Goal: Task Accomplishment & Management: Manage account settings

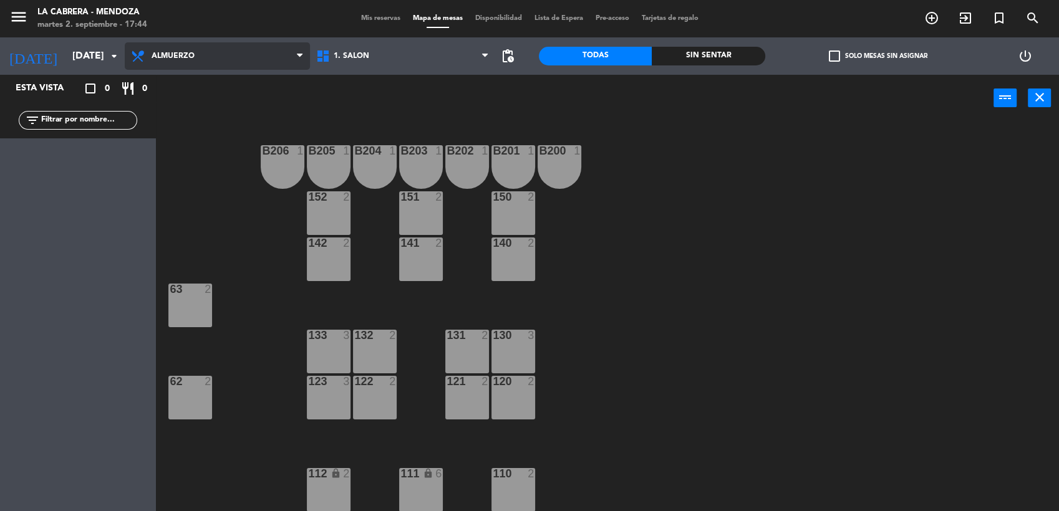
click at [206, 65] on span "Almuerzo" at bounding box center [217, 55] width 185 height 27
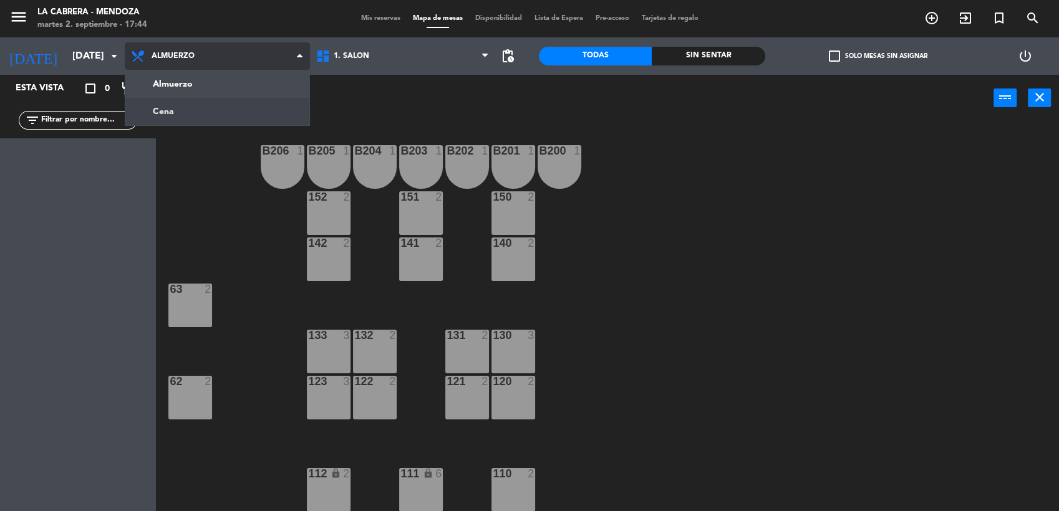
click at [169, 110] on ng-component "menu LA CABRERA - MENDOZA martes 2. septiembre - 17:44 Mis reservas Mapa de mes…" at bounding box center [529, 256] width 1059 height 513
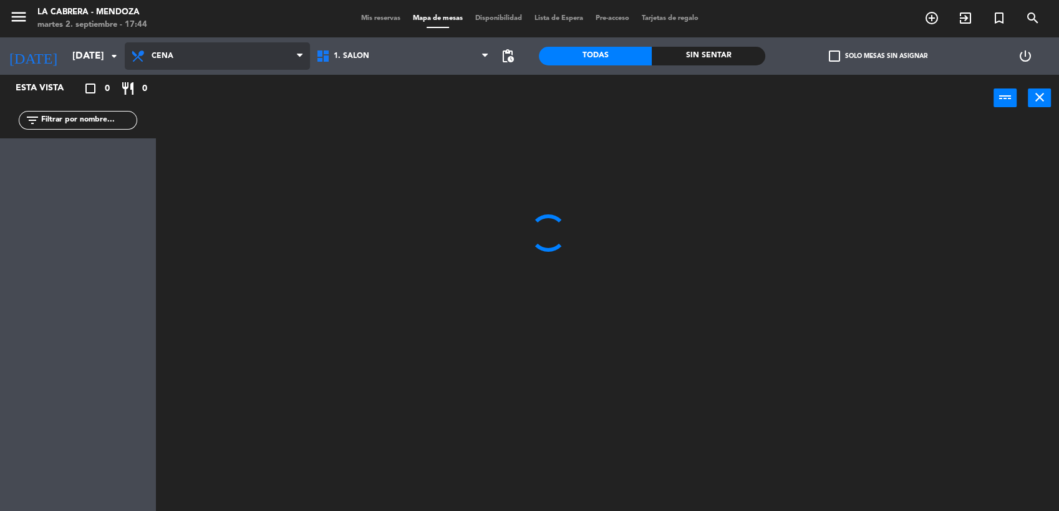
click at [183, 52] on span "Cena" at bounding box center [217, 55] width 185 height 27
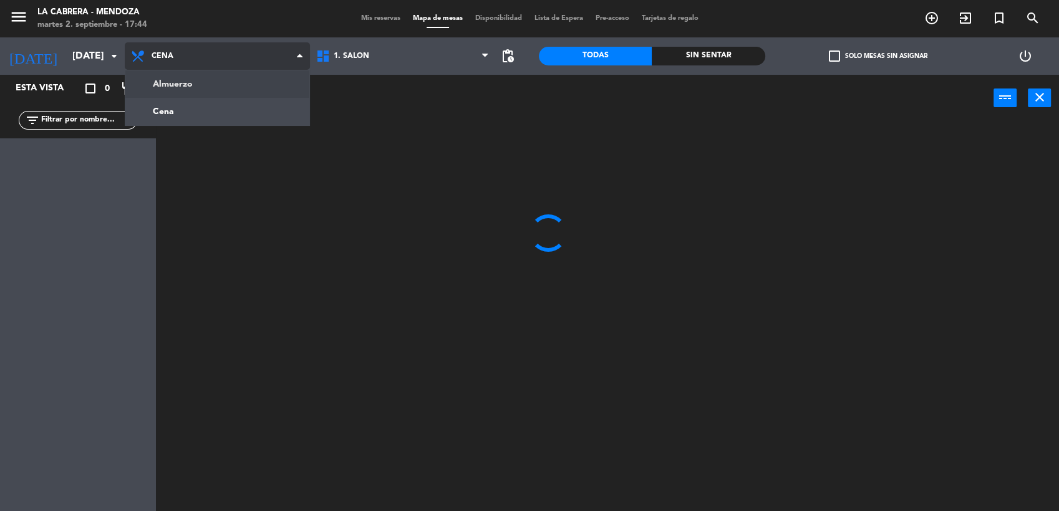
click at [193, 84] on ng-component "menu LA CABRERA - MENDOZA martes 2. septiembre - 17:44 Mis reservas Mapa de mes…" at bounding box center [529, 256] width 1059 height 513
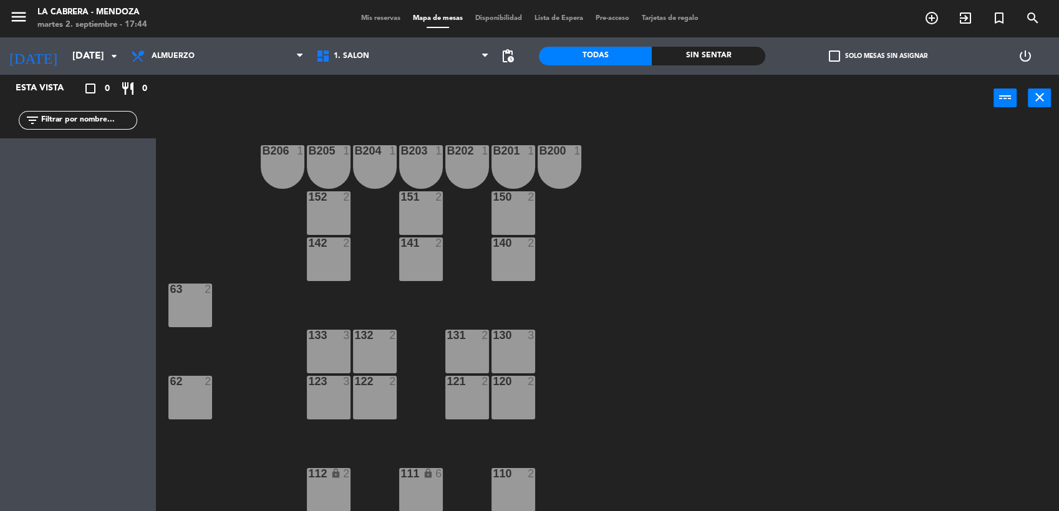
click at [362, 18] on span "Mis reservas" at bounding box center [381, 18] width 52 height 7
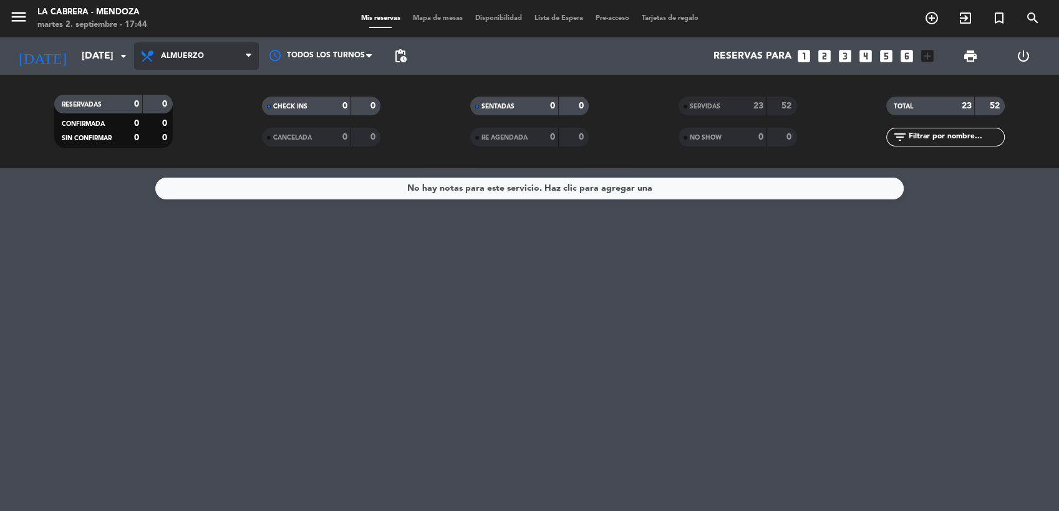
click at [184, 58] on span "Almuerzo" at bounding box center [182, 56] width 43 height 9
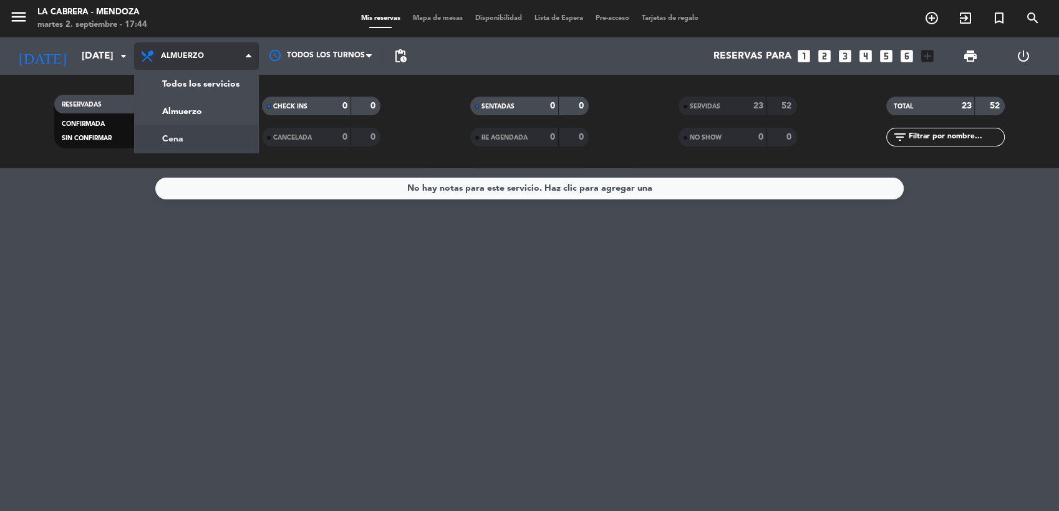
click at [205, 133] on div "menu LA CABRERA - MENDOZA martes 2. septiembre - 17:44 Mis reservas Mapa de mes…" at bounding box center [529, 84] width 1059 height 168
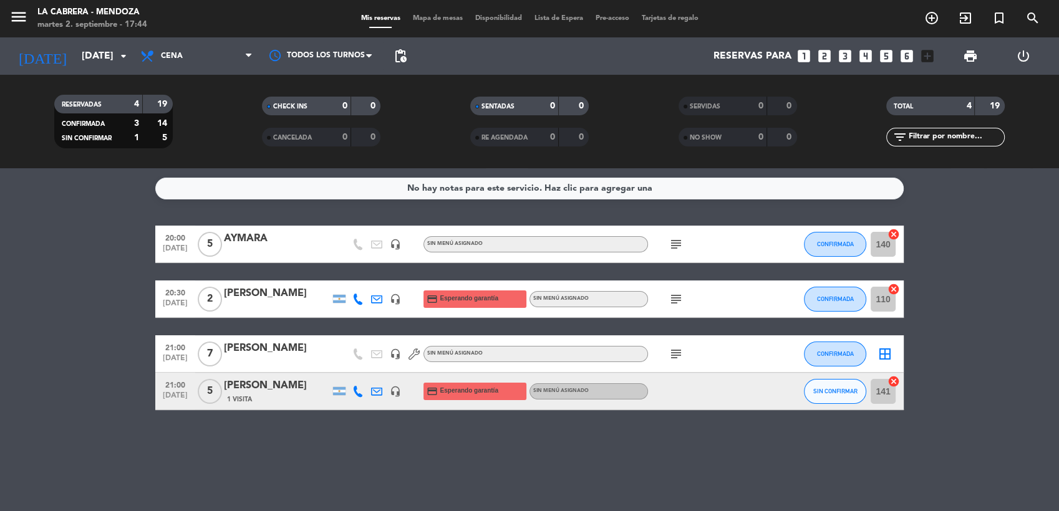
click at [256, 431] on div "No hay notas para este servicio. Haz clic para agregar una 20:00 [DATE] 5 AYMAR…" at bounding box center [529, 339] width 1059 height 343
click at [895, 377] on icon "cancel" at bounding box center [893, 381] width 12 height 12
click at [821, 393] on span "SIN CONFIRMAR" at bounding box center [835, 391] width 44 height 7
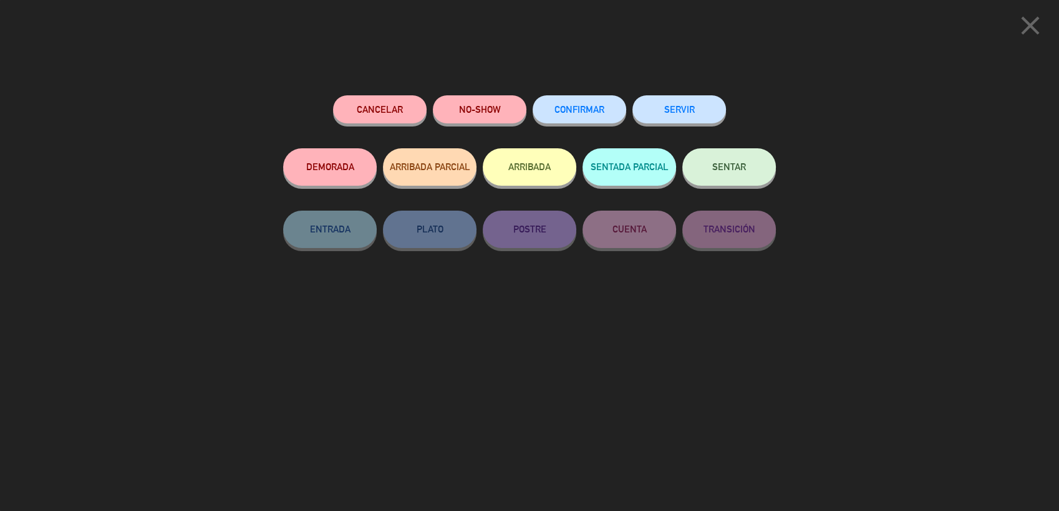
click at [564, 107] on span "CONFIRMAR" at bounding box center [579, 109] width 50 height 11
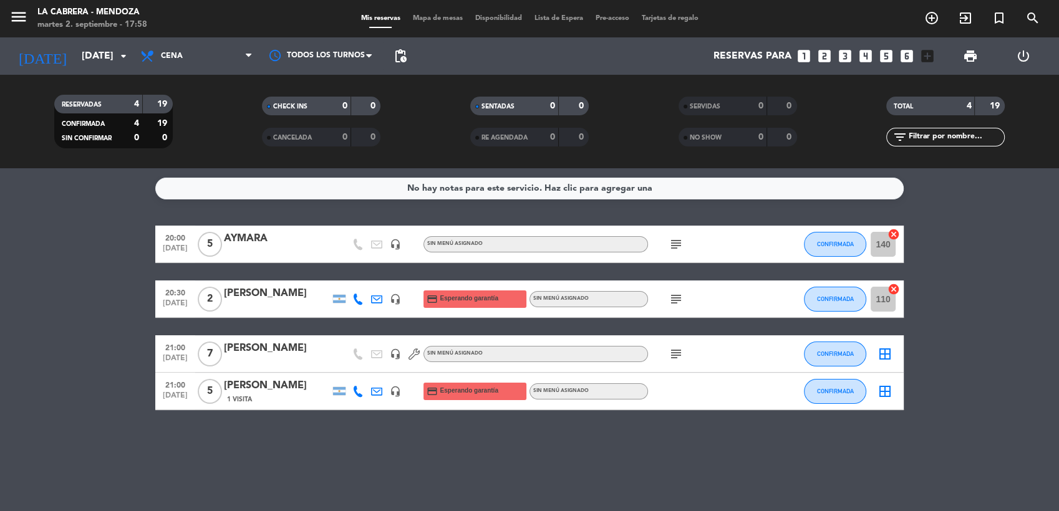
click at [438, 22] on div "Mis reservas Mapa de mesas Disponibilidad Lista de Espera Pre-acceso Tarjetas d…" at bounding box center [530, 18] width 350 height 11
click at [426, 22] on span "Mapa de mesas" at bounding box center [437, 18] width 62 height 7
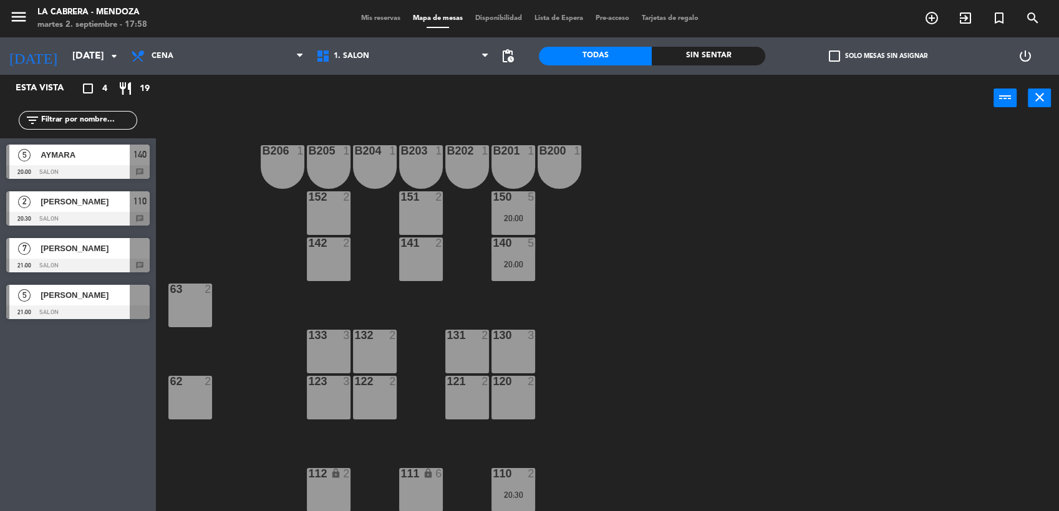
click at [137, 149] on div "5 AYMARA 20:00 SALON 140 chat" at bounding box center [78, 161] width 156 height 47
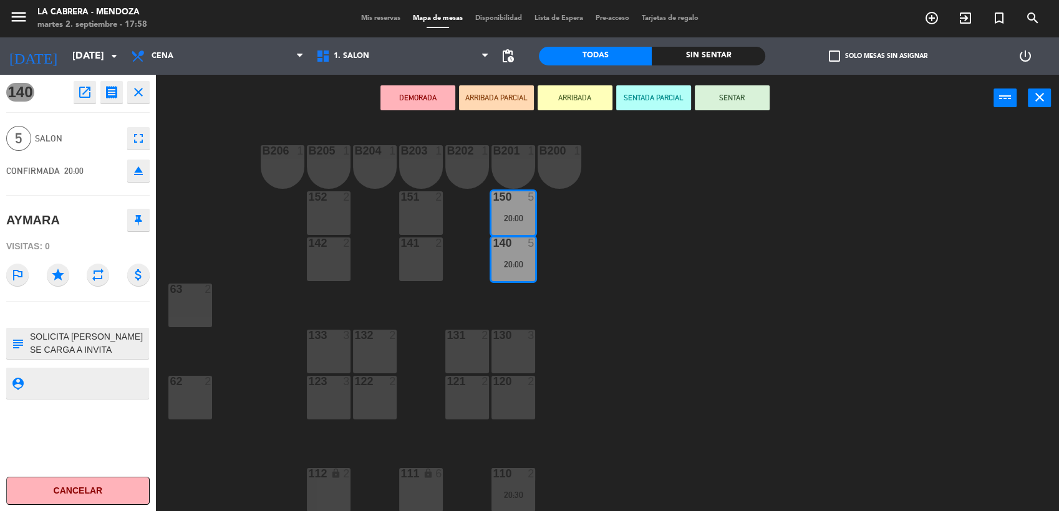
click at [134, 170] on icon "eject" at bounding box center [138, 170] width 15 height 15
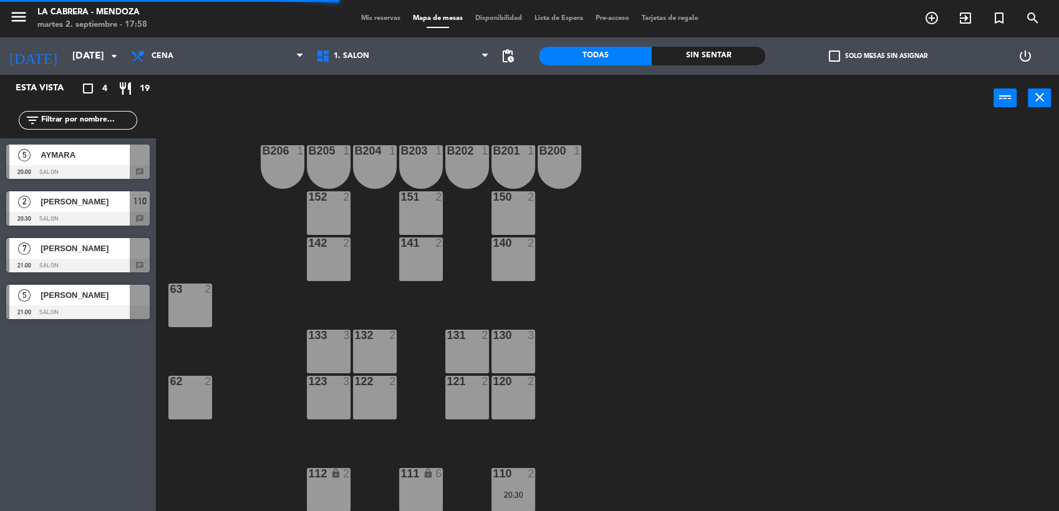
click at [140, 220] on div at bounding box center [77, 219] width 143 height 14
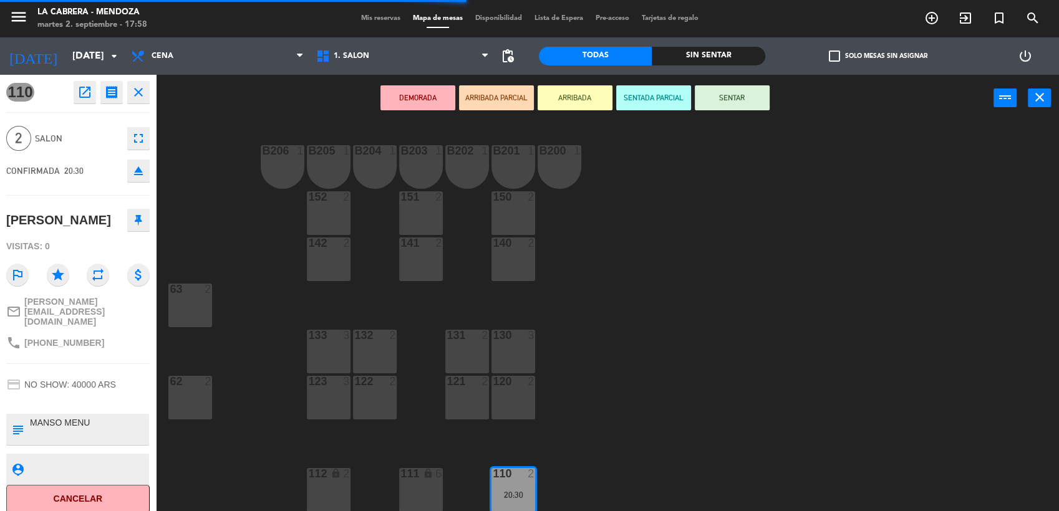
click at [140, 165] on icon "eject" at bounding box center [138, 170] width 15 height 15
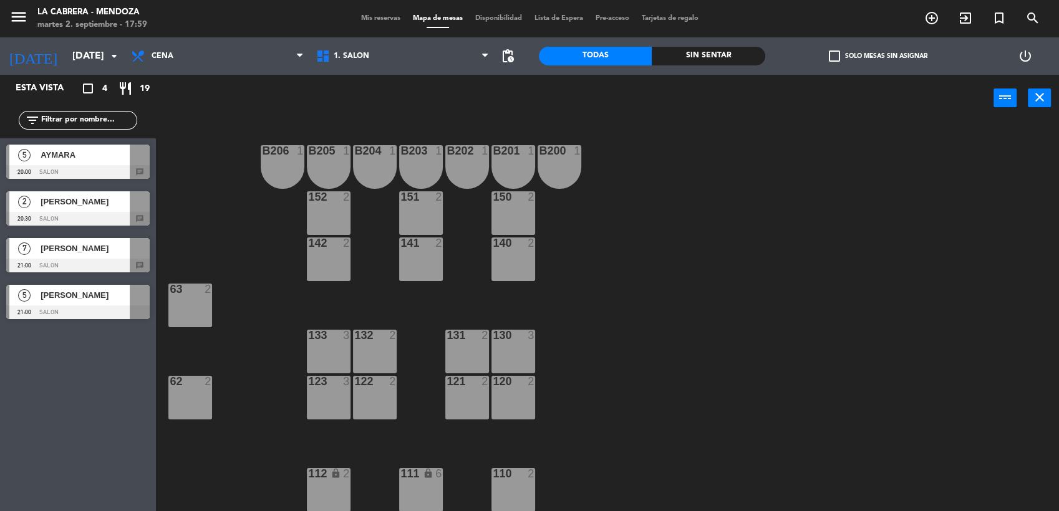
click at [358, 13] on div "Mis reservas Mapa de mesas Disponibilidad Lista de Espera Pre-acceso Tarjetas d…" at bounding box center [530, 18] width 350 height 11
click at [355, 17] on span "Mis reservas" at bounding box center [381, 18] width 52 height 7
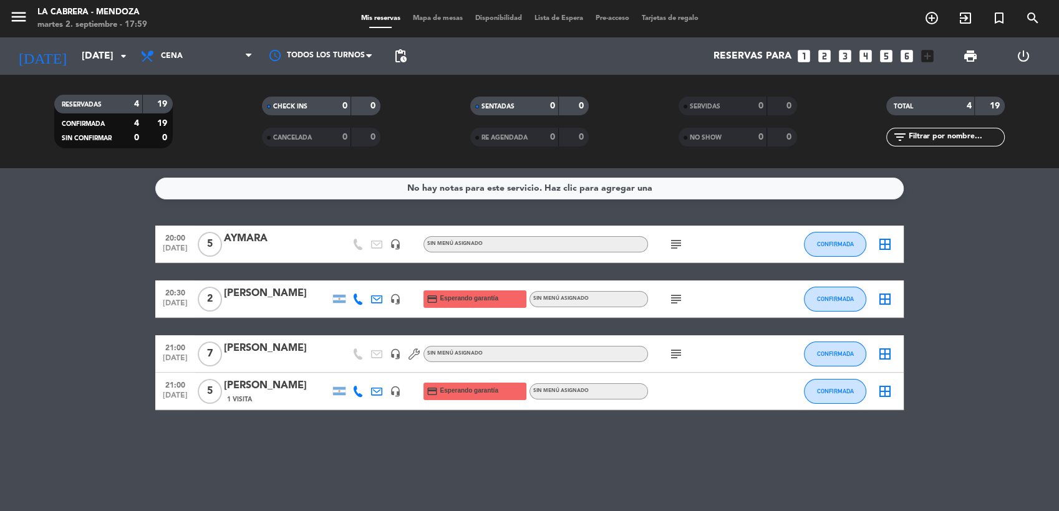
click at [690, 239] on div "subject" at bounding box center [704, 244] width 112 height 37
click at [678, 246] on icon "subject" at bounding box center [675, 244] width 15 height 15
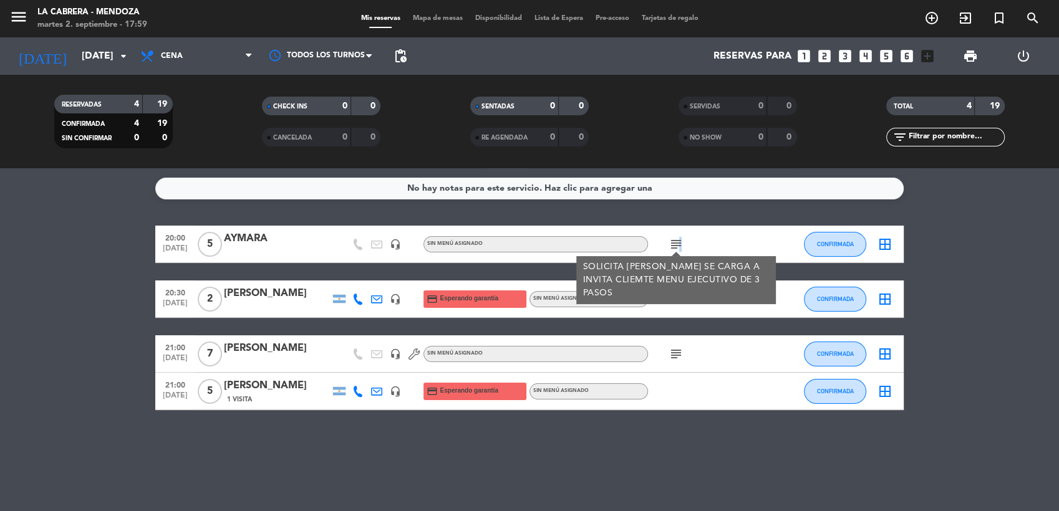
click at [679, 246] on icon "subject" at bounding box center [675, 244] width 15 height 15
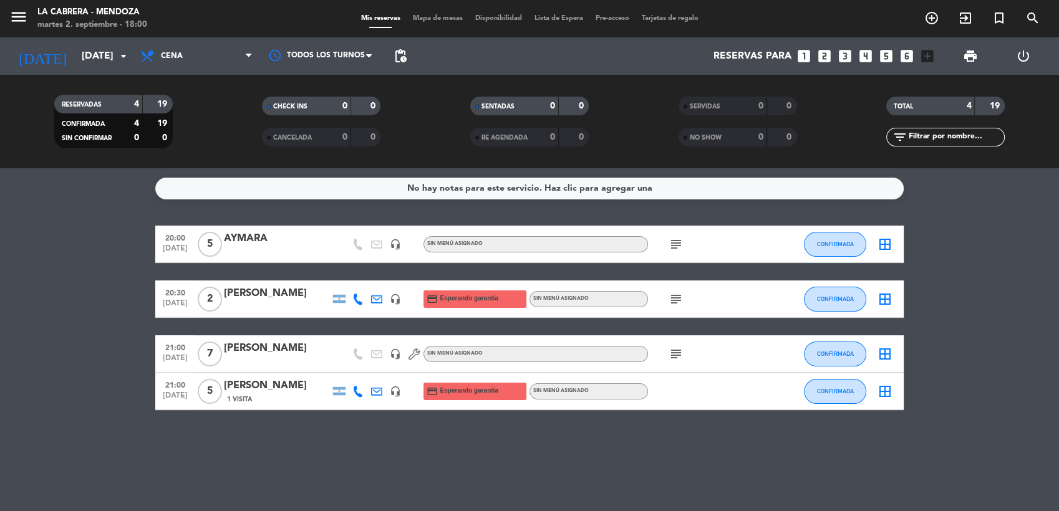
click at [259, 234] on div "AYMARA" at bounding box center [277, 239] width 106 height 16
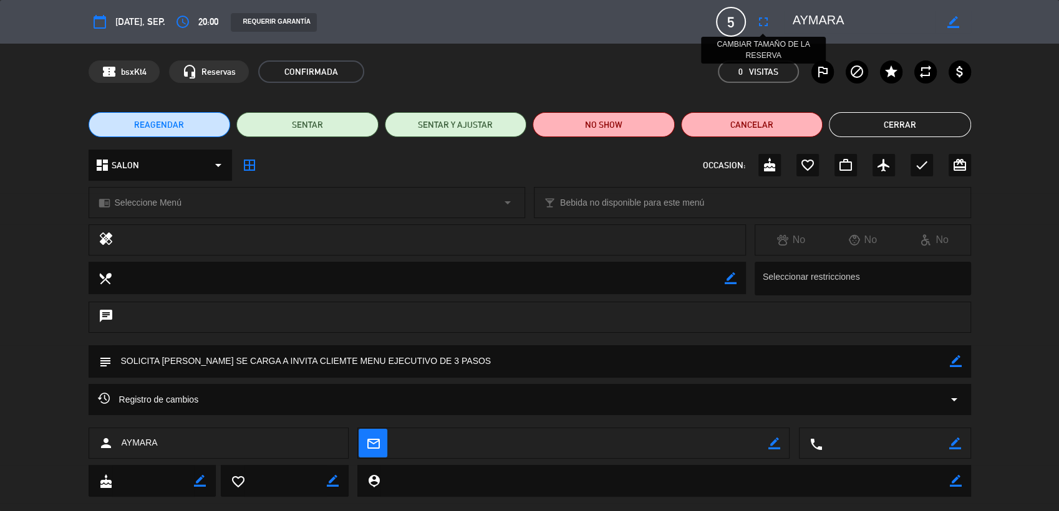
click at [762, 18] on icon "fullscreen" at bounding box center [763, 21] width 15 height 15
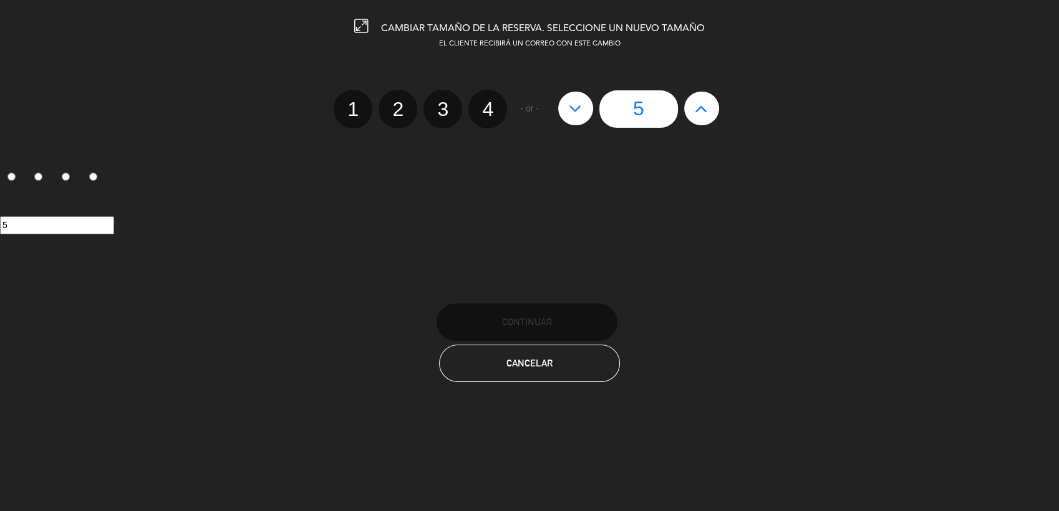
click at [484, 107] on label "4" at bounding box center [487, 109] width 39 height 39
click at [484, 102] on input "4" at bounding box center [486, 98] width 8 height 8
radio input "true"
radio input "false"
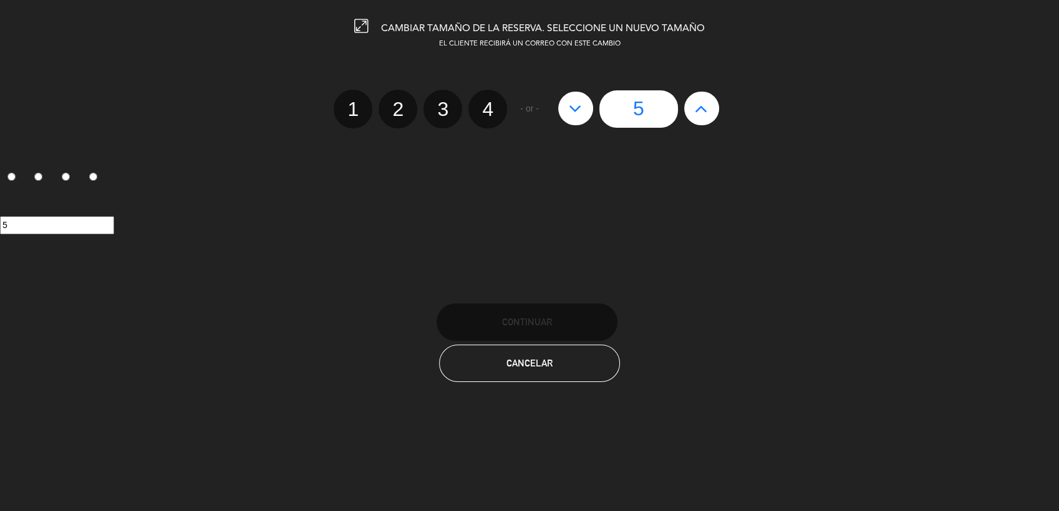
radio input "false"
radio input "true"
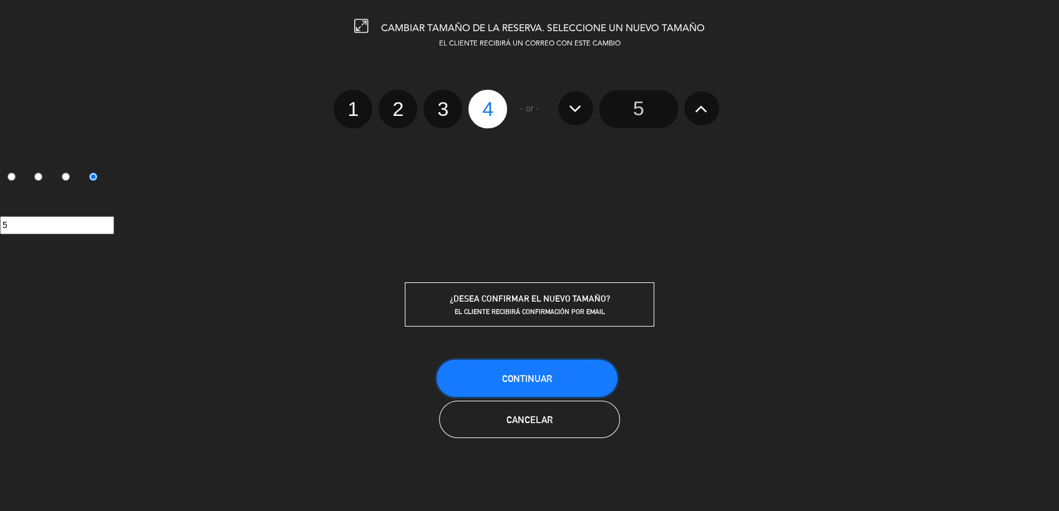
click at [540, 382] on span "Continuar" at bounding box center [527, 378] width 50 height 11
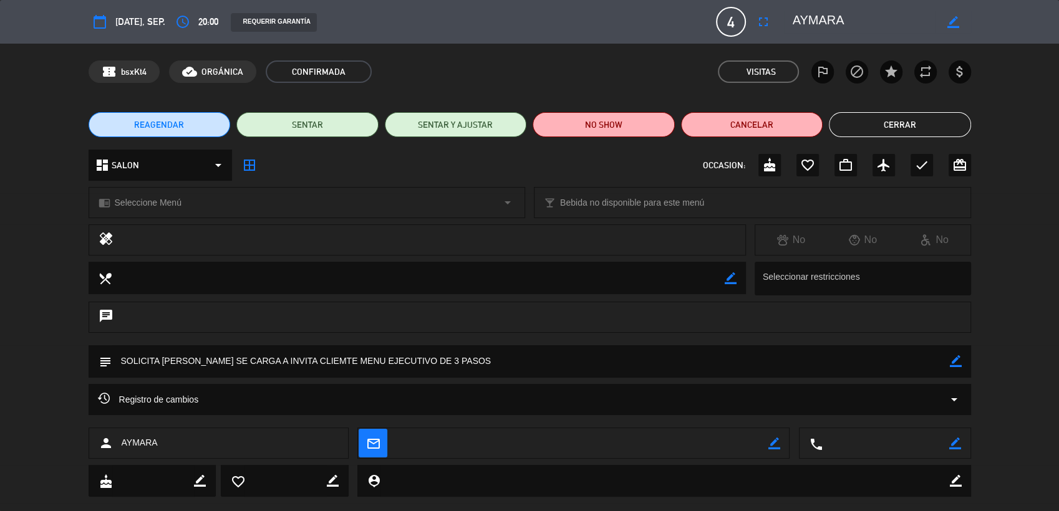
click at [903, 117] on button "Cerrar" at bounding box center [900, 124] width 142 height 25
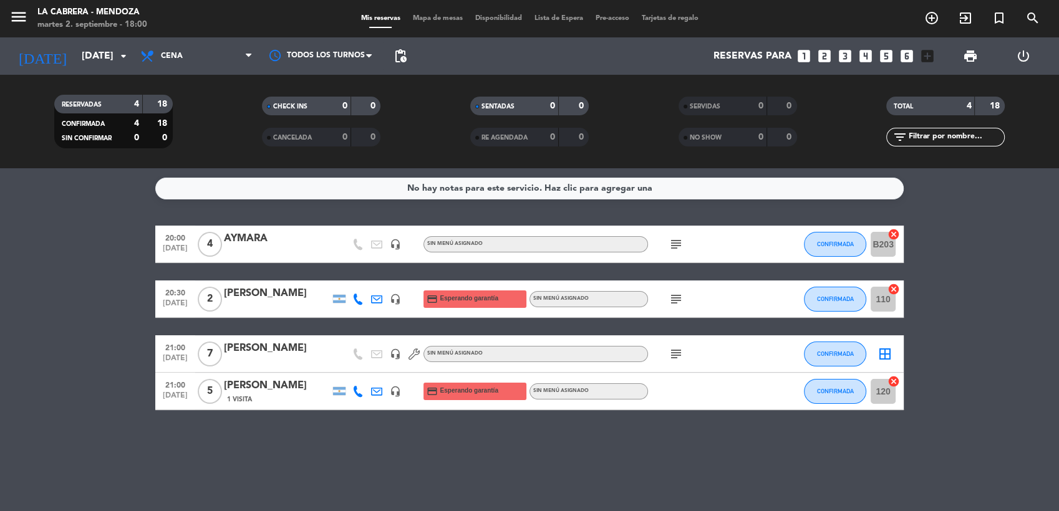
click at [890, 229] on icon "cancel" at bounding box center [893, 234] width 12 height 12
click at [678, 241] on icon "subject" at bounding box center [675, 244] width 15 height 15
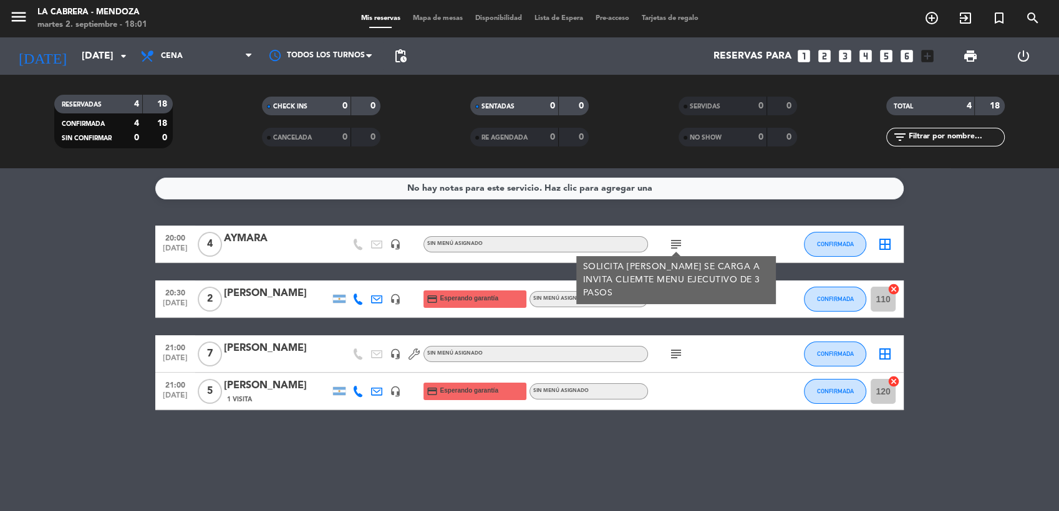
click at [46, 224] on div "No hay notas para este servicio. Haz clic para agregar una 20:00 [DATE] 4 AYMAR…" at bounding box center [529, 339] width 1059 height 343
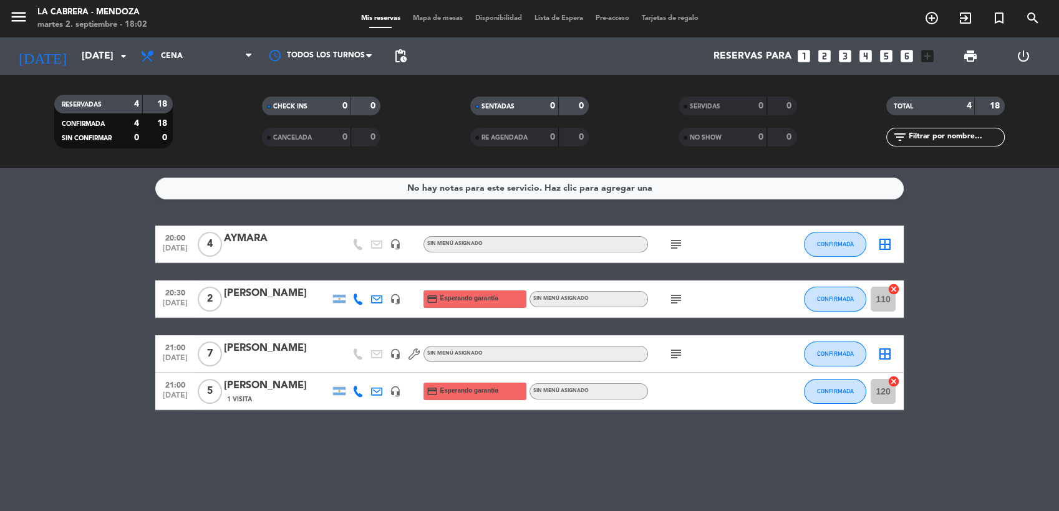
click at [893, 381] on icon "cancel" at bounding box center [893, 381] width 12 height 12
click at [893, 287] on icon "cancel" at bounding box center [893, 289] width 12 height 12
click at [923, 16] on span "add_circle_outline" at bounding box center [932, 17] width 34 height 21
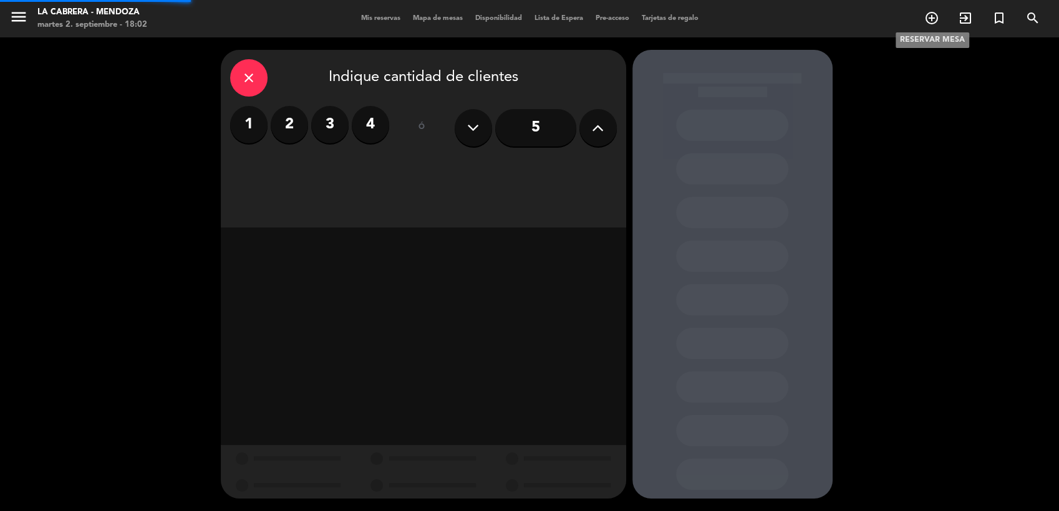
click at [933, 17] on icon "add_circle_outline" at bounding box center [931, 18] width 15 height 15
click at [284, 132] on label "2" at bounding box center [289, 124] width 37 height 37
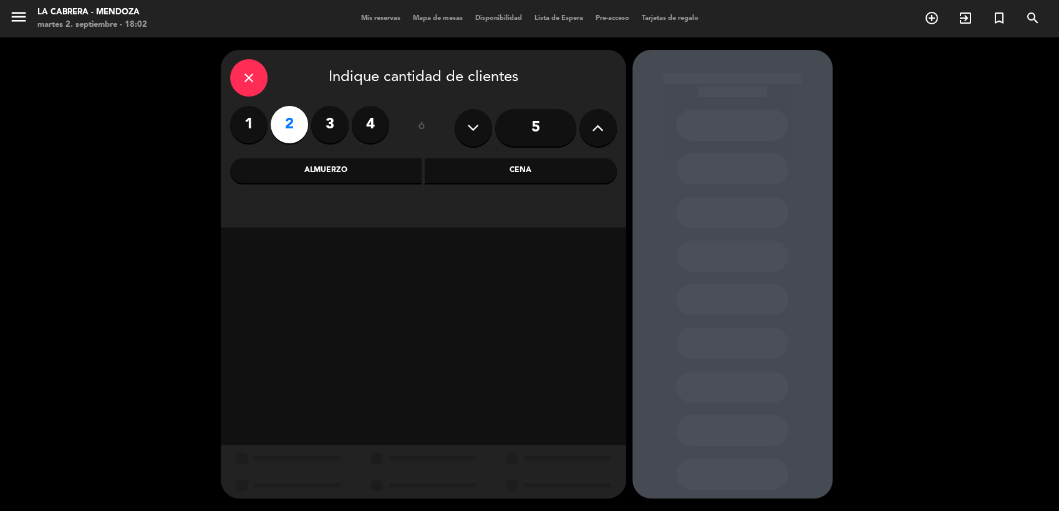
click at [433, 174] on div "Cena" at bounding box center [521, 170] width 192 height 25
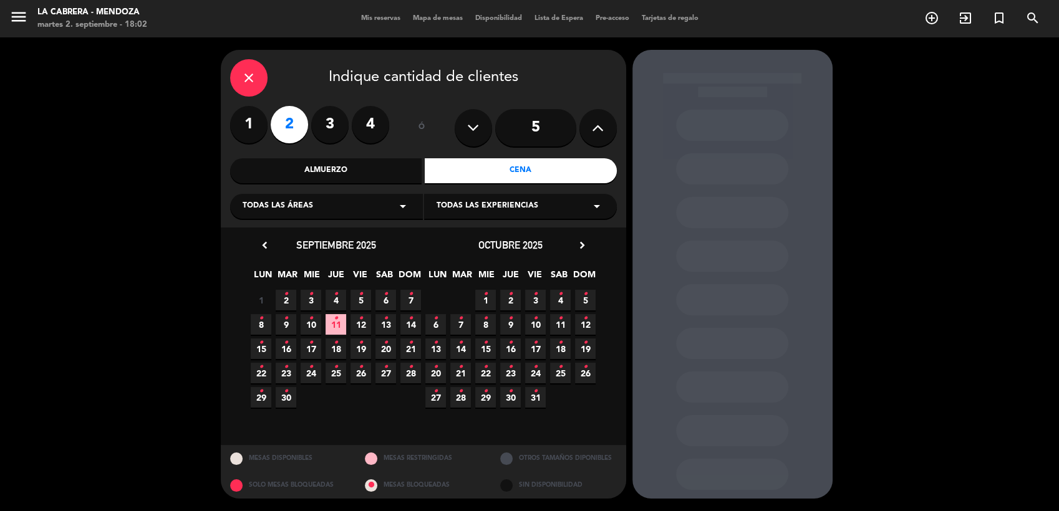
click at [288, 304] on span "2 •" at bounding box center [286, 300] width 21 height 21
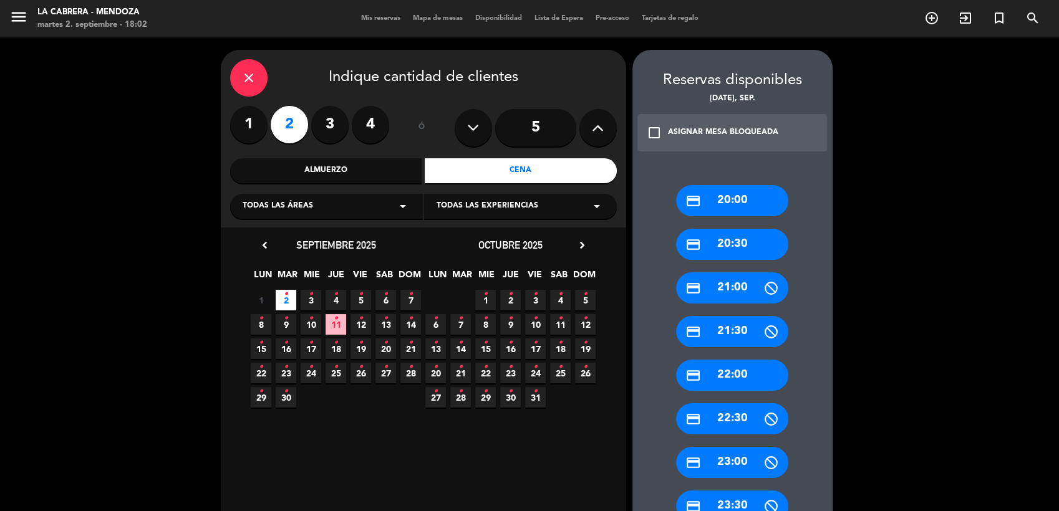
click at [738, 279] on div "credit_card 21:00" at bounding box center [732, 287] width 112 height 31
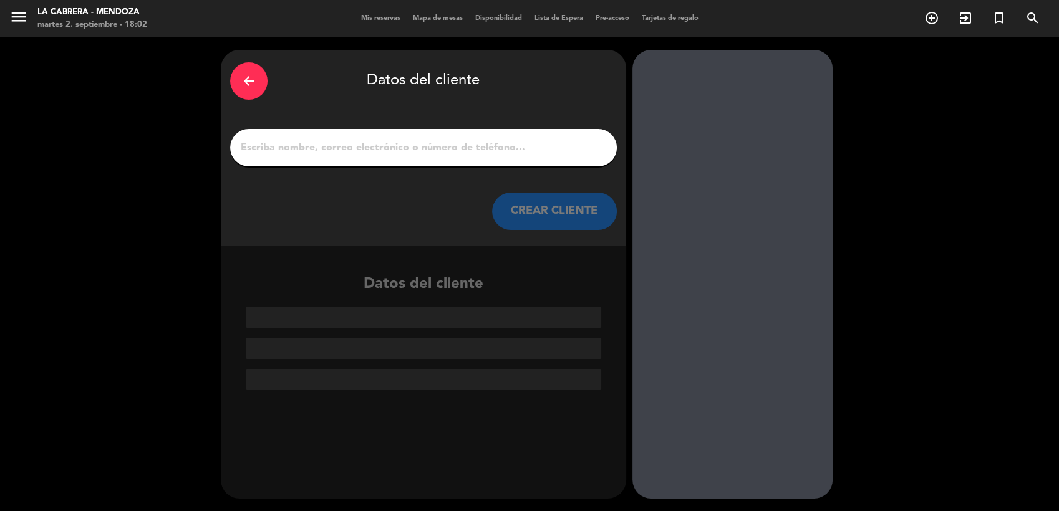
click at [544, 153] on input "1" at bounding box center [423, 147] width 368 height 17
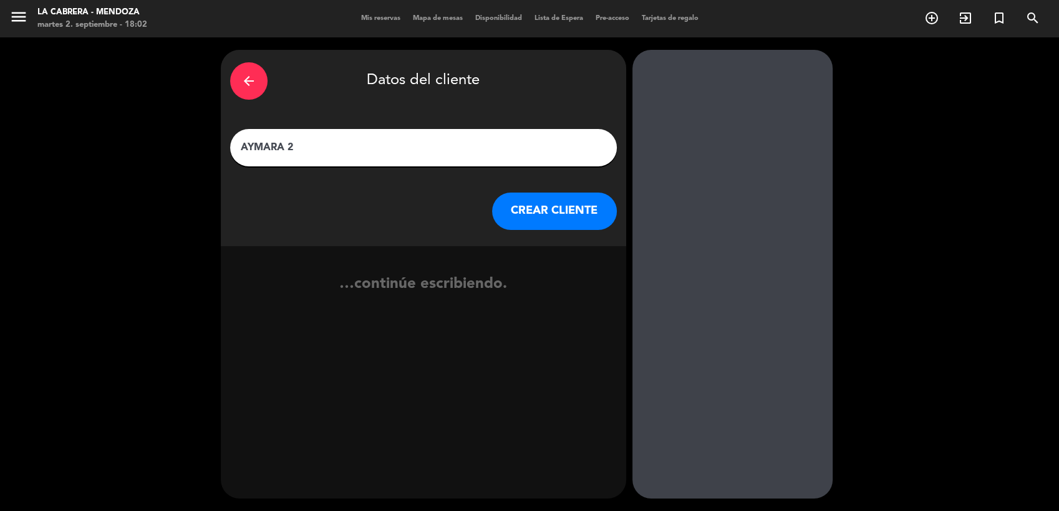
type input "AYMARA 2"
click at [563, 216] on button "CREAR CLIENTE" at bounding box center [554, 211] width 125 height 37
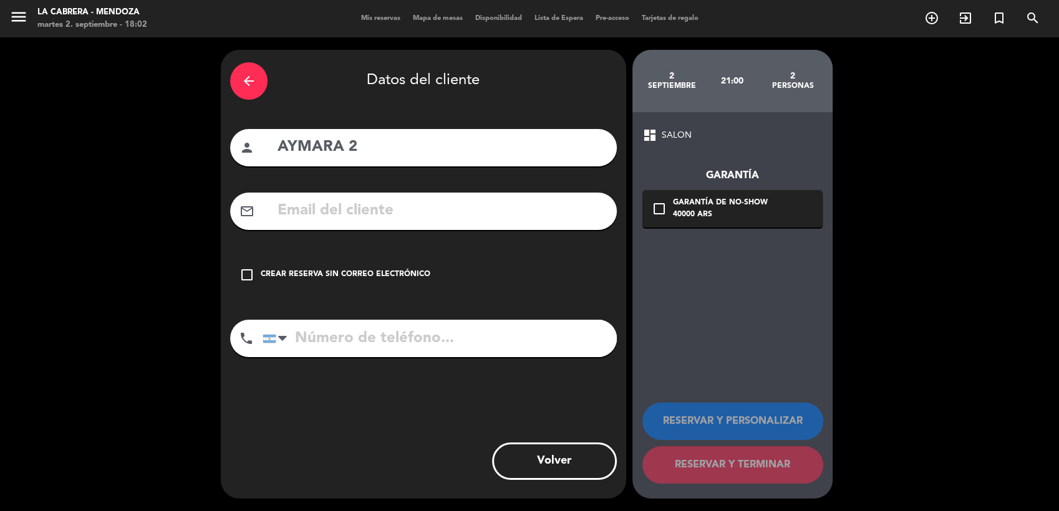
drag, startPoint x: 318, startPoint y: 271, endPoint x: 334, endPoint y: 271, distance: 15.6
click at [320, 271] on div "Crear reserva sin correo electrónico" at bounding box center [346, 275] width 170 height 12
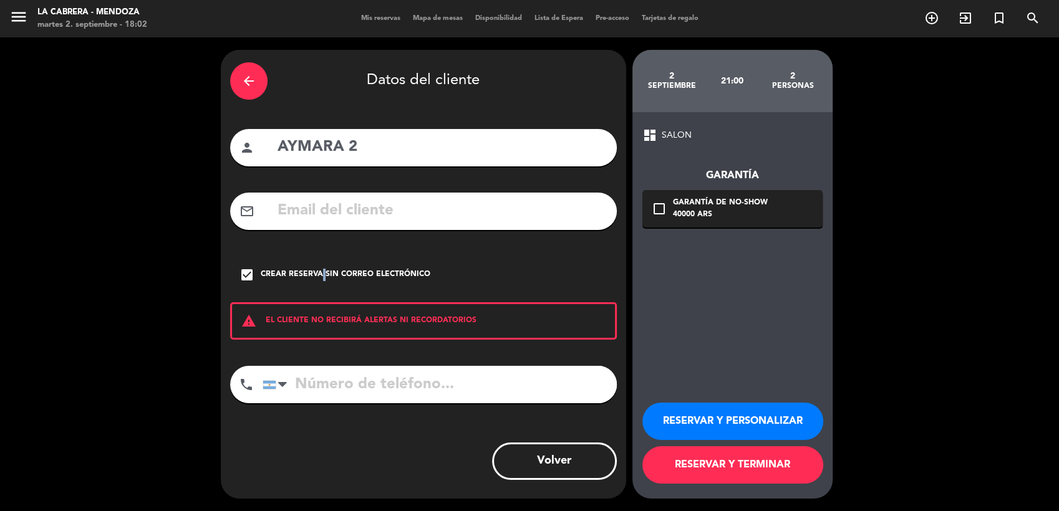
click at [742, 417] on button "RESERVAR Y PERSONALIZAR" at bounding box center [732, 421] width 181 height 37
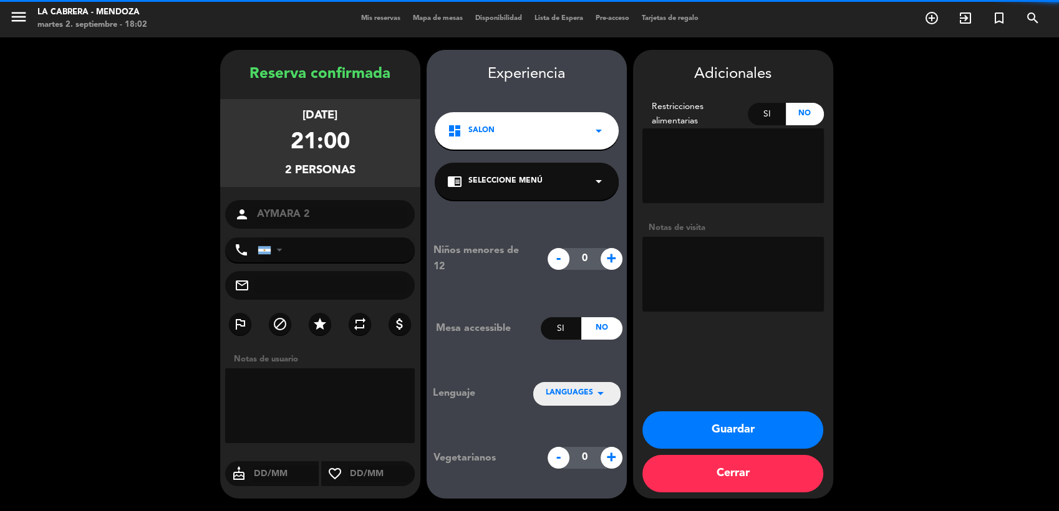
click at [752, 273] on textarea at bounding box center [732, 274] width 181 height 75
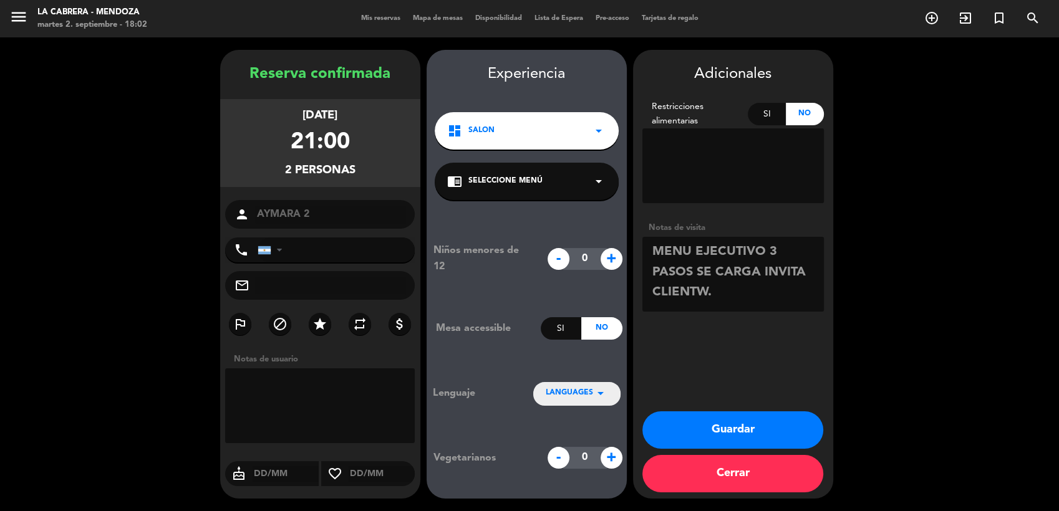
type textarea "MENU EJECUTIVO 3 PASOS SE CARGA INVITA CLIENTW."
click at [728, 439] on button "Guardar" at bounding box center [732, 429] width 181 height 37
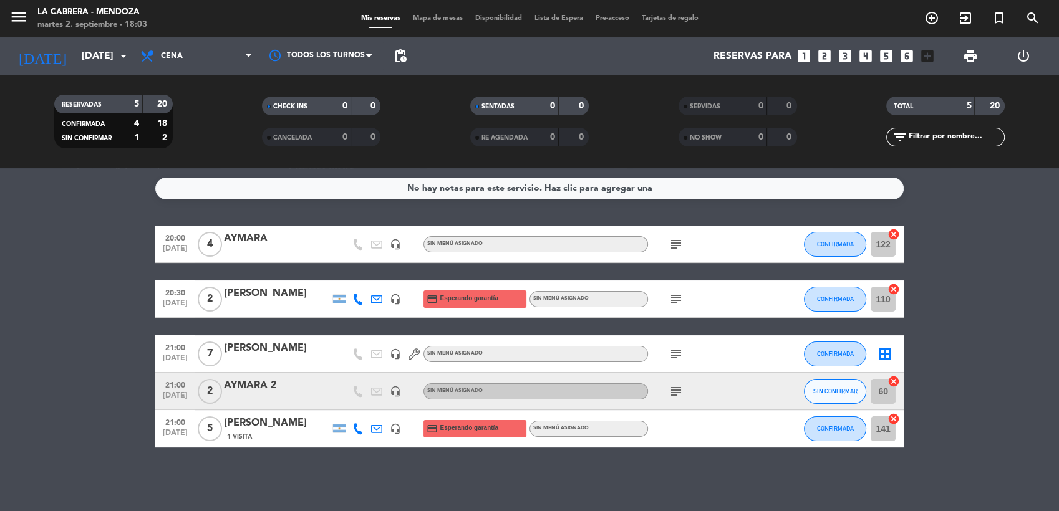
click at [894, 377] on icon "cancel" at bounding box center [893, 381] width 12 height 12
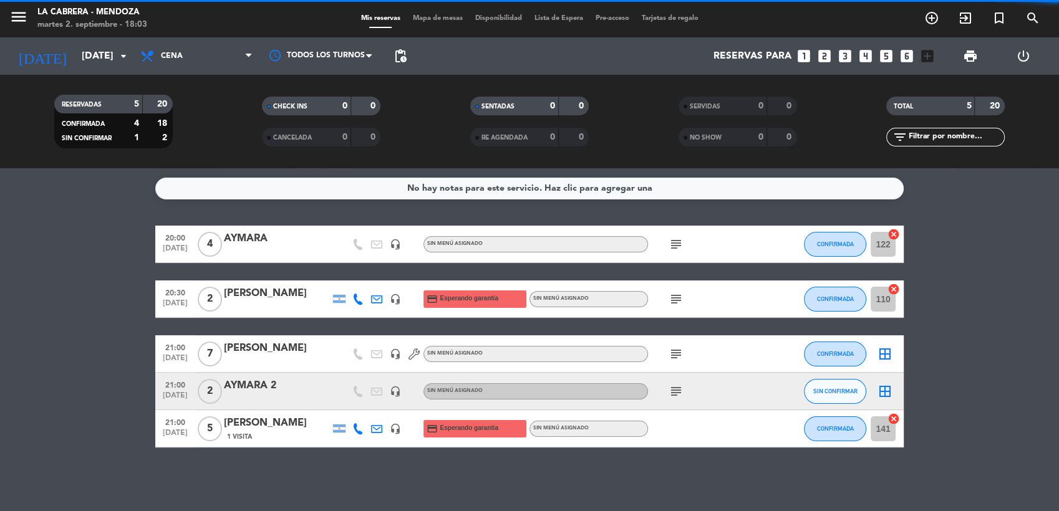
click at [259, 242] on div "AYMARA" at bounding box center [277, 239] width 106 height 16
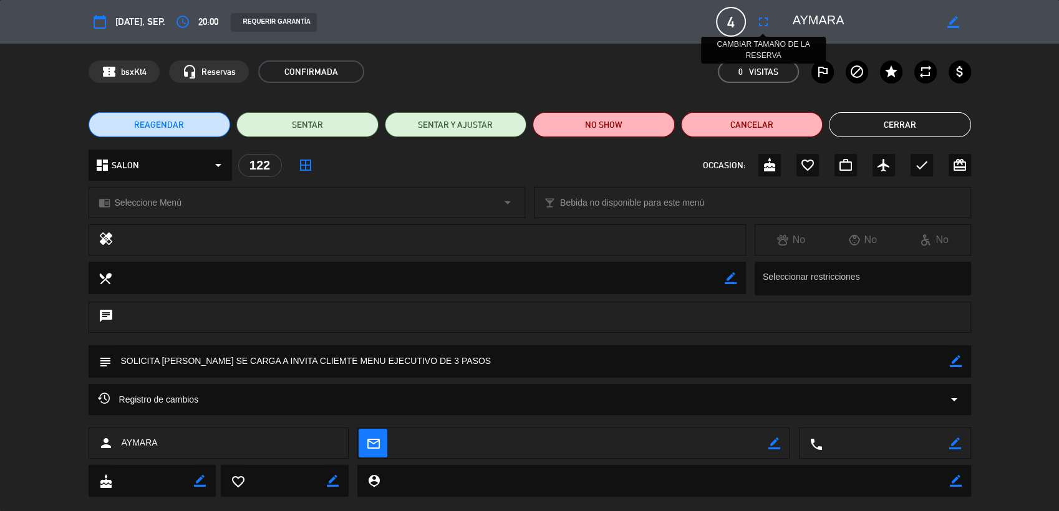
click at [762, 24] on icon "fullscreen" at bounding box center [763, 21] width 15 height 15
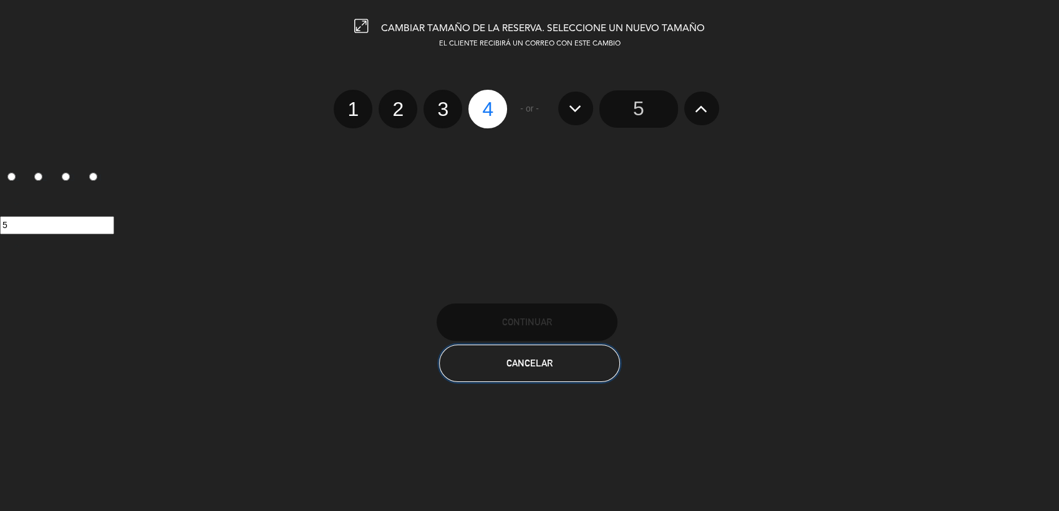
click at [576, 357] on button "Cancelar" at bounding box center [529, 363] width 181 height 37
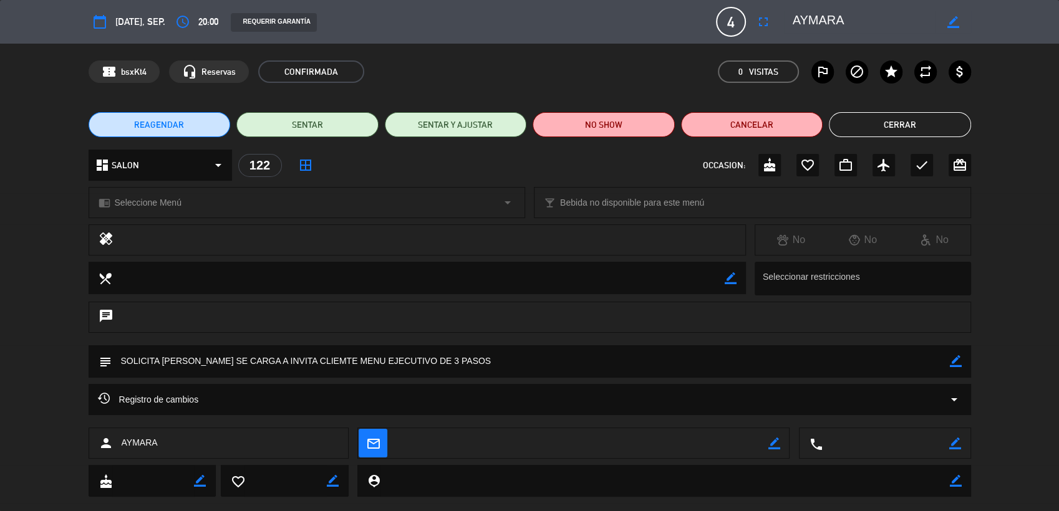
click at [865, 127] on button "Cerrar" at bounding box center [900, 124] width 142 height 25
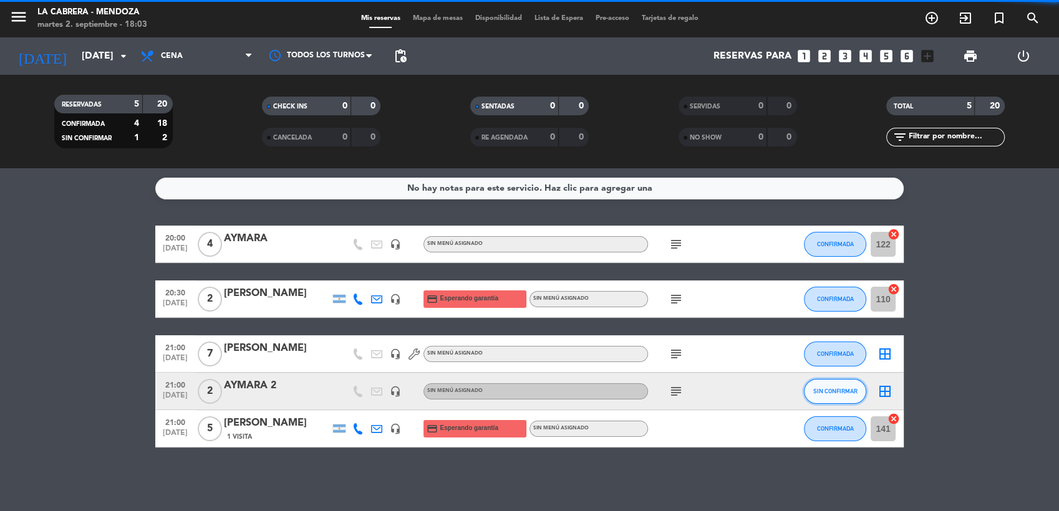
click at [843, 397] on button "SIN CONFIRMAR" at bounding box center [835, 391] width 62 height 25
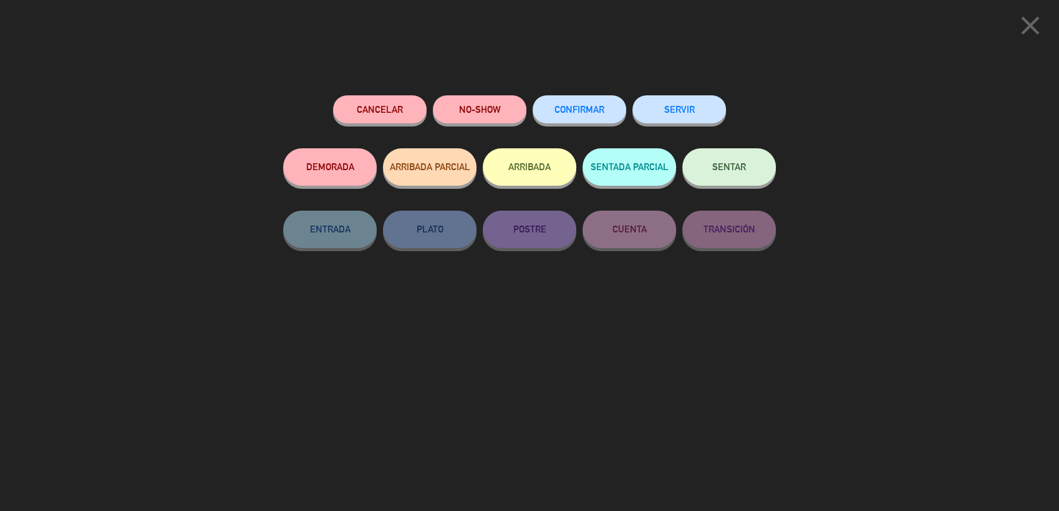
click at [555, 111] on span "CONFIRMAR" at bounding box center [579, 109] width 50 height 11
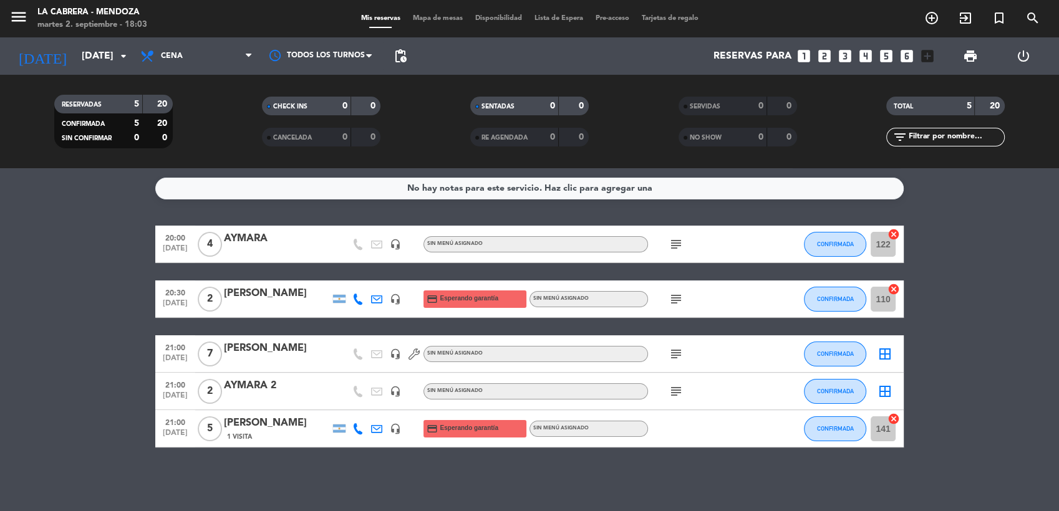
click at [892, 418] on icon "cancel" at bounding box center [893, 419] width 12 height 12
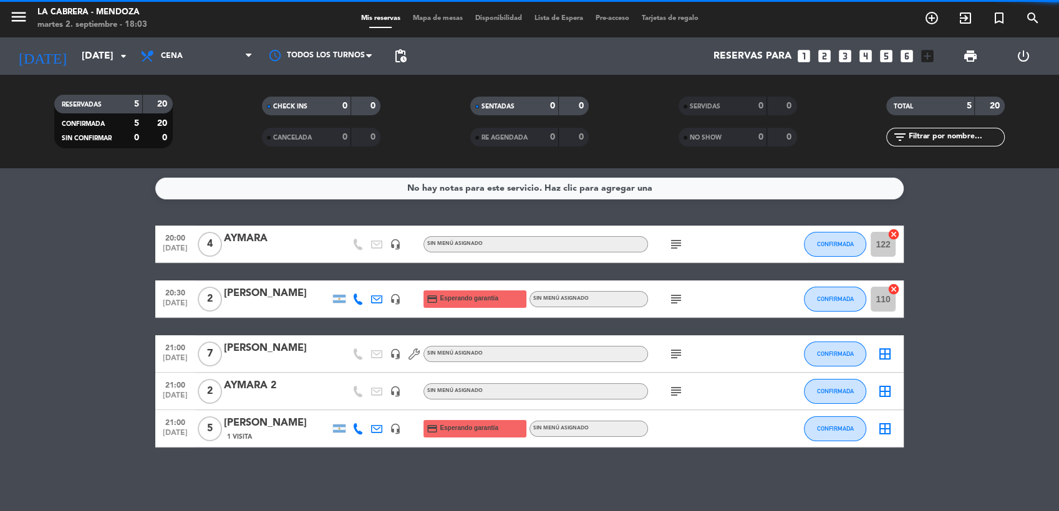
click at [893, 287] on icon "cancel" at bounding box center [893, 289] width 12 height 12
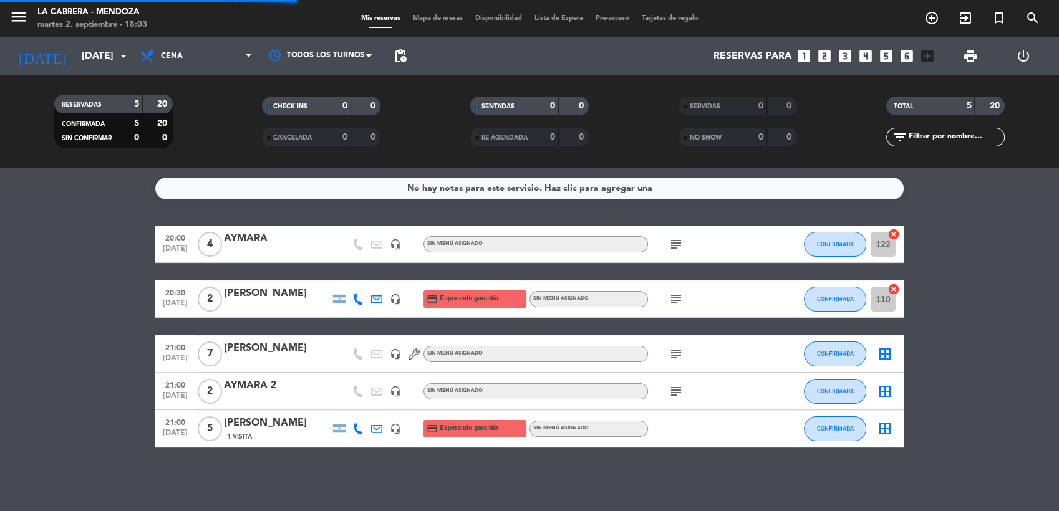
click at [895, 232] on icon "cancel" at bounding box center [893, 234] width 12 height 12
click at [438, 22] on div "Mis reservas Mapa de mesas Disponibilidad Lista de Espera Pre-acceso Tarjetas d…" at bounding box center [530, 18] width 350 height 11
click at [443, 17] on span "Mapa de mesas" at bounding box center [437, 18] width 62 height 7
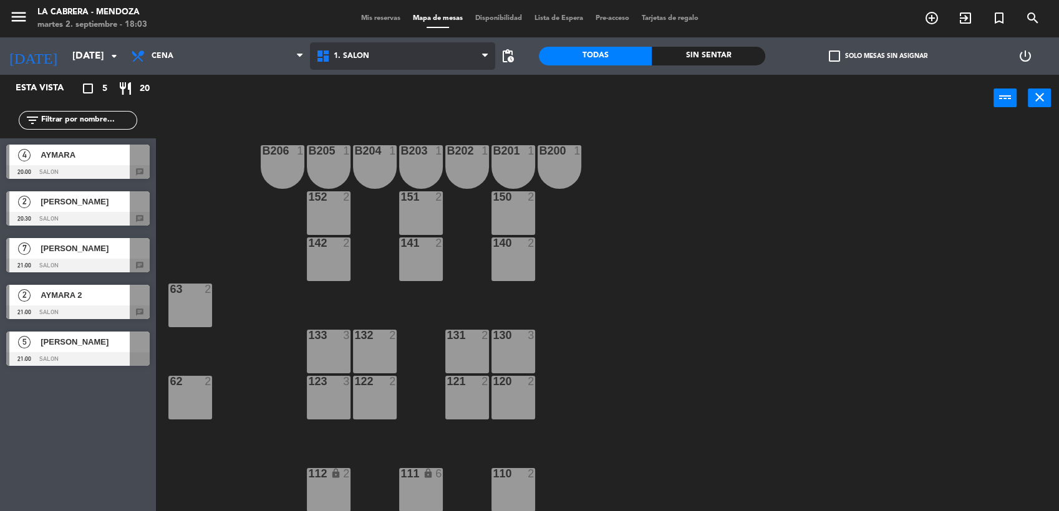
drag, startPoint x: 367, startPoint y: 61, endPoint x: 364, endPoint y: 107, distance: 45.6
click at [367, 63] on span "1. SALON" at bounding box center [402, 55] width 185 height 27
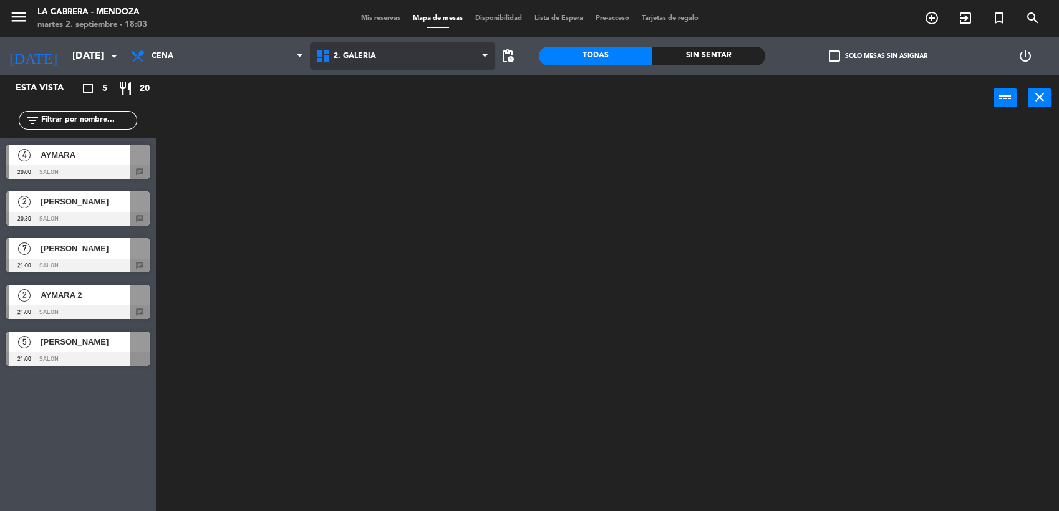
click at [366, 111] on ng-component "menu LA CABRERA - MENDOZA martes 2. septiembre - 18:03 Mis reservas Mapa de mes…" at bounding box center [529, 256] width 1059 height 513
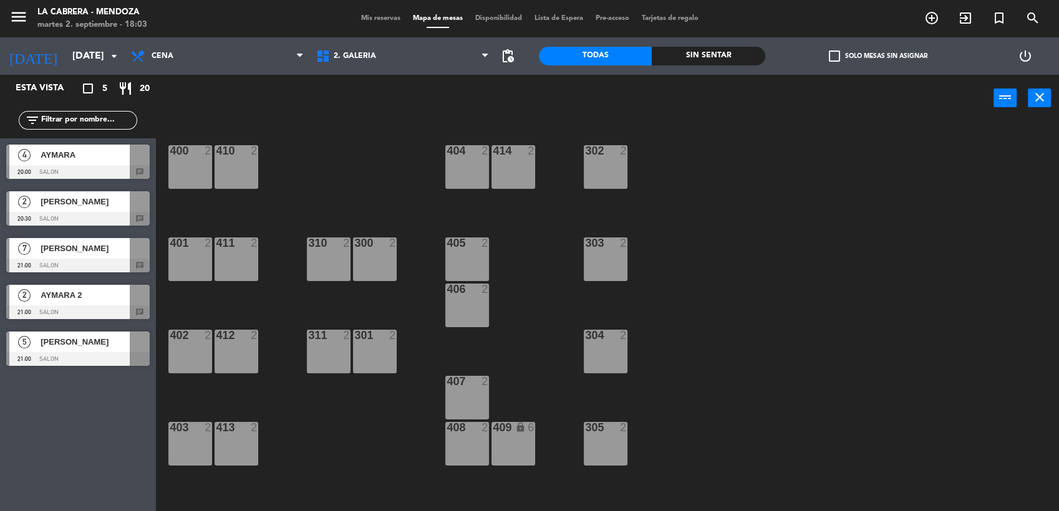
click at [65, 346] on span "[PERSON_NAME]" at bounding box center [85, 341] width 89 height 13
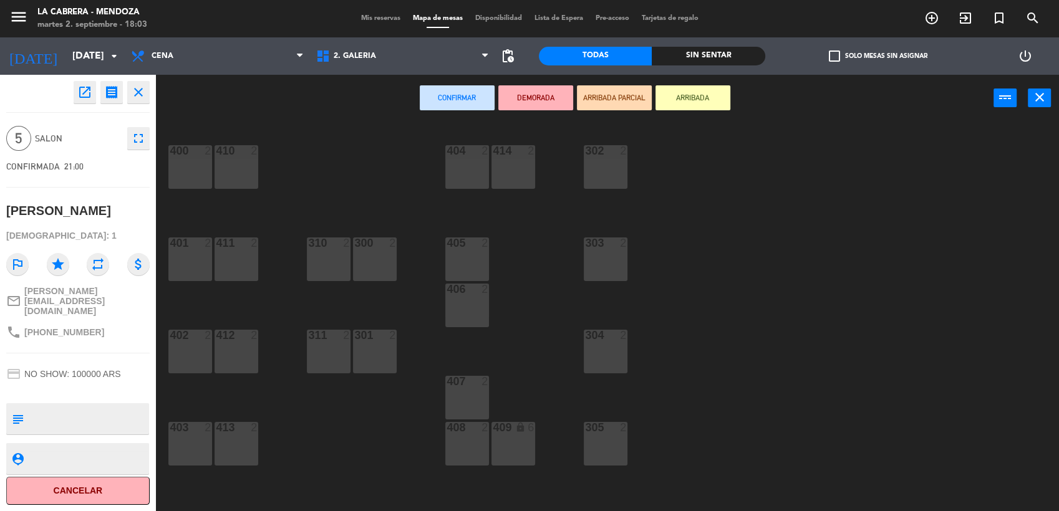
click at [514, 438] on div "409 lock 6" at bounding box center [513, 444] width 44 height 44
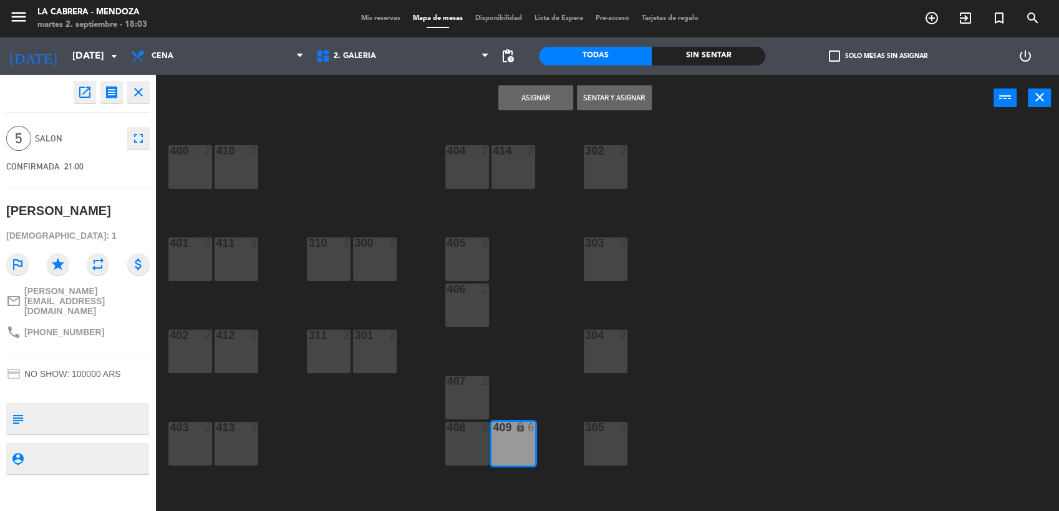
click at [511, 98] on button "Asignar" at bounding box center [535, 97] width 75 height 25
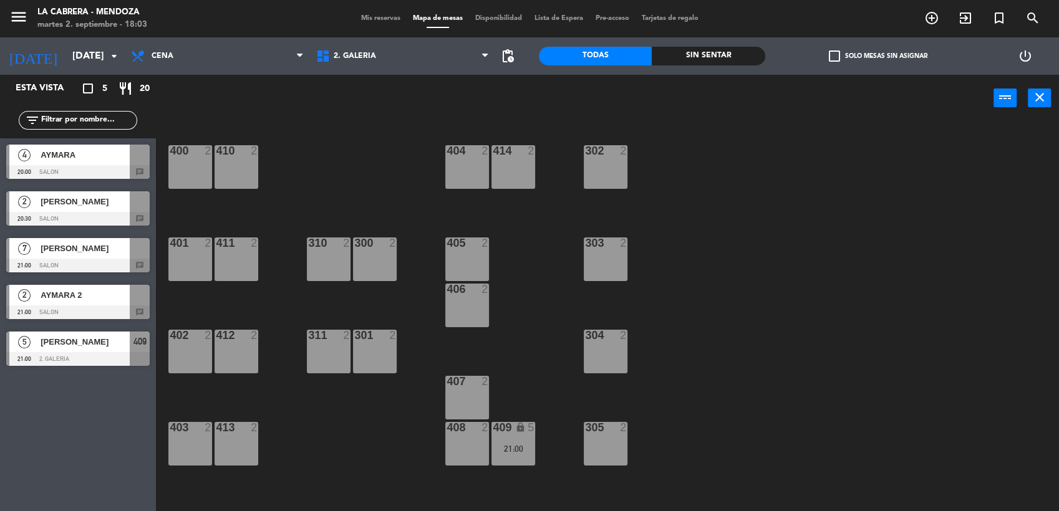
click at [34, 301] on div "2" at bounding box center [24, 295] width 30 height 21
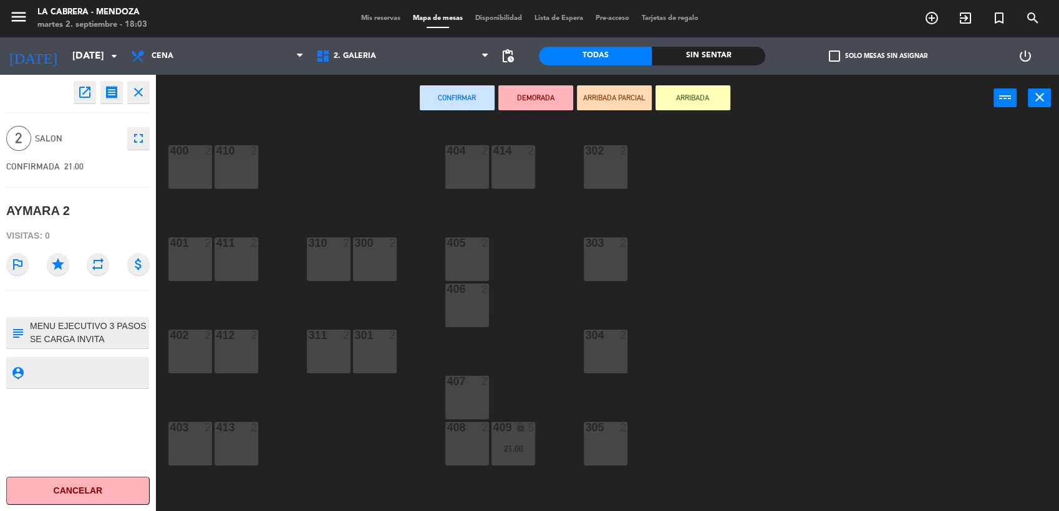
click at [377, 346] on div "301 2" at bounding box center [375, 352] width 44 height 44
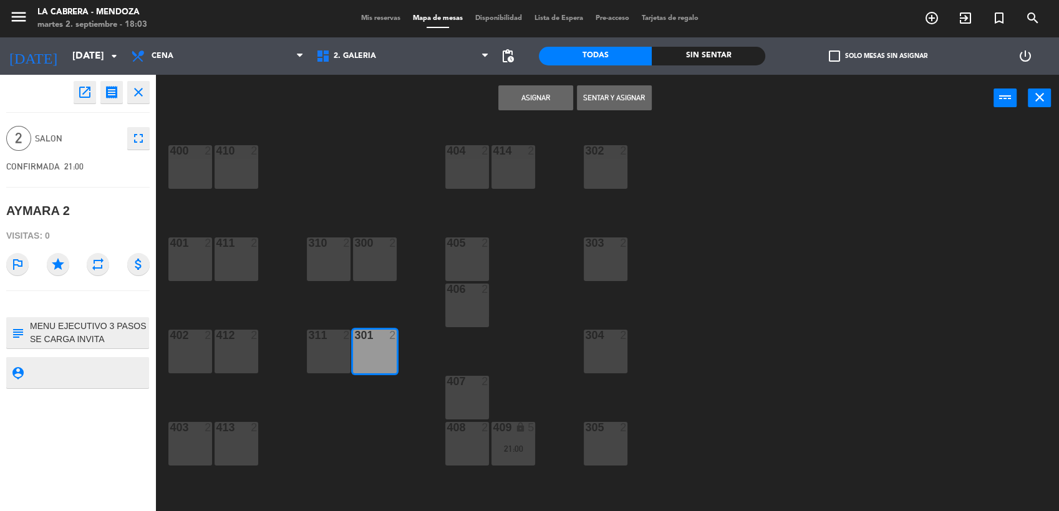
click at [506, 103] on button "Asignar" at bounding box center [535, 97] width 75 height 25
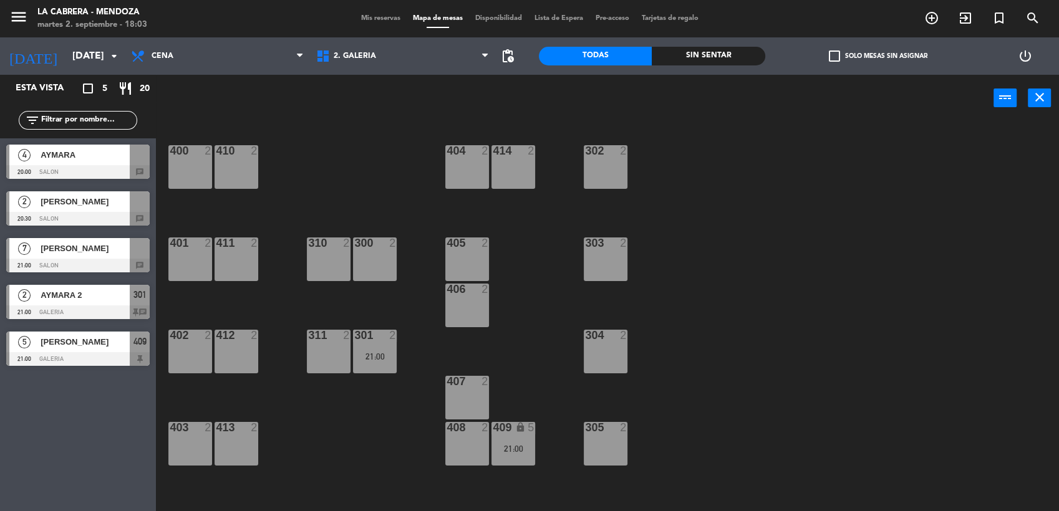
click at [47, 254] on span "[PERSON_NAME]" at bounding box center [85, 248] width 89 height 13
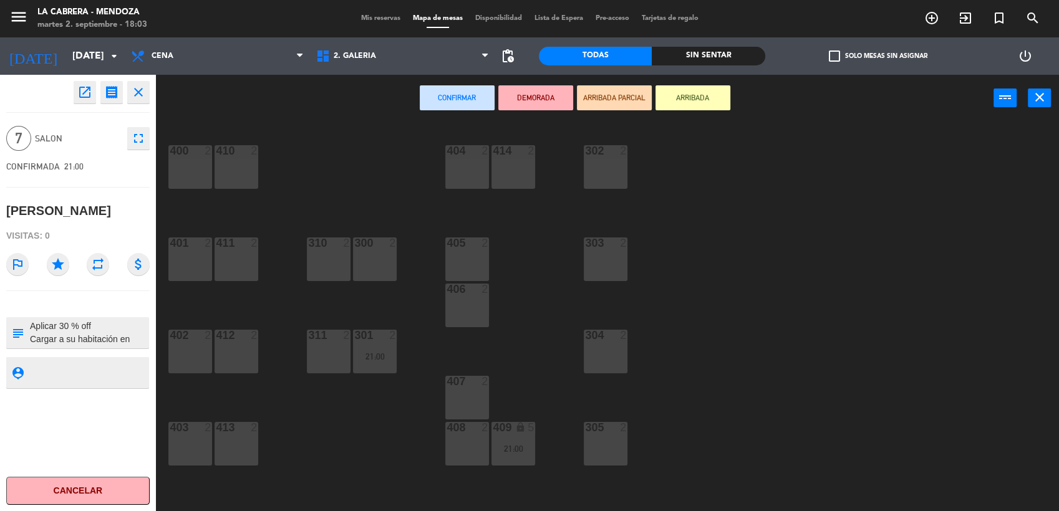
click at [62, 327] on textarea at bounding box center [88, 333] width 119 height 26
click at [355, 55] on span "2. GALERIA" at bounding box center [355, 56] width 42 height 9
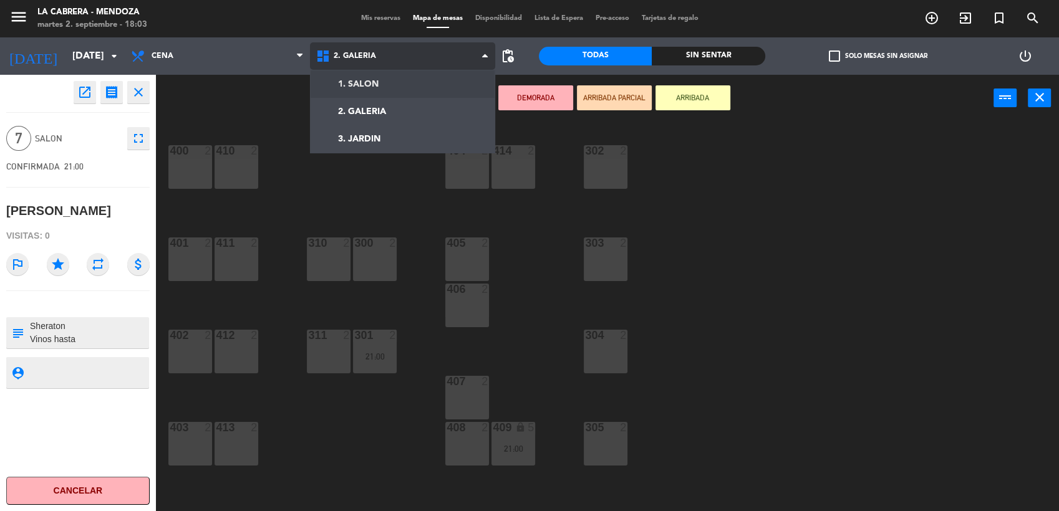
click at [344, 87] on ng-component "menu LA CABRERA - MENDOZA martes 2. septiembre - 18:03 Mis reservas Mapa de mes…" at bounding box center [529, 256] width 1059 height 513
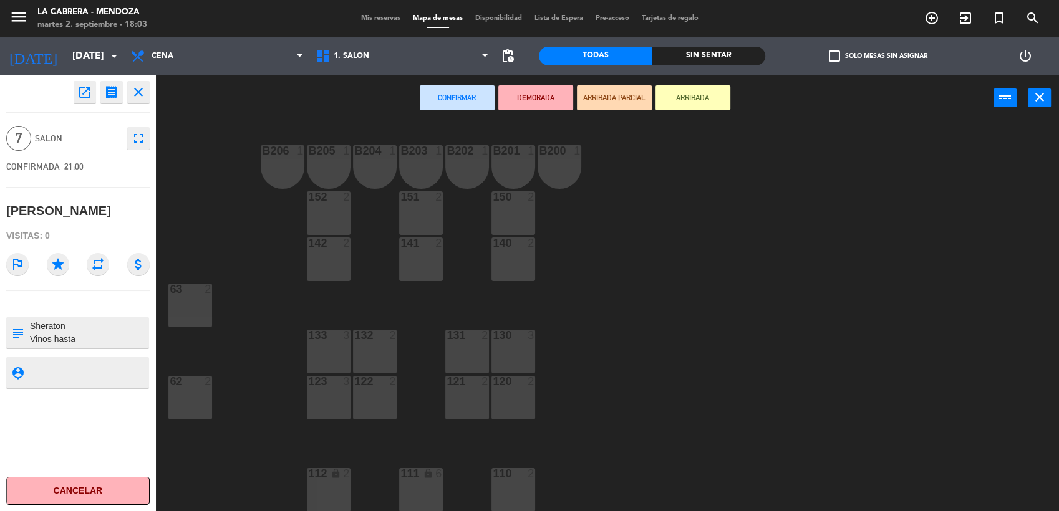
click at [511, 357] on div "130 3" at bounding box center [513, 352] width 44 height 44
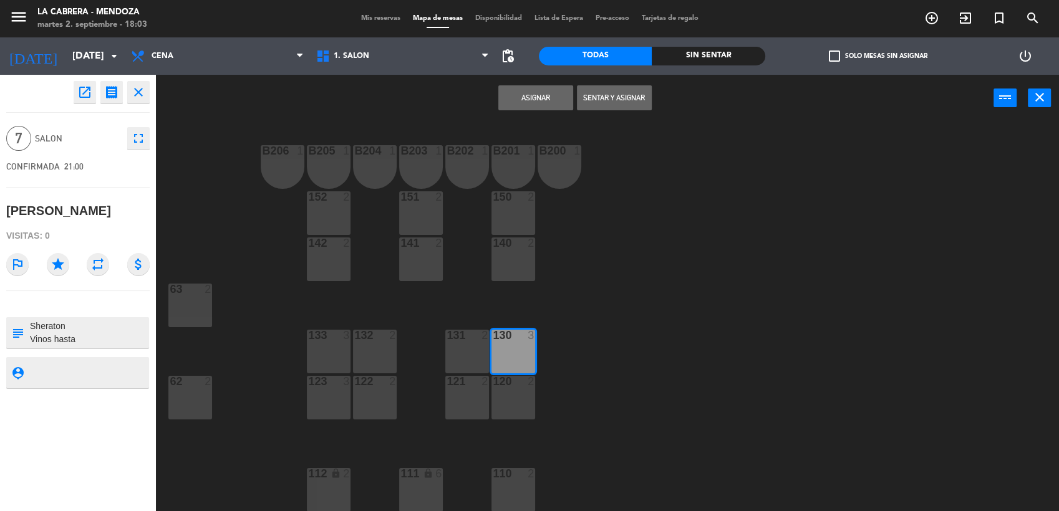
click at [447, 352] on div "131 2" at bounding box center [467, 352] width 44 height 44
click at [387, 339] on div "2" at bounding box center [395, 335] width 21 height 11
click at [317, 342] on div "133 3" at bounding box center [329, 336] width 44 height 12
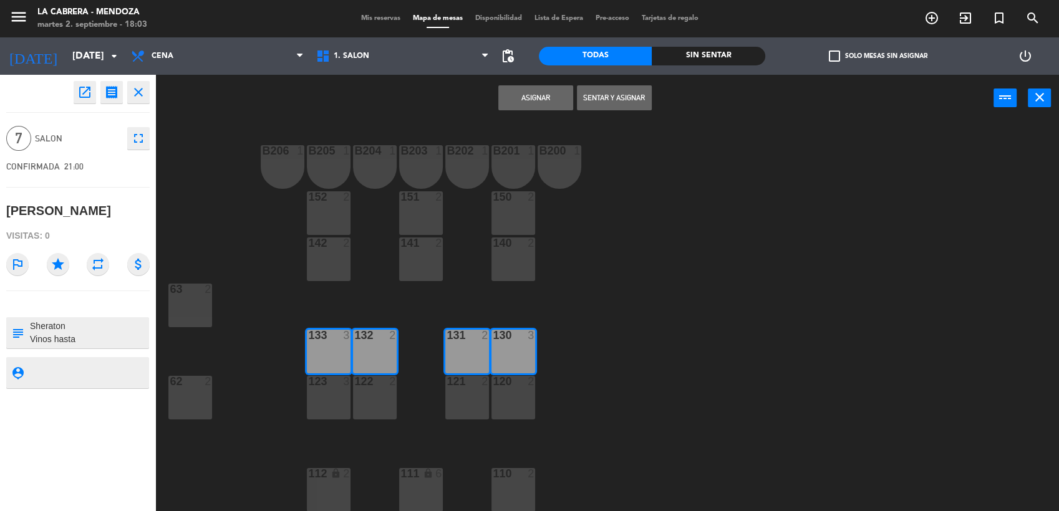
click at [540, 98] on button "Asignar" at bounding box center [535, 97] width 75 height 25
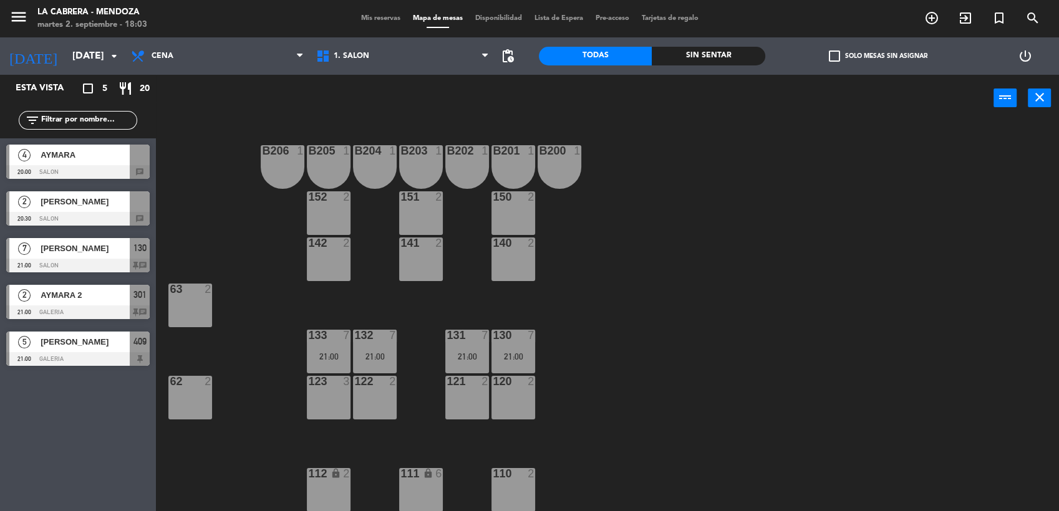
click at [74, 203] on span "[PERSON_NAME]" at bounding box center [85, 201] width 89 height 13
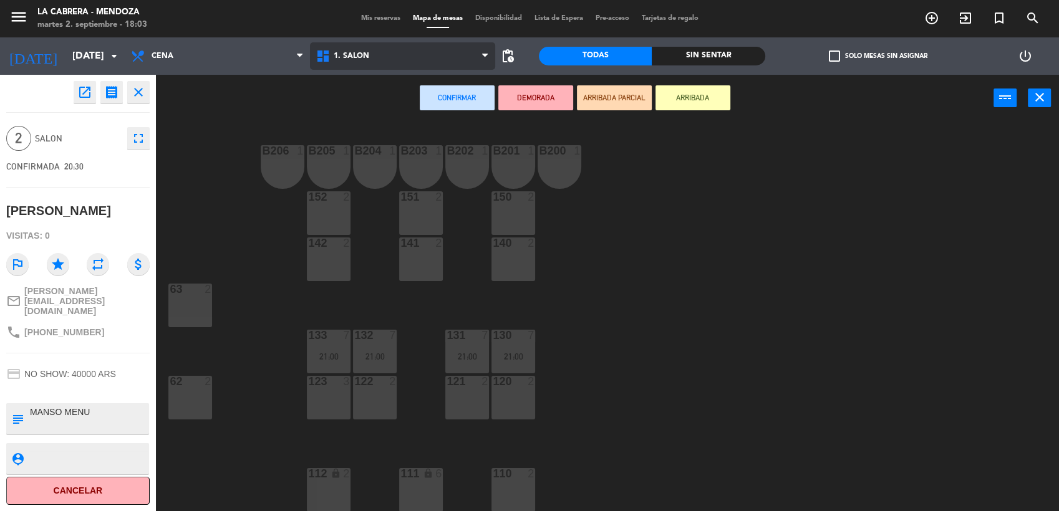
click at [414, 62] on span "1. SALON" at bounding box center [402, 55] width 185 height 27
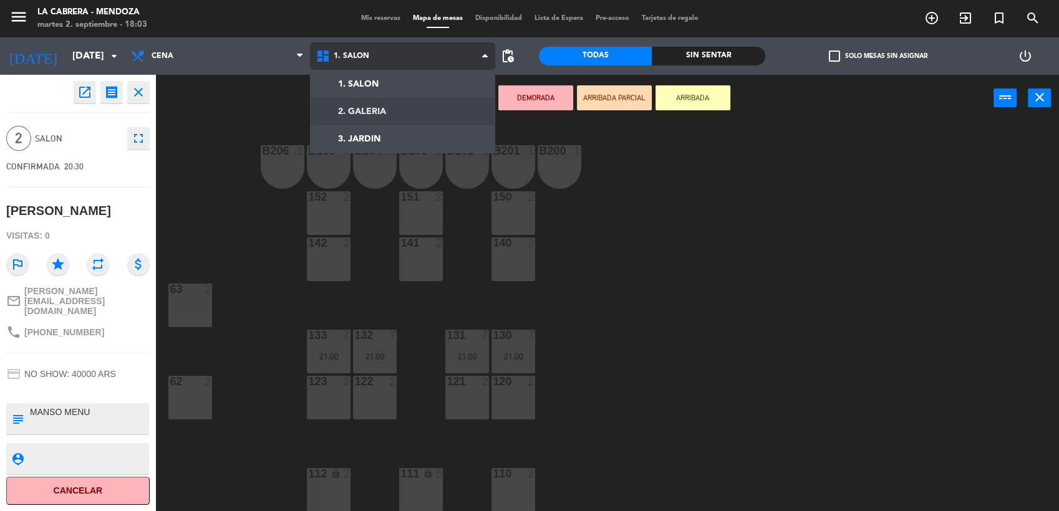
click at [385, 108] on ng-component "menu LA CABRERA - MENDOZA martes 2. septiembre - 18:03 Mis reservas Mapa de mes…" at bounding box center [529, 256] width 1059 height 513
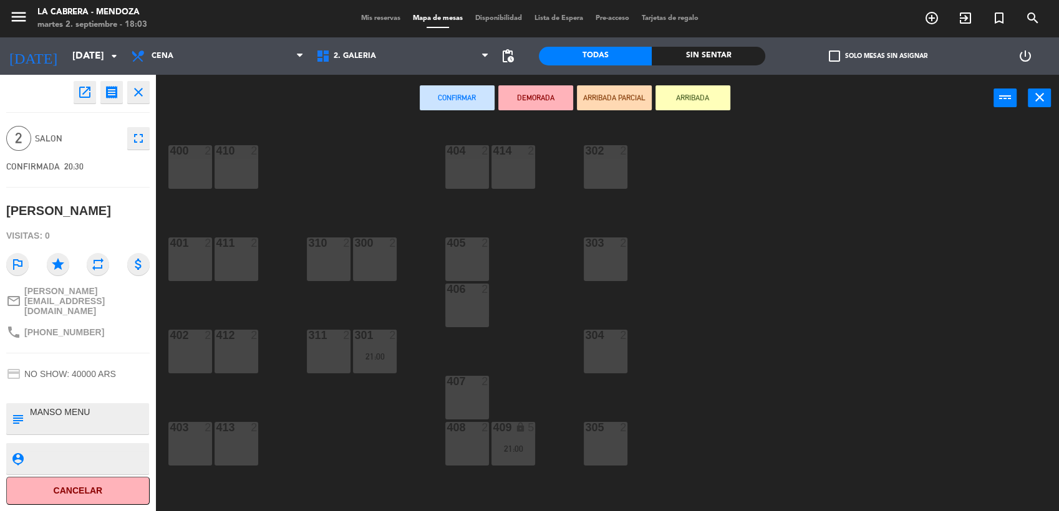
click at [613, 256] on div "303 2" at bounding box center [606, 260] width 44 height 44
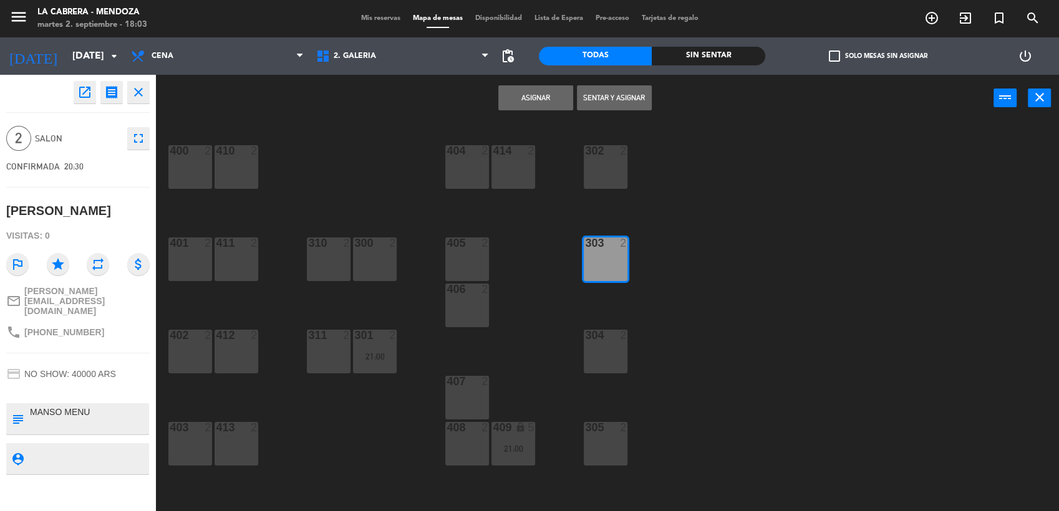
click at [514, 92] on button "Asignar" at bounding box center [535, 97] width 75 height 25
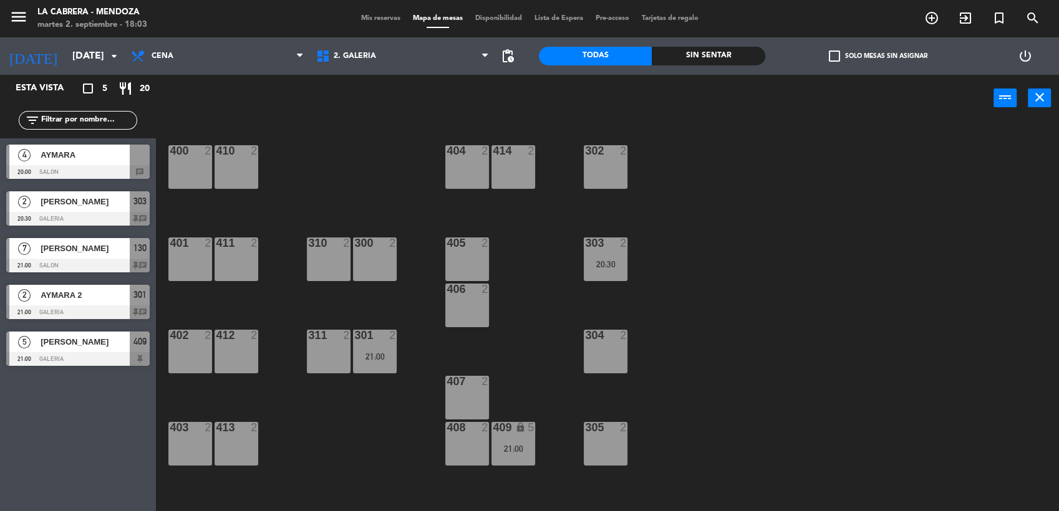
click at [44, 161] on span "AYMARA" at bounding box center [85, 154] width 89 height 13
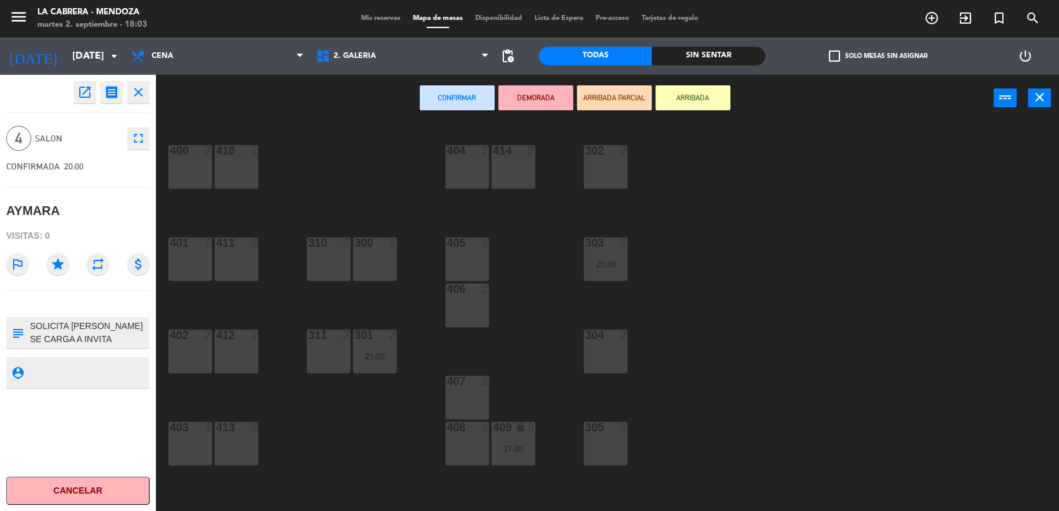
click at [135, 139] on icon "fullscreen" at bounding box center [138, 138] width 15 height 15
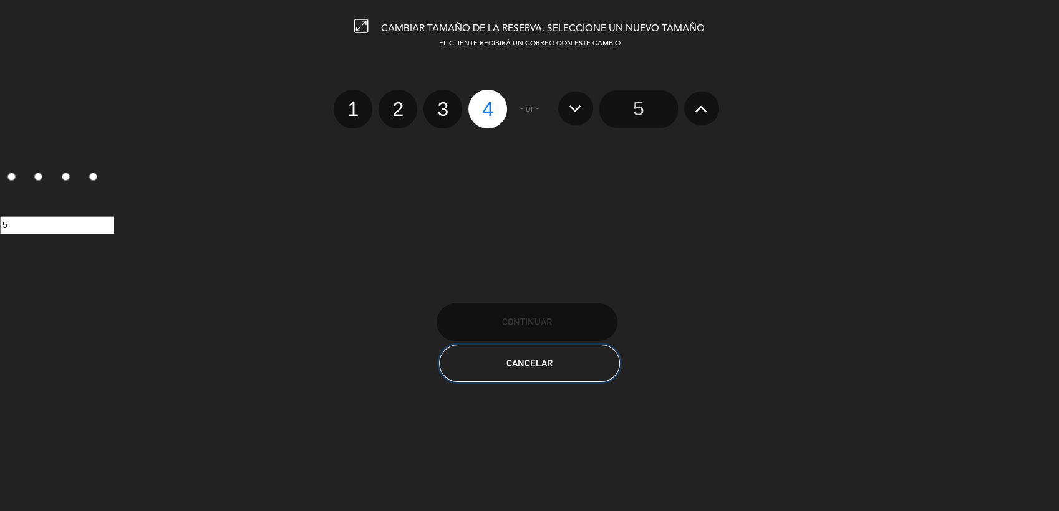
click at [568, 378] on button "Cancelar" at bounding box center [529, 363] width 181 height 37
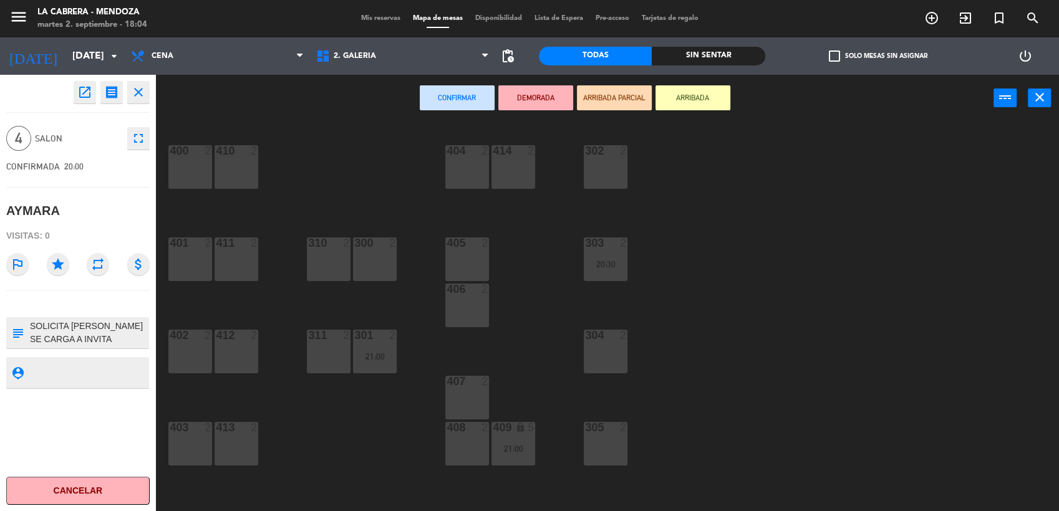
click at [188, 430] on div at bounding box center [190, 427] width 21 height 11
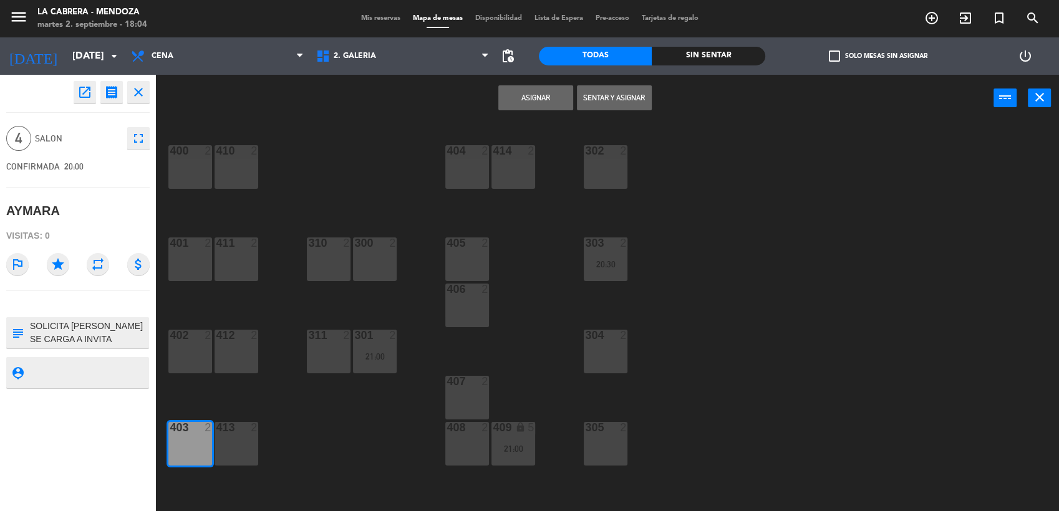
click at [252, 451] on div "413 2" at bounding box center [236, 444] width 44 height 44
click at [508, 97] on button "Asignar" at bounding box center [535, 97] width 75 height 25
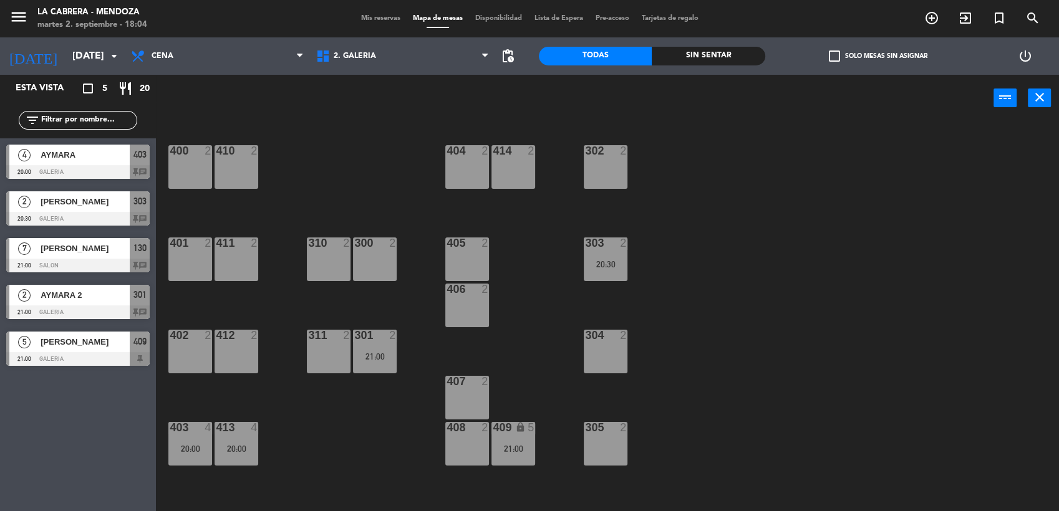
click at [367, 21] on span "Mis reservas" at bounding box center [381, 18] width 52 height 7
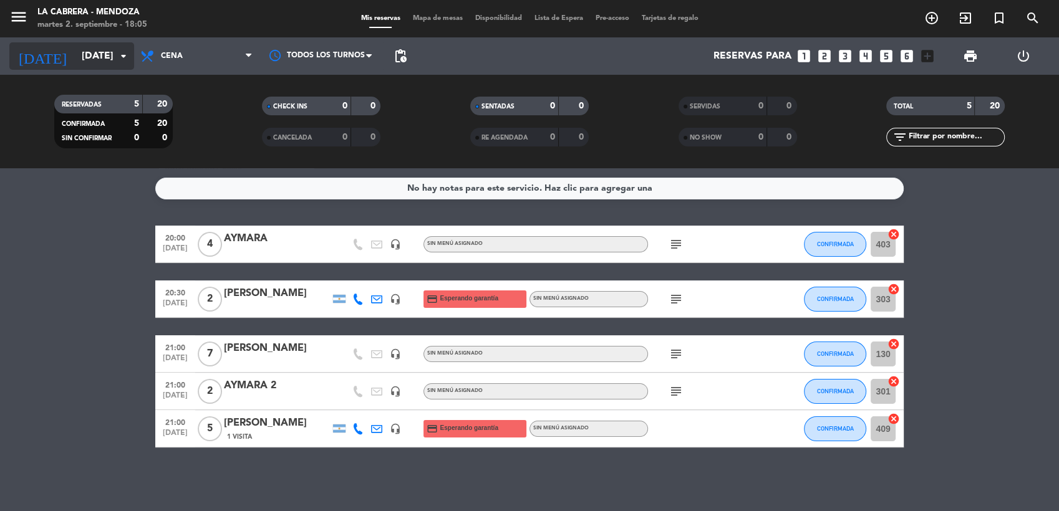
click at [89, 55] on input "[DATE]" at bounding box center [141, 56] width 132 height 24
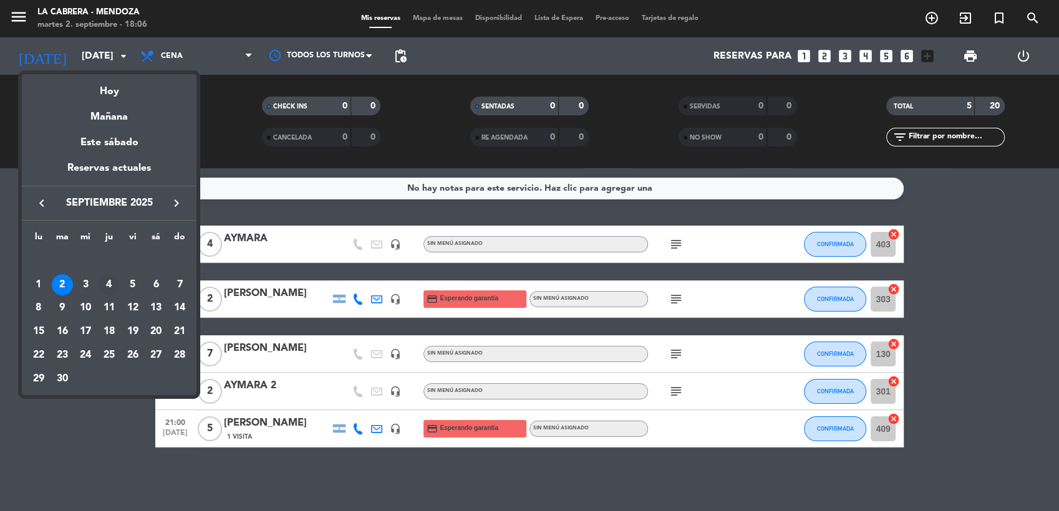
click at [112, 284] on div "4" at bounding box center [108, 284] width 21 height 21
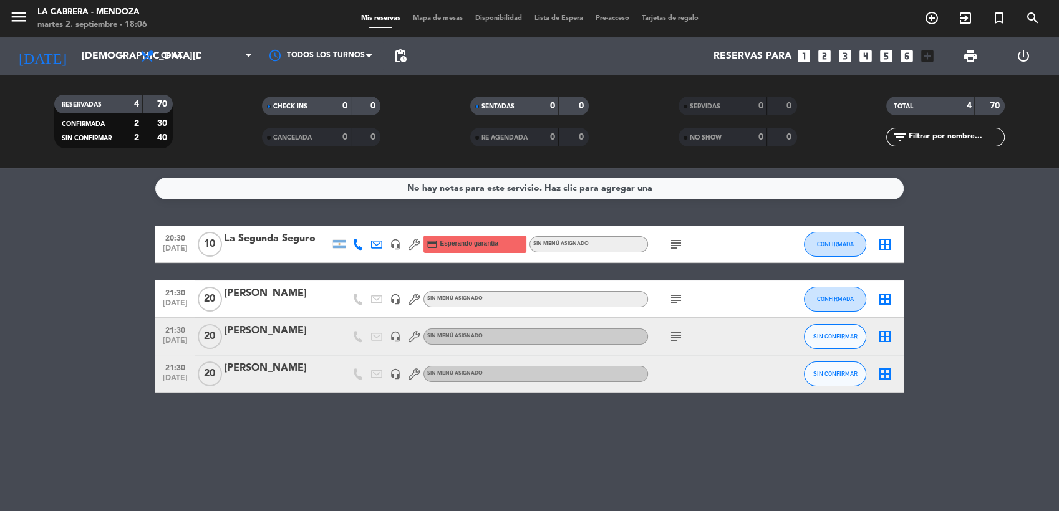
click at [668, 302] on icon "subject" at bounding box center [675, 299] width 15 height 15
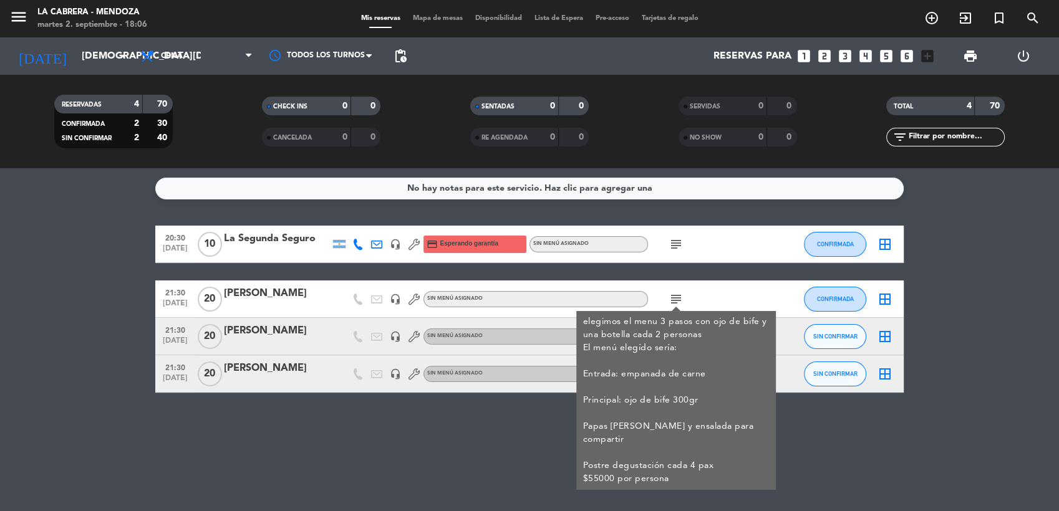
click at [673, 304] on icon "subject" at bounding box center [675, 299] width 15 height 15
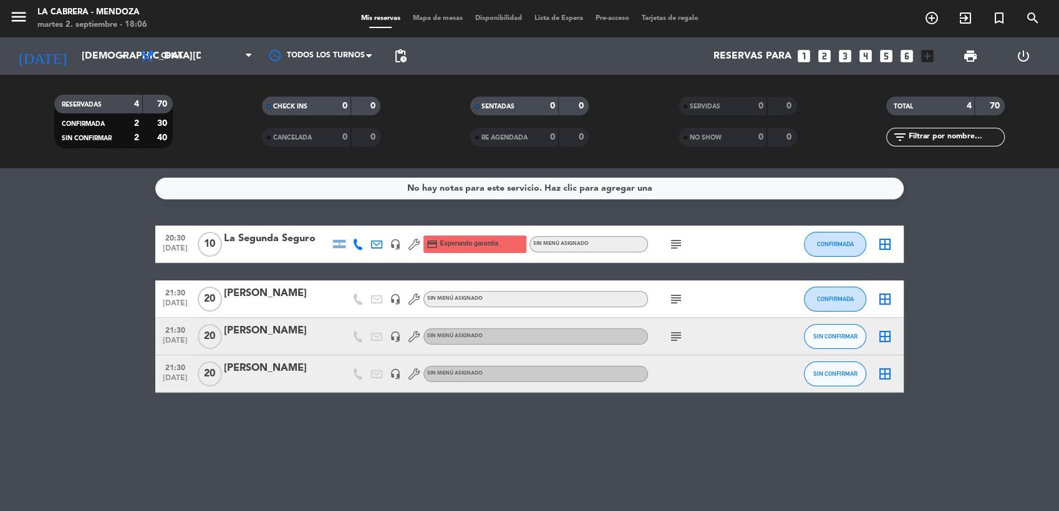
click at [672, 342] on icon "subject" at bounding box center [675, 336] width 15 height 15
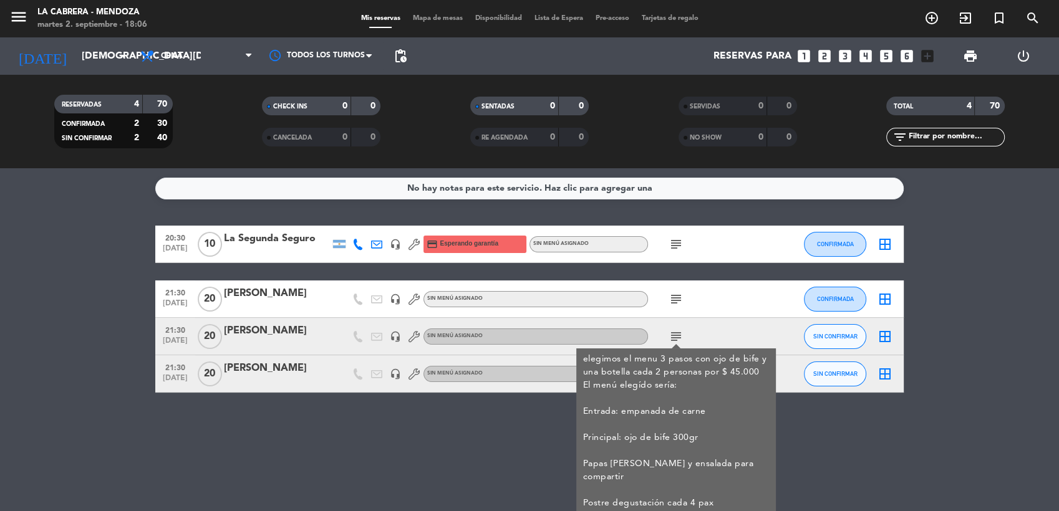
click at [672, 342] on icon "subject" at bounding box center [675, 336] width 15 height 15
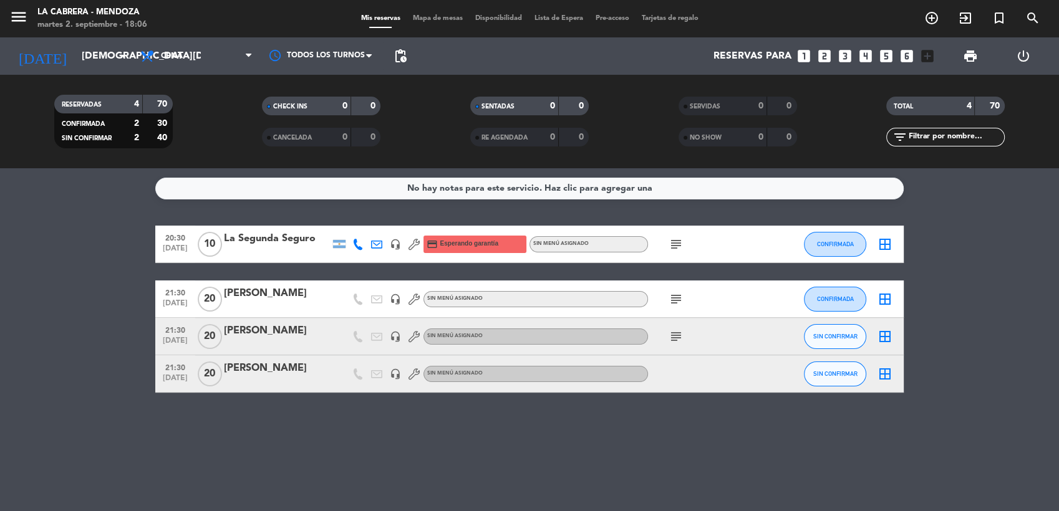
click at [423, 440] on div "No hay notas para este servicio. Haz clic para agregar una 20:30 [DATE] La Segu…" at bounding box center [529, 339] width 1059 height 343
click at [105, 56] on input "[DEMOGRAPHIC_DATA][DATE]" at bounding box center [141, 56] width 132 height 24
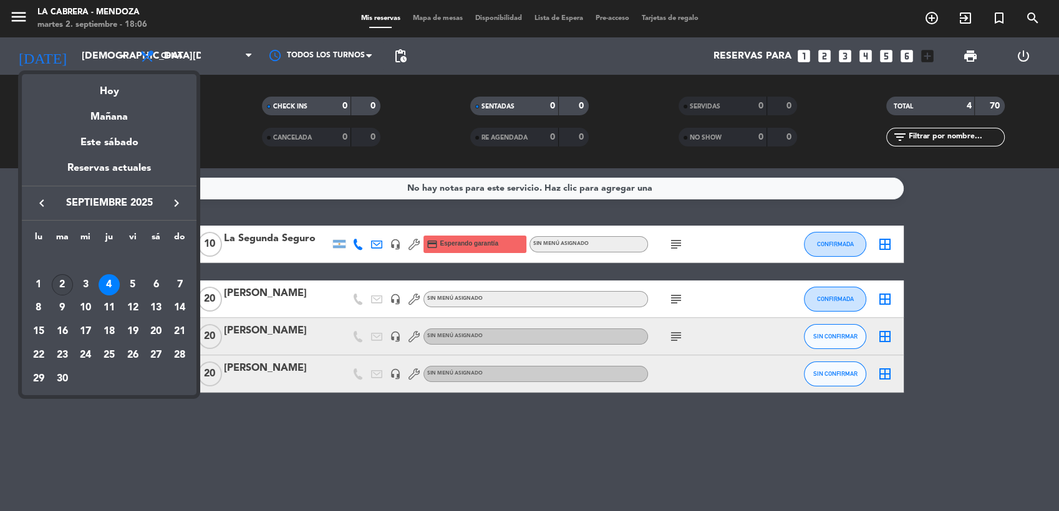
click at [62, 276] on div "2" at bounding box center [62, 284] width 21 height 21
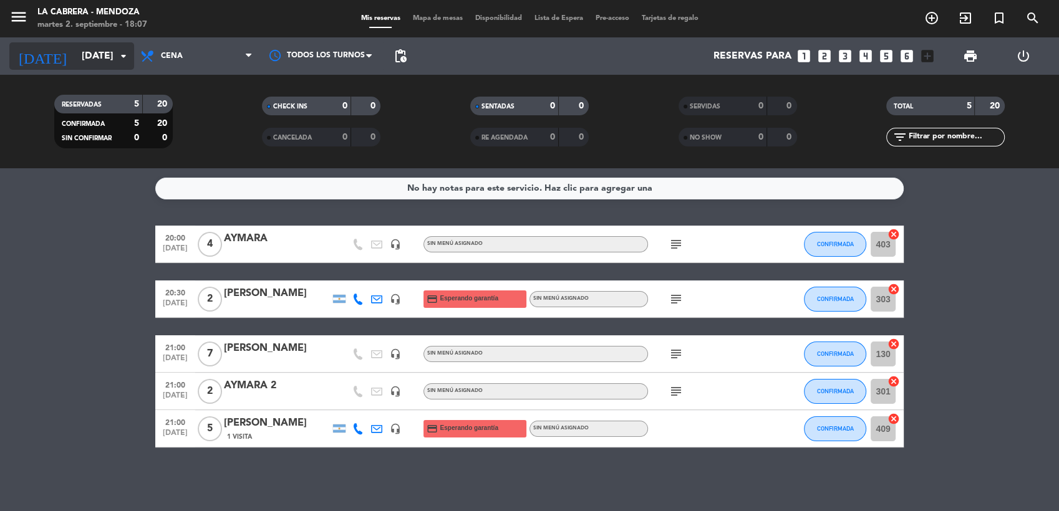
click at [88, 58] on input "[DATE]" at bounding box center [141, 56] width 132 height 24
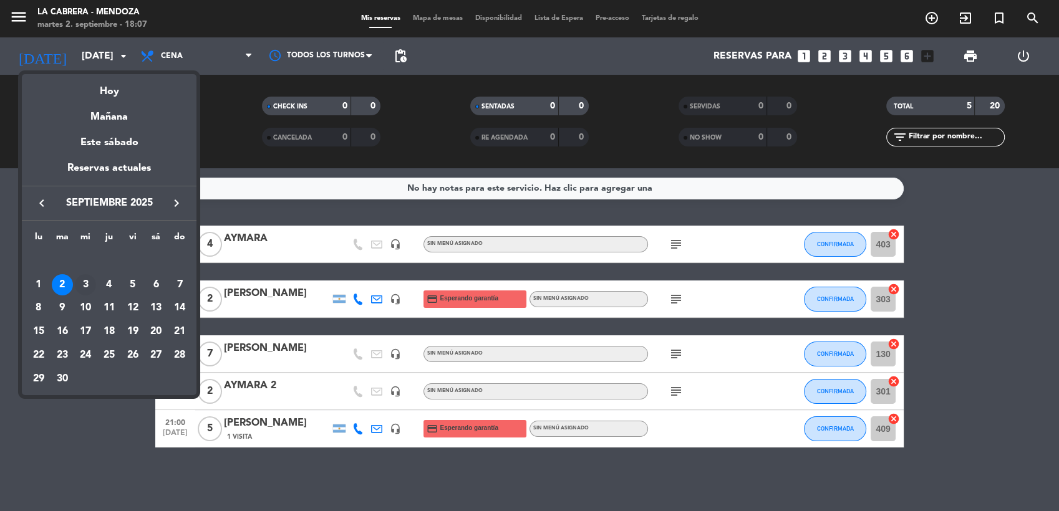
click at [94, 282] on div "3" at bounding box center [85, 284] width 21 height 21
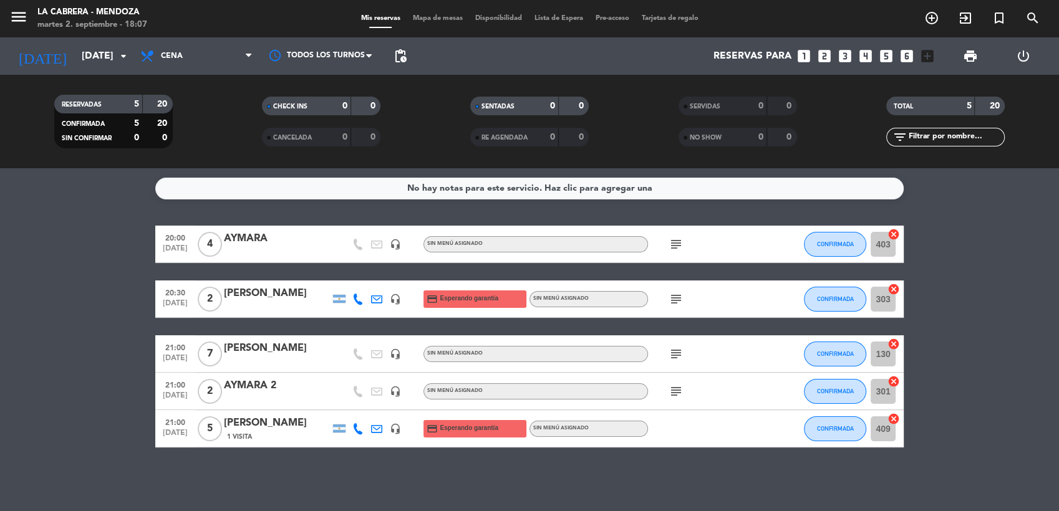
type input "[DATE]"
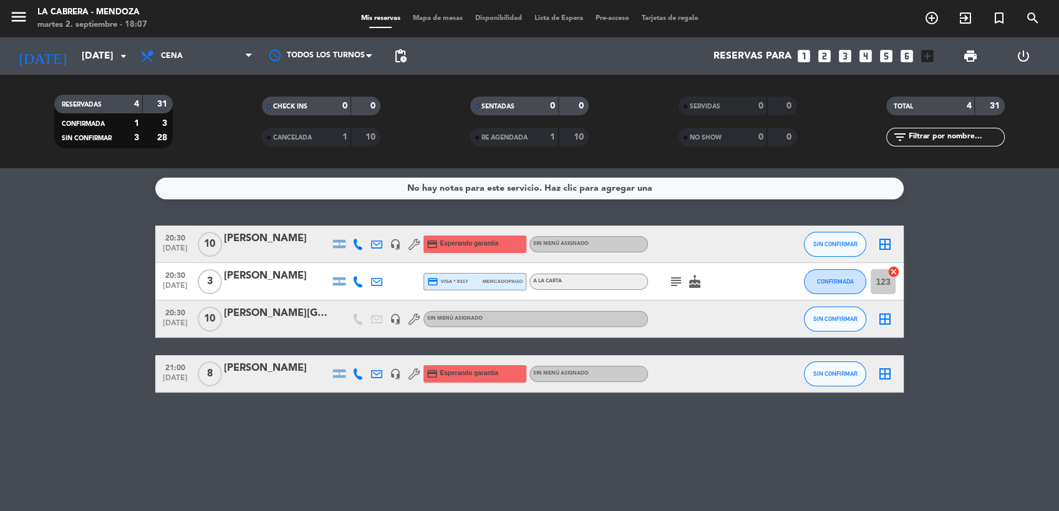
click at [282, 307] on div "[PERSON_NAME][GEOGRAPHIC_DATA]" at bounding box center [277, 313] width 106 height 16
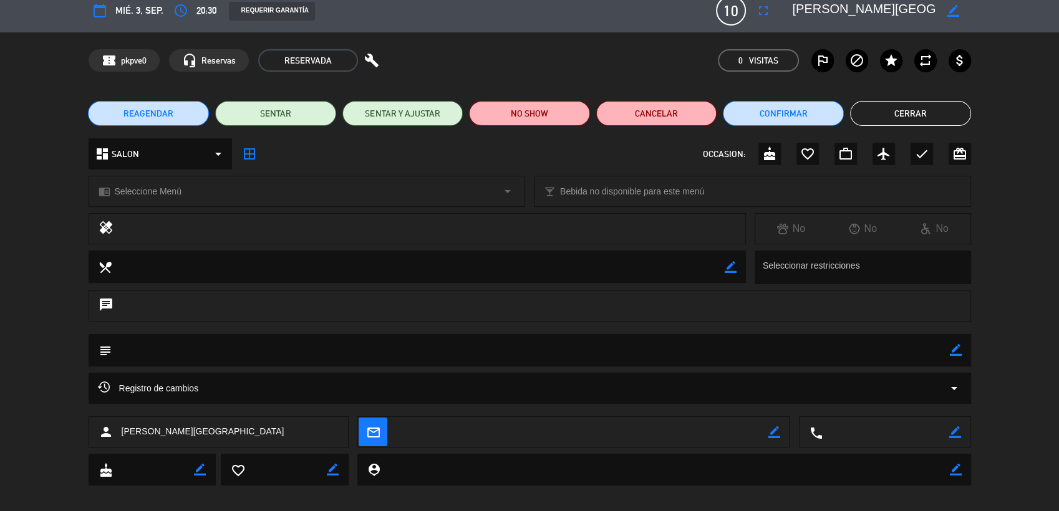
scroll to position [22, 0]
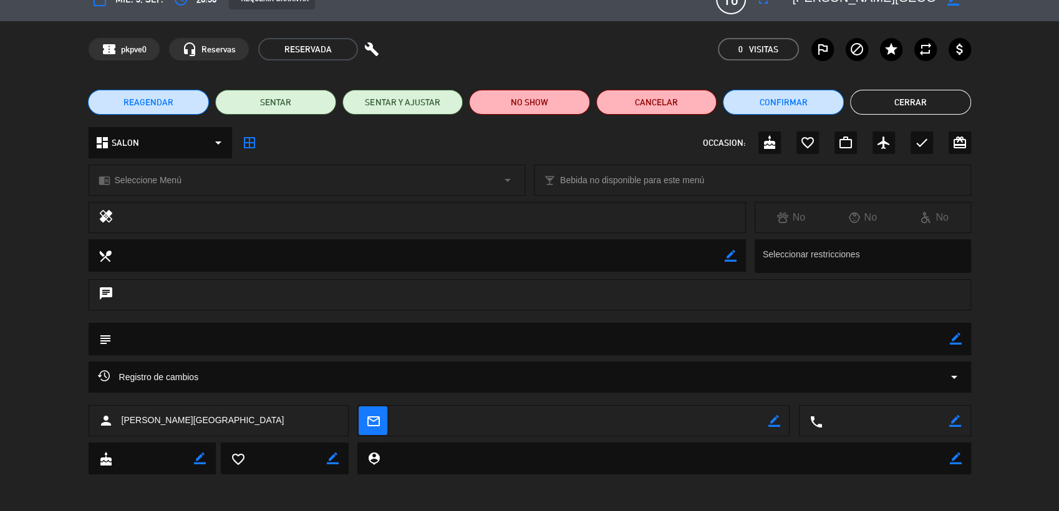
click at [954, 426] on icon "border_color" at bounding box center [955, 421] width 12 height 12
click at [896, 420] on textarea at bounding box center [885, 421] width 127 height 31
paste textarea "[PHONE_NUMBER]"
click at [953, 418] on icon at bounding box center [955, 421] width 12 height 12
click at [859, 424] on textarea at bounding box center [885, 421] width 127 height 31
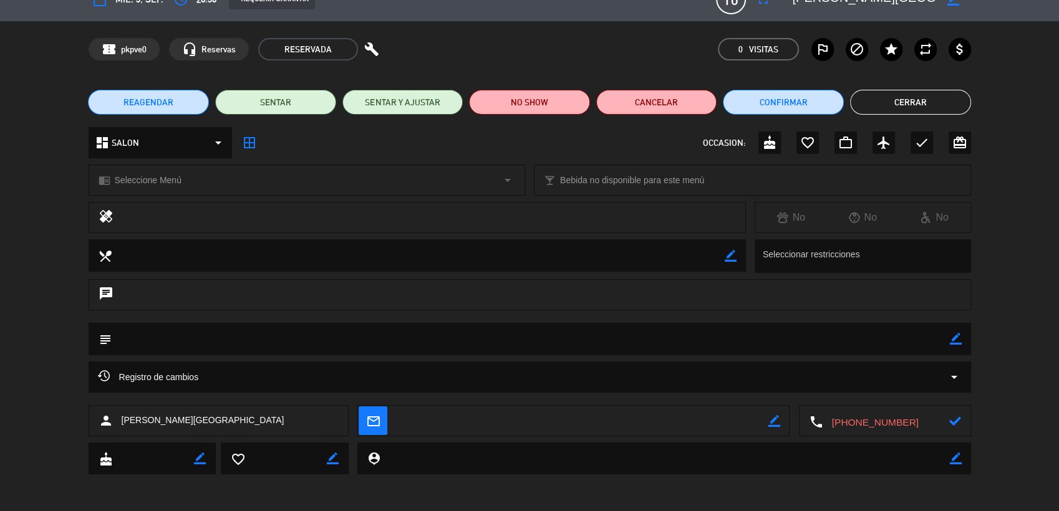
click at [852, 426] on textarea at bounding box center [885, 421] width 127 height 31
click at [894, 423] on textarea at bounding box center [885, 421] width 127 height 31
type textarea "+5493416 957553"
click at [953, 418] on icon at bounding box center [955, 421] width 12 height 12
click at [810, 107] on button "Confirmar" at bounding box center [783, 102] width 121 height 25
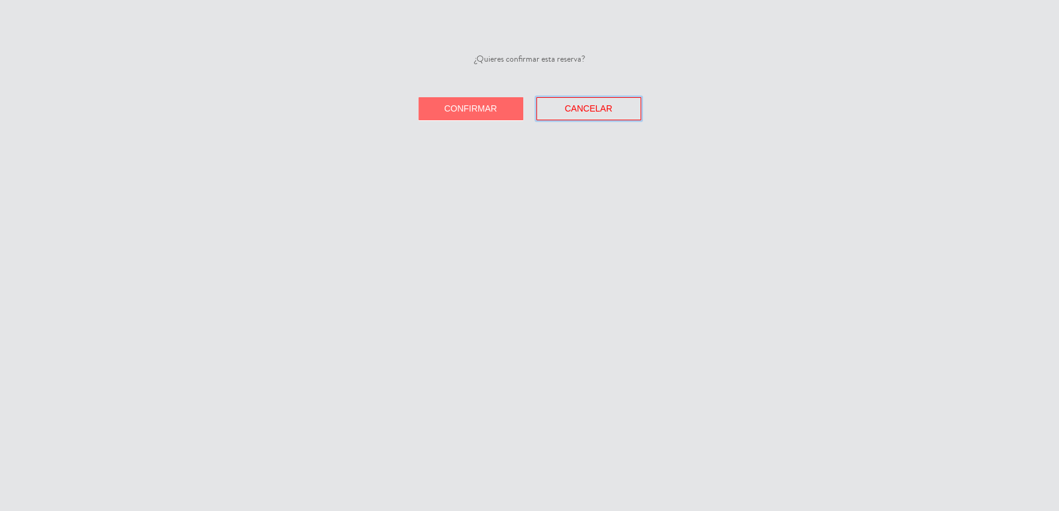
click at [565, 111] on span "Cancelar" at bounding box center [587, 108] width 47 height 10
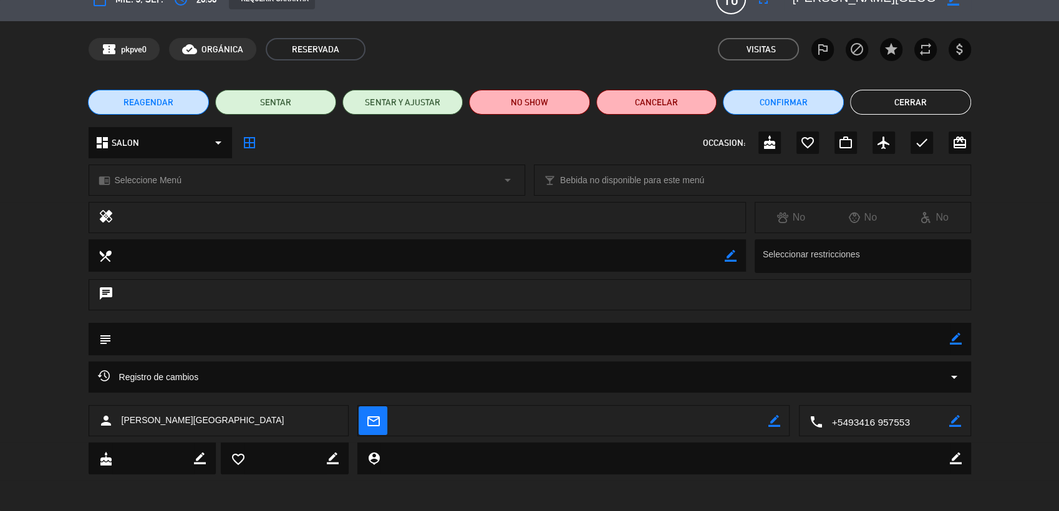
click at [896, 103] on button "Cerrar" at bounding box center [910, 102] width 121 height 25
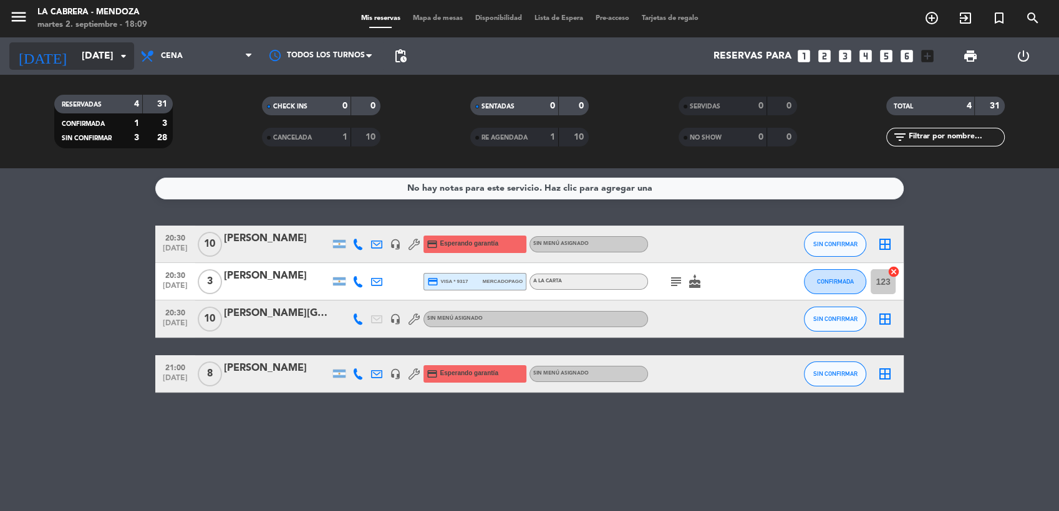
click at [80, 55] on input "[DATE]" at bounding box center [141, 56] width 132 height 24
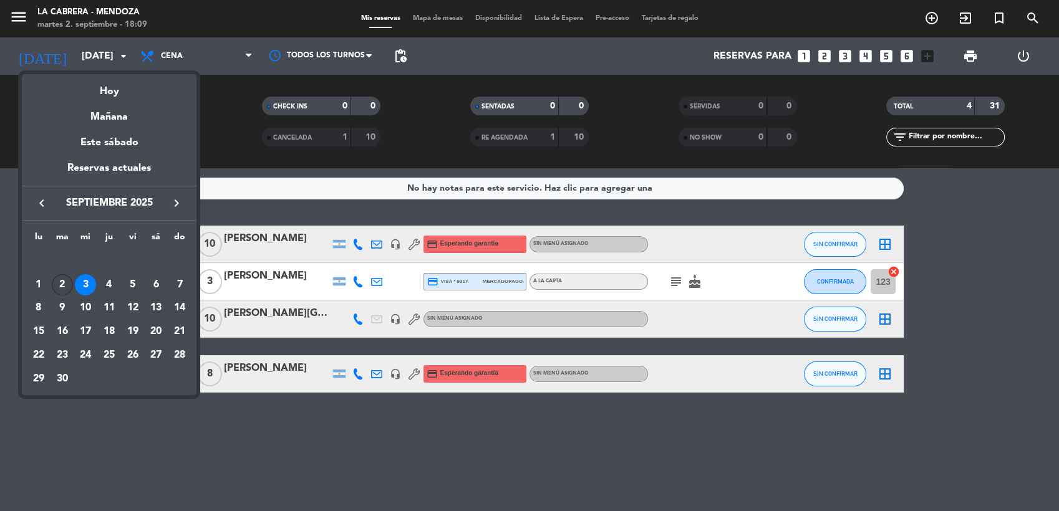
click at [58, 287] on div "2" at bounding box center [62, 284] width 21 height 21
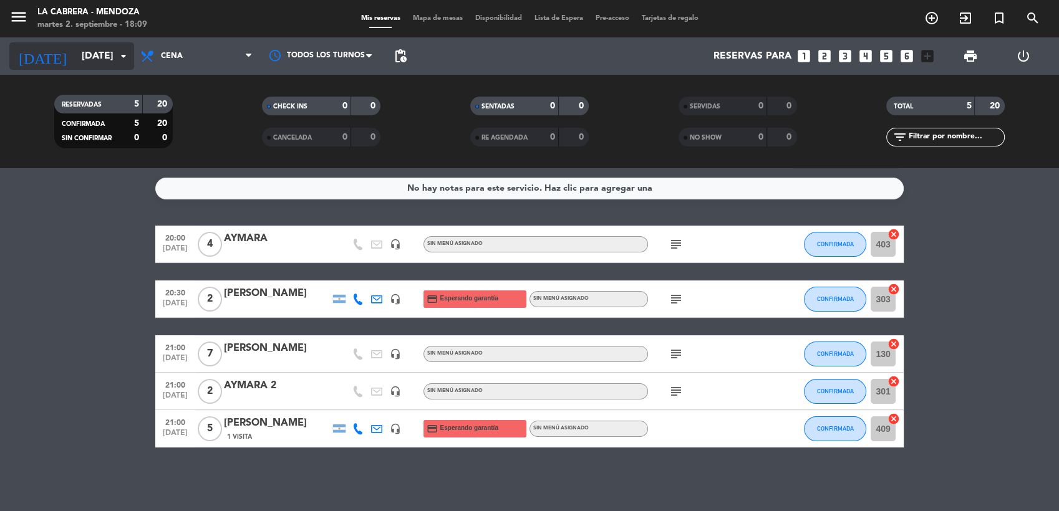
click at [115, 64] on input "[DATE]" at bounding box center [141, 56] width 132 height 24
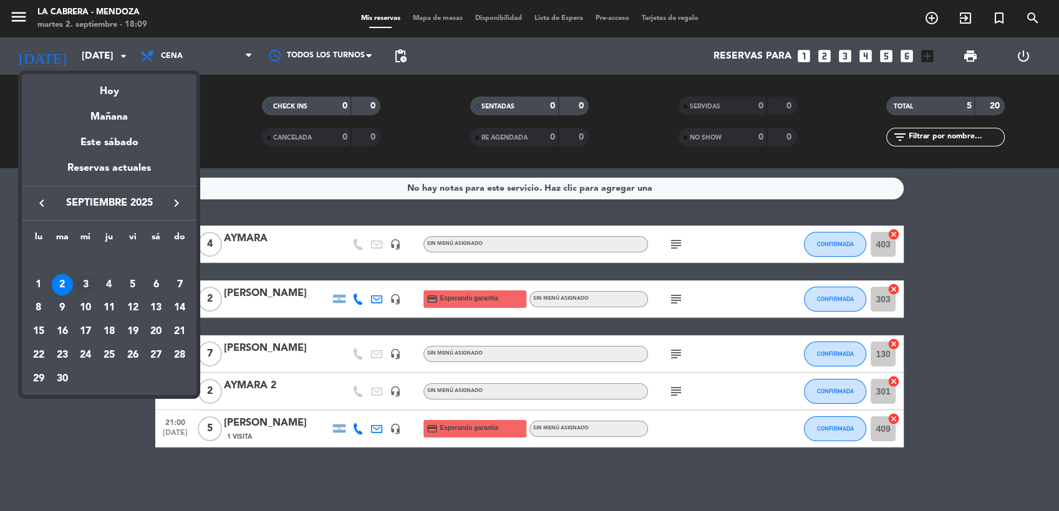
click at [85, 288] on div "3" at bounding box center [85, 284] width 21 height 21
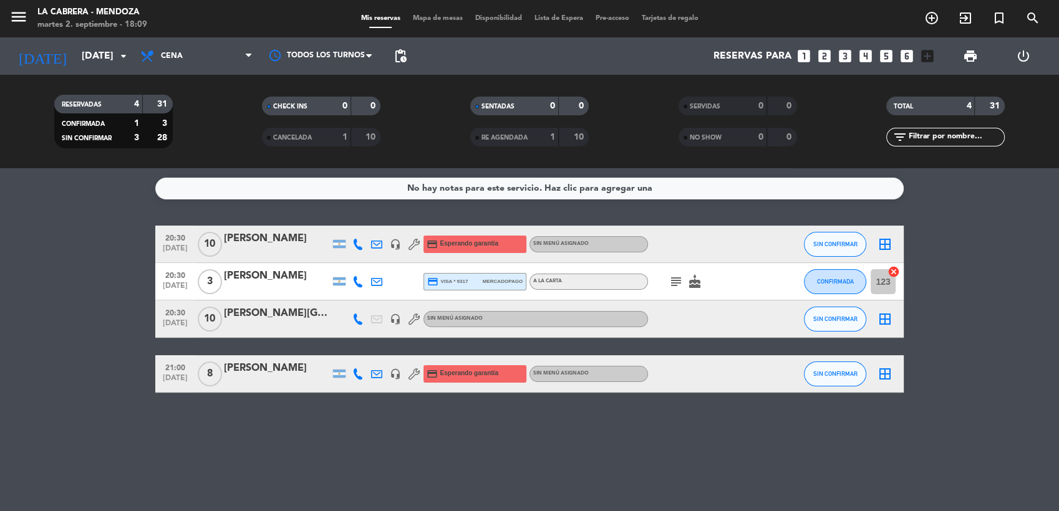
click at [242, 46] on span "Cena" at bounding box center [196, 55] width 125 height 27
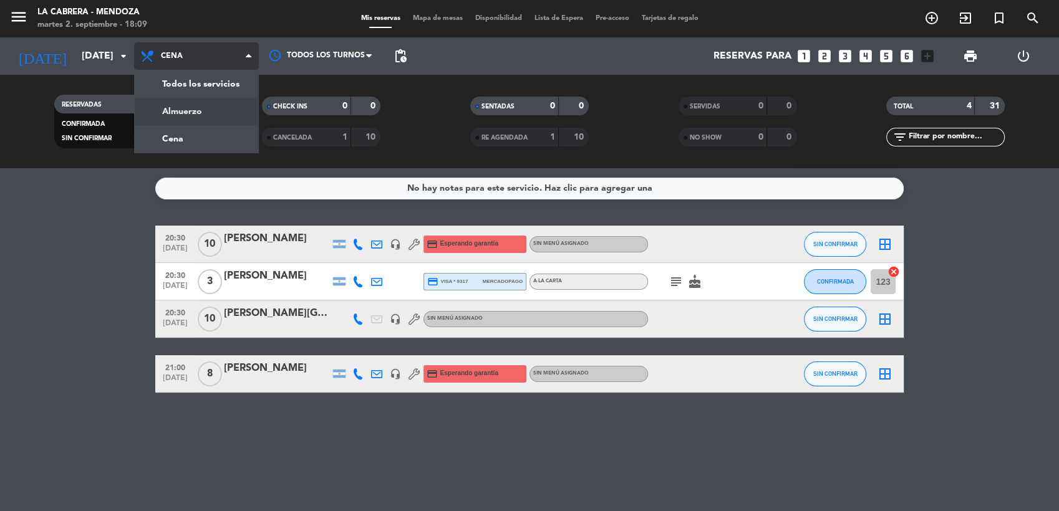
click at [198, 115] on div "menu LA CABRERA - MENDOZA martes 2. septiembre - 18:09 Mis reservas Mapa de mes…" at bounding box center [529, 84] width 1059 height 168
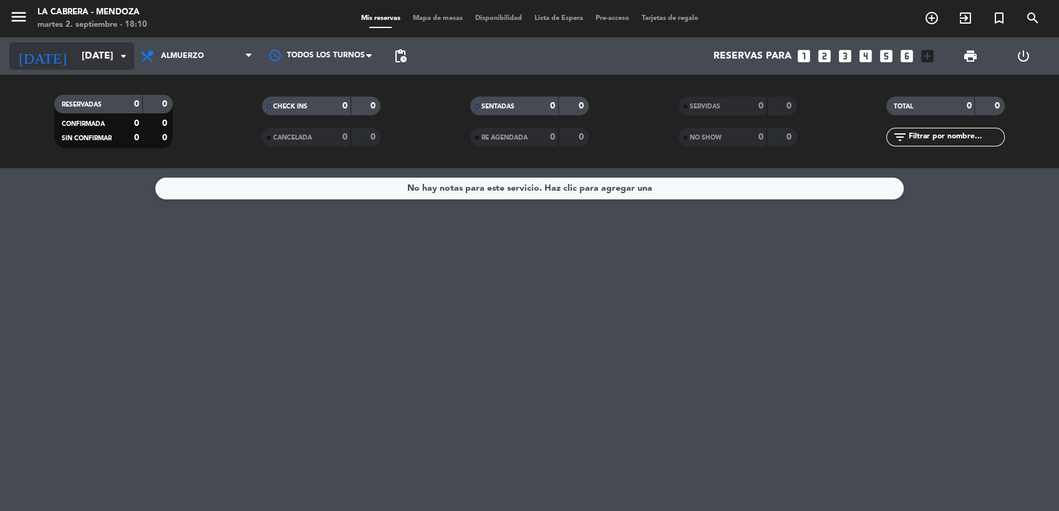
click at [75, 60] on input "[DATE]" at bounding box center [141, 56] width 132 height 24
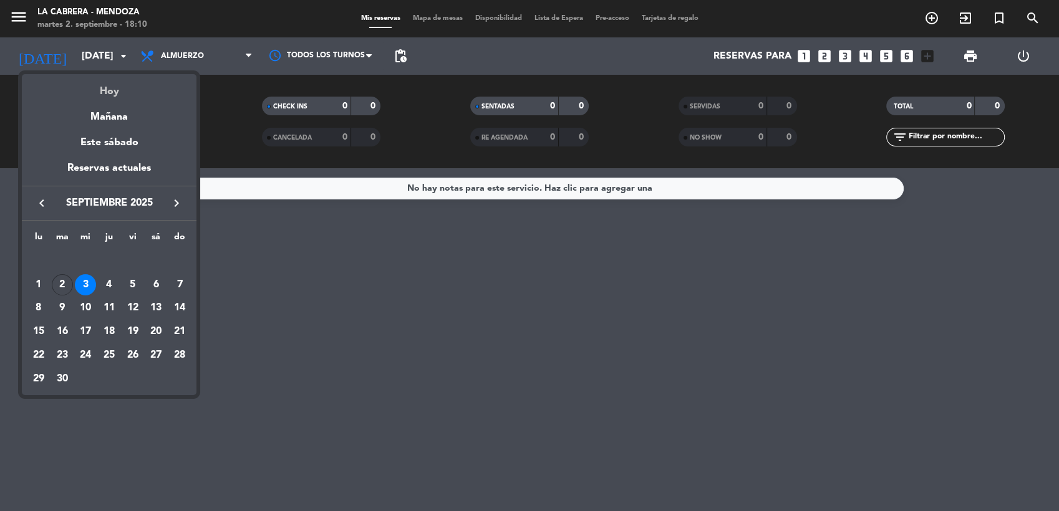
click at [103, 92] on div "Hoy" at bounding box center [109, 87] width 175 height 26
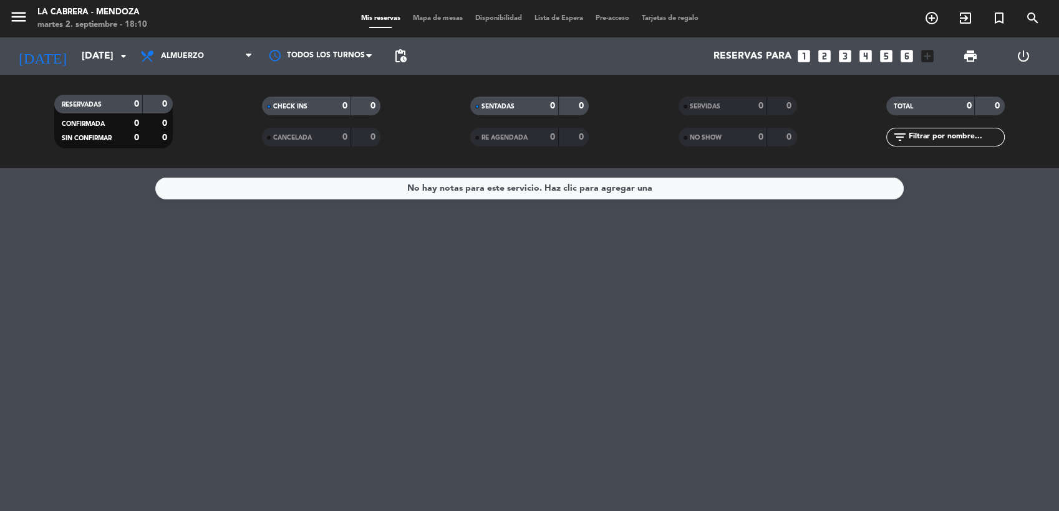
type input "[DATE]"
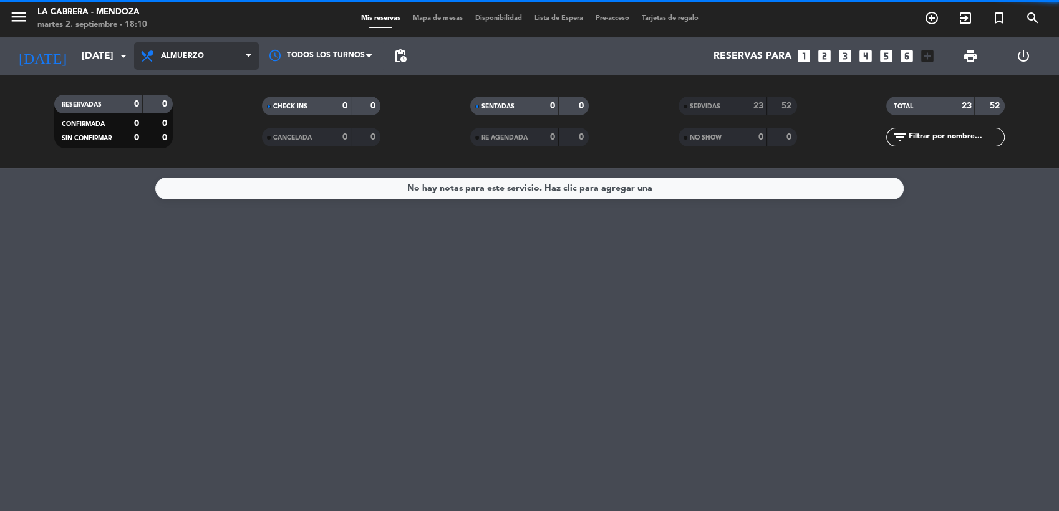
click at [224, 64] on span "Almuerzo" at bounding box center [196, 55] width 125 height 27
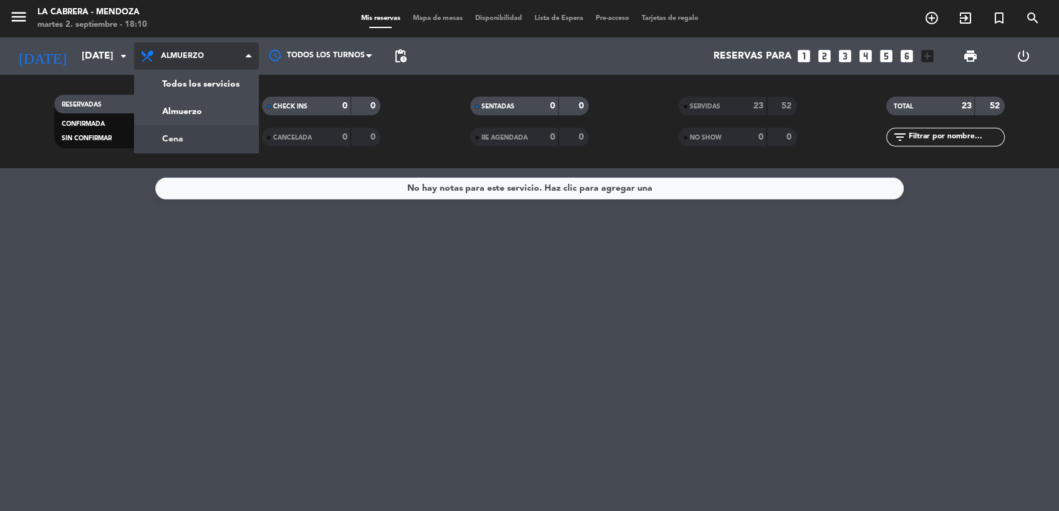
click at [175, 140] on div "menu LA CABRERA - MENDOZA martes 2. septiembre - 18:10 Mis reservas Mapa de mes…" at bounding box center [529, 84] width 1059 height 168
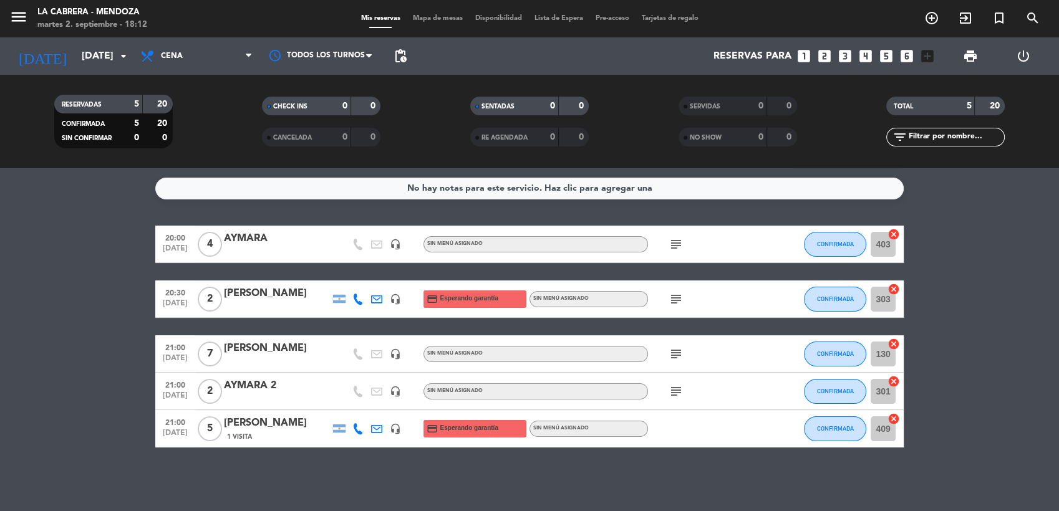
click at [905, 57] on icon "looks_6" at bounding box center [906, 56] width 16 height 16
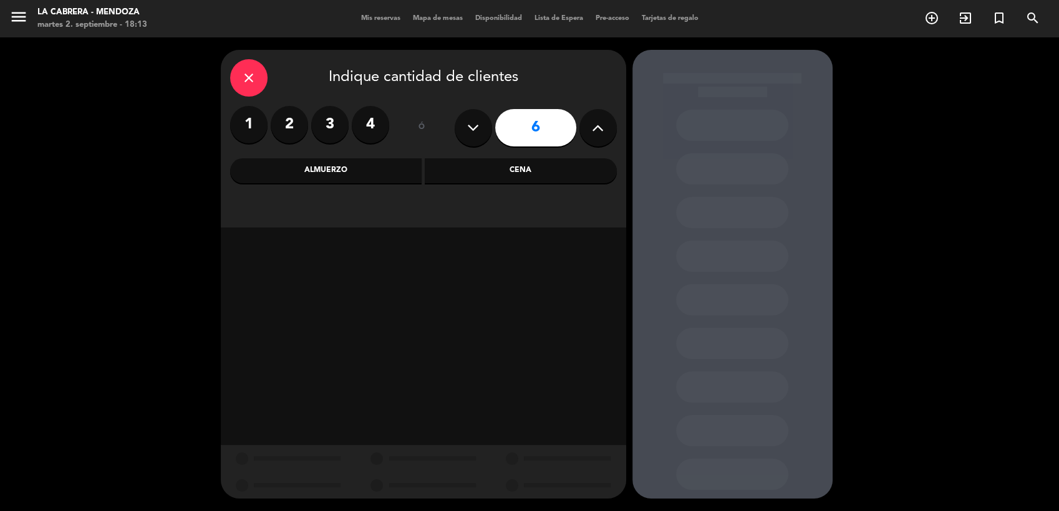
click at [608, 126] on button at bounding box center [597, 127] width 37 height 37
type input "7"
click at [572, 172] on div "Cena" at bounding box center [521, 170] width 192 height 25
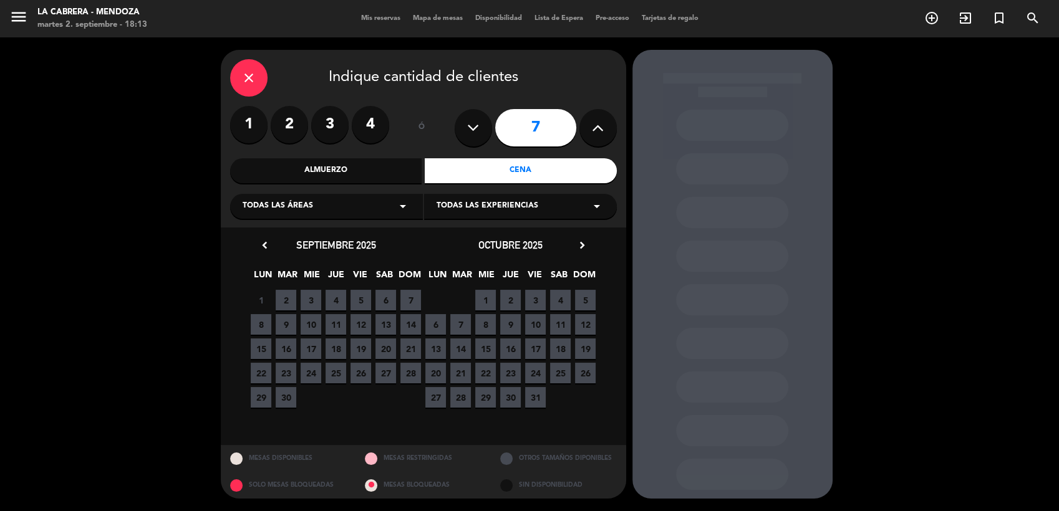
click at [289, 297] on span "2" at bounding box center [286, 300] width 21 height 21
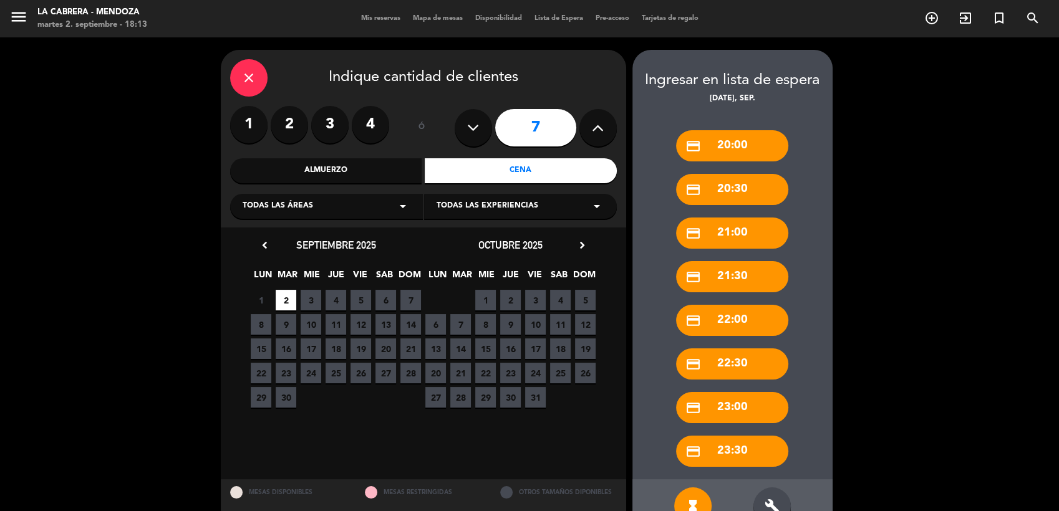
scroll to position [34, 0]
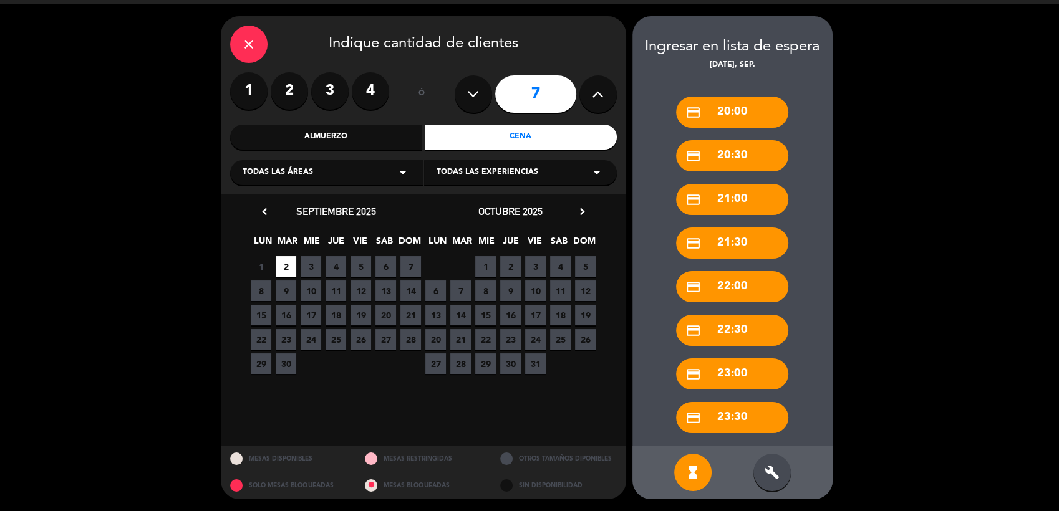
click at [779, 488] on div "build" at bounding box center [771, 472] width 37 height 37
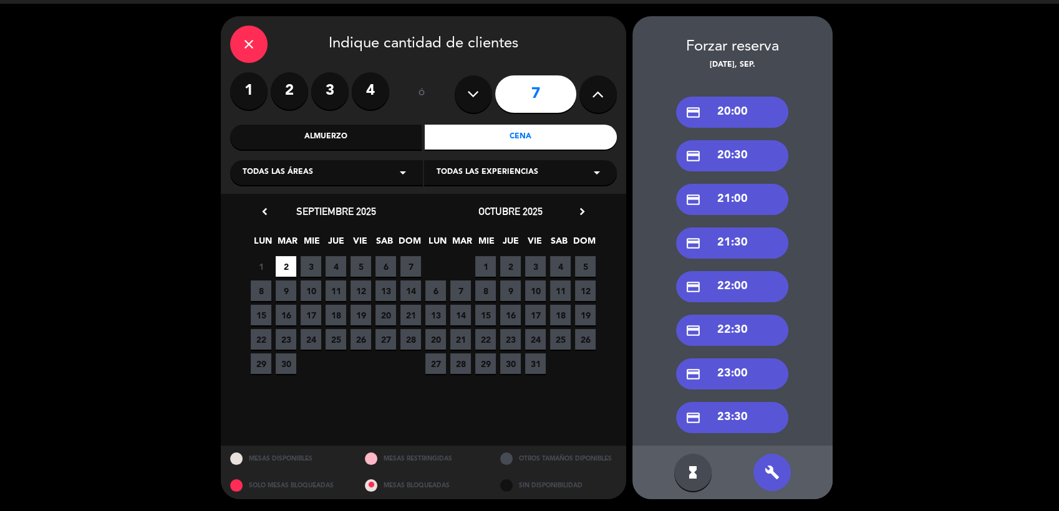
click at [697, 194] on icon "credit_card" at bounding box center [693, 200] width 16 height 16
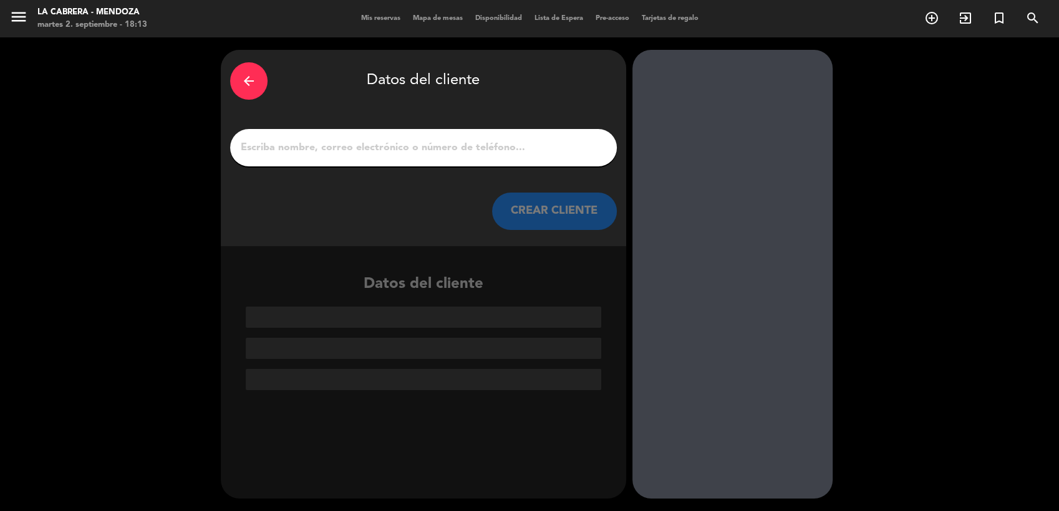
click at [521, 157] on div at bounding box center [423, 147] width 387 height 37
drag, startPoint x: 502, startPoint y: 145, endPoint x: 489, endPoint y: 141, distance: 14.2
click at [502, 145] on input "1" at bounding box center [423, 147] width 368 height 17
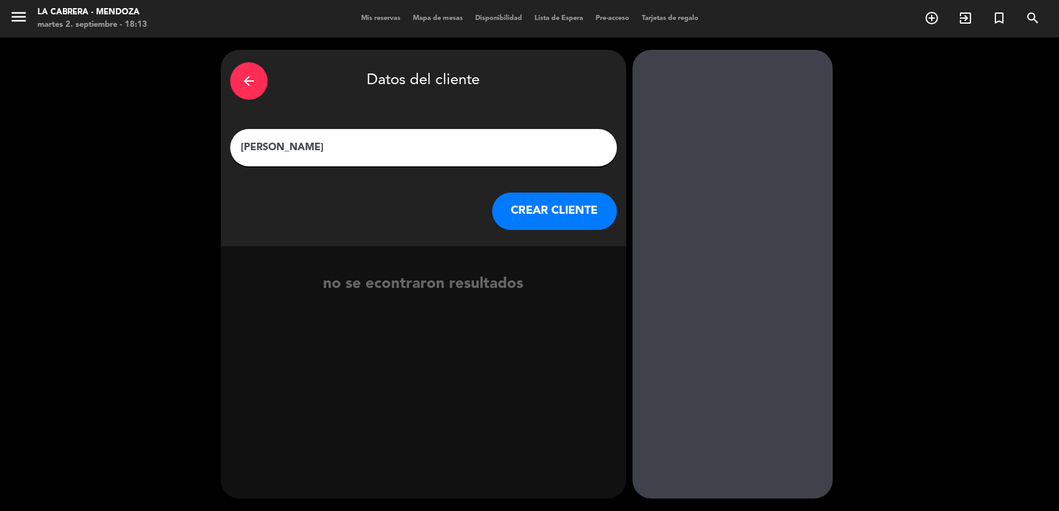
type input "[PERSON_NAME]"
click at [589, 217] on button "CREAR CLIENTE" at bounding box center [554, 211] width 125 height 37
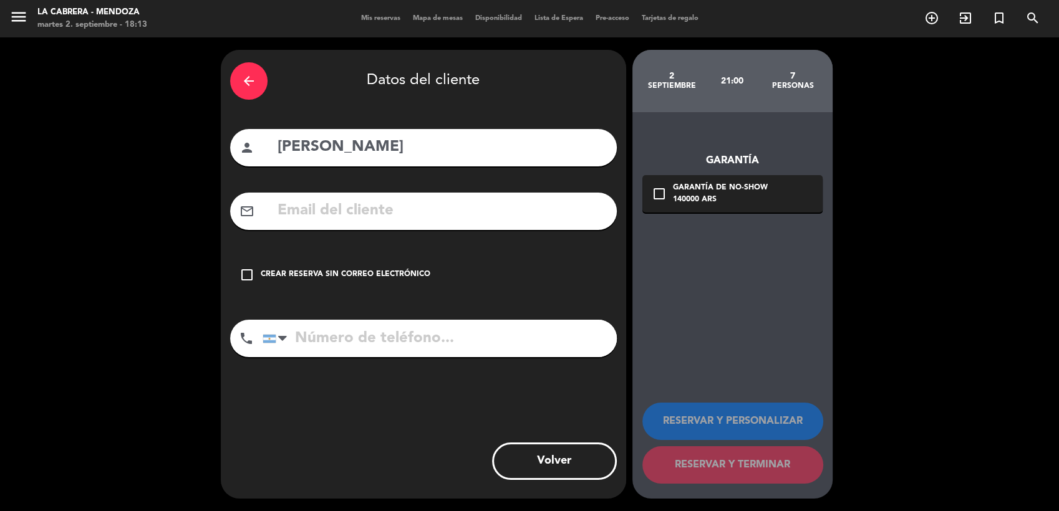
click at [332, 327] on input "tel" at bounding box center [439, 338] width 354 height 37
paste input "[PHONE_NUMBER]"
type input "[PHONE_NUMBER]"
click at [386, 272] on div "Crear reserva sin correo electrónico" at bounding box center [346, 275] width 170 height 12
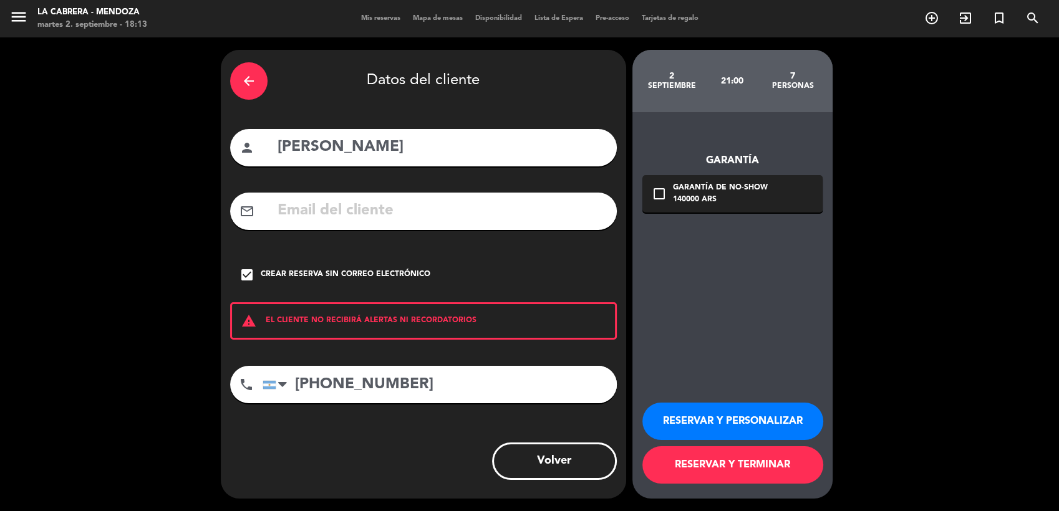
click at [663, 471] on button "RESERVAR Y TERMINAR" at bounding box center [732, 464] width 181 height 37
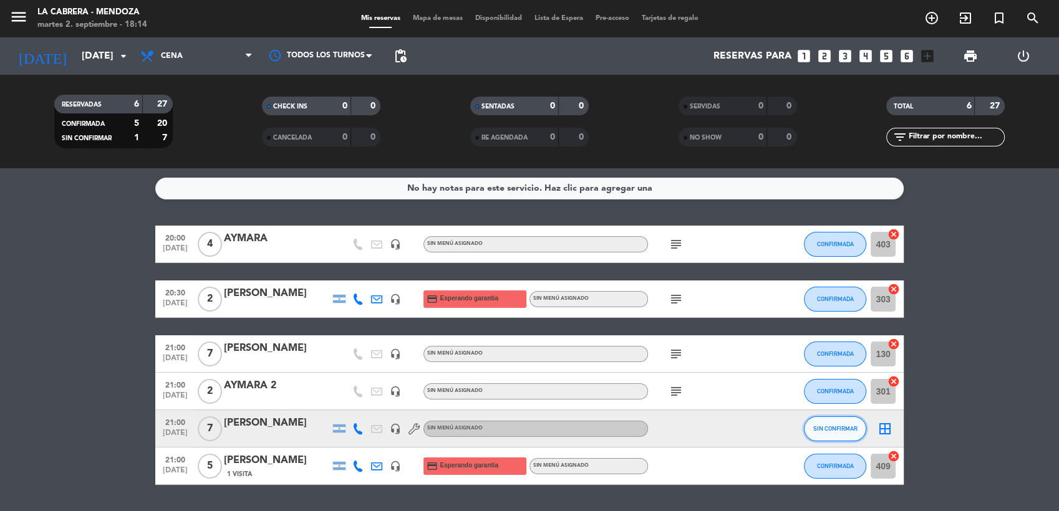
click at [817, 433] on button "SIN CONFIRMAR" at bounding box center [835, 428] width 62 height 25
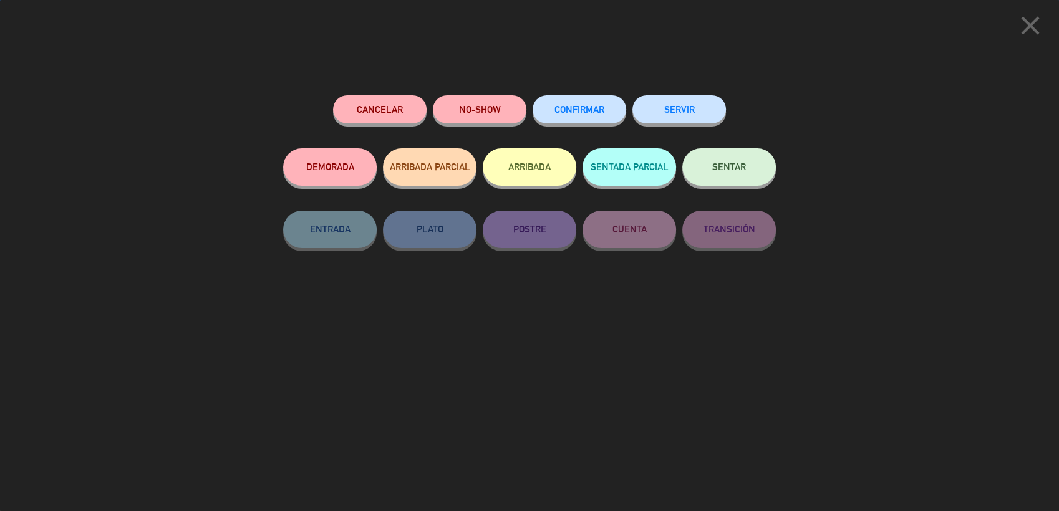
click at [578, 107] on span "CONFIRMAR" at bounding box center [579, 109] width 50 height 11
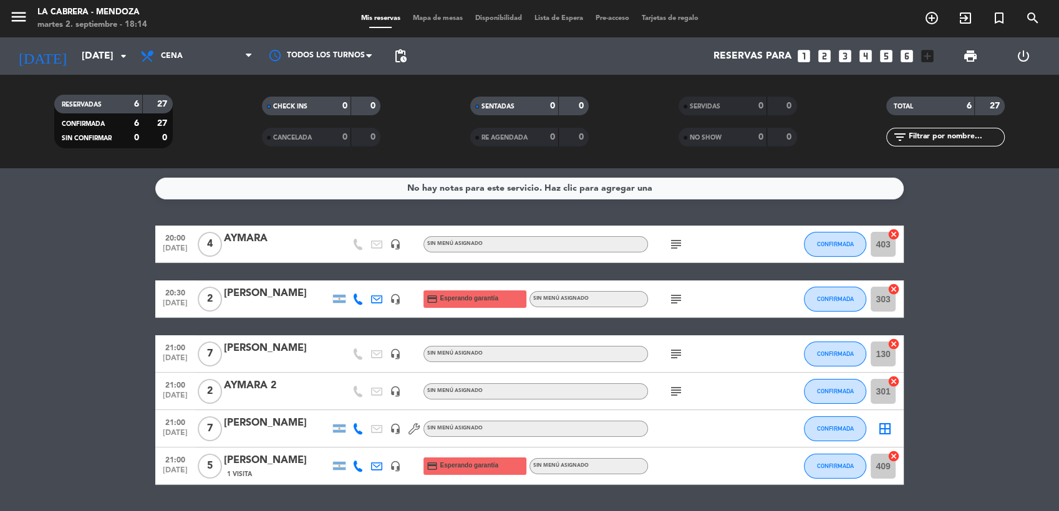
click at [63, 325] on bookings-row "20:00 [DATE] 4 AYMARA headset_mic Sin menú asignado subject CONFIRMADA 403 canc…" at bounding box center [529, 355] width 1059 height 259
click at [278, 425] on div "[PERSON_NAME]" at bounding box center [277, 423] width 106 height 16
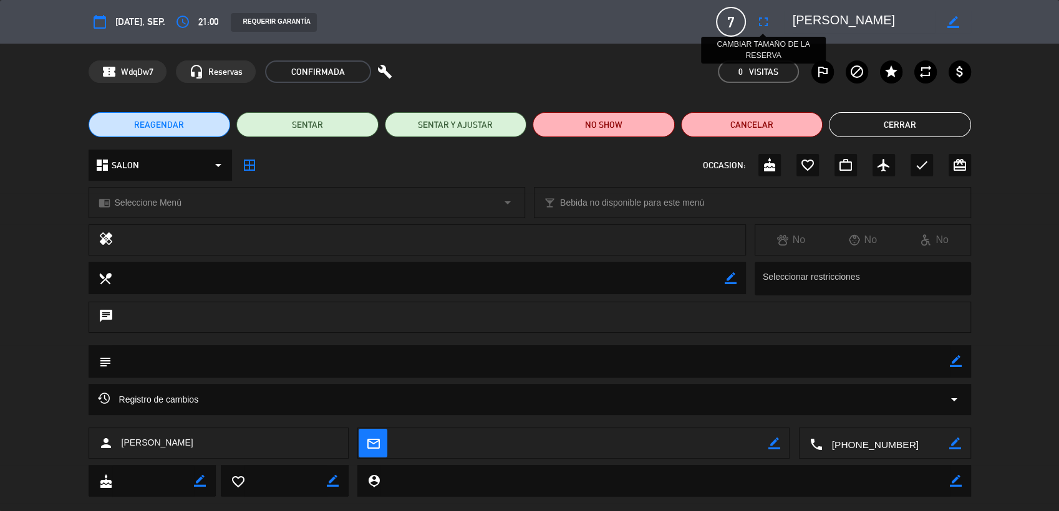
click at [764, 27] on icon "fullscreen" at bounding box center [763, 21] width 15 height 15
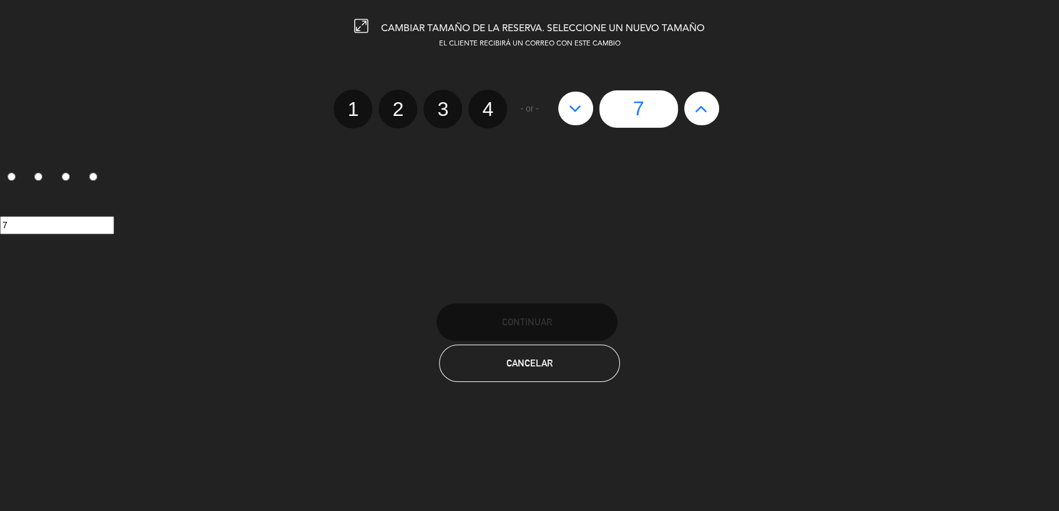
click at [708, 113] on button at bounding box center [701, 109] width 35 height 34
type input "8"
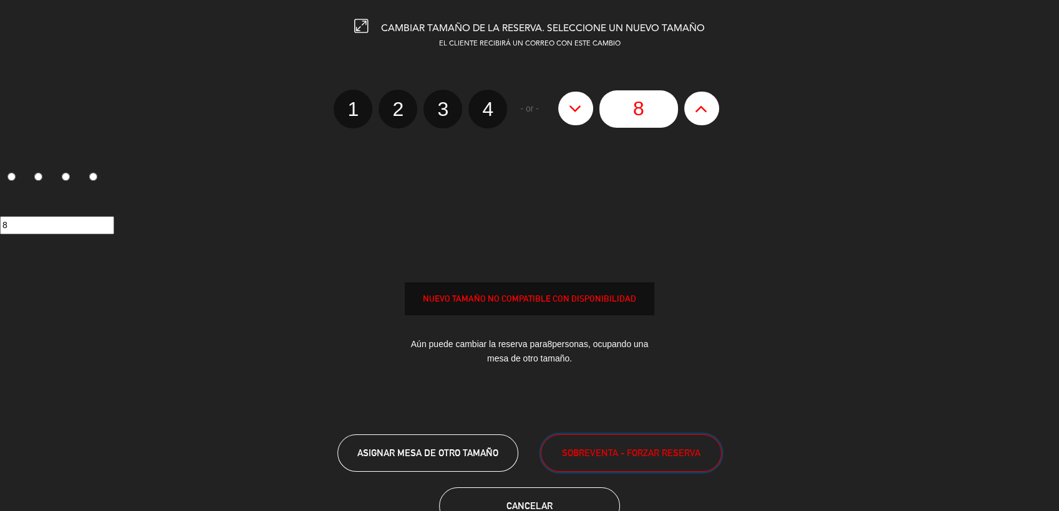
click at [608, 449] on span "SOBREVENTA - FORZAR RESERVA" at bounding box center [631, 453] width 138 height 14
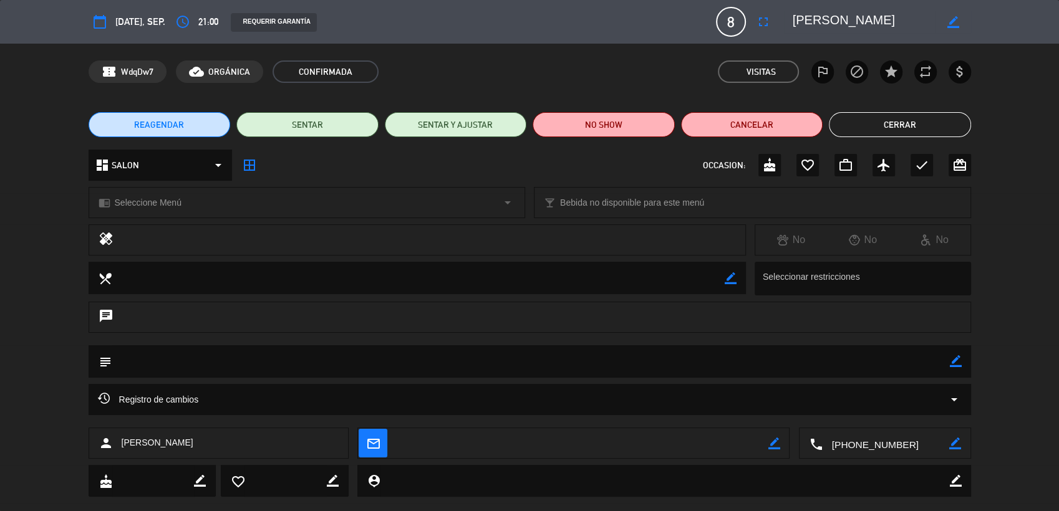
click at [887, 123] on button "Cerrar" at bounding box center [900, 124] width 142 height 25
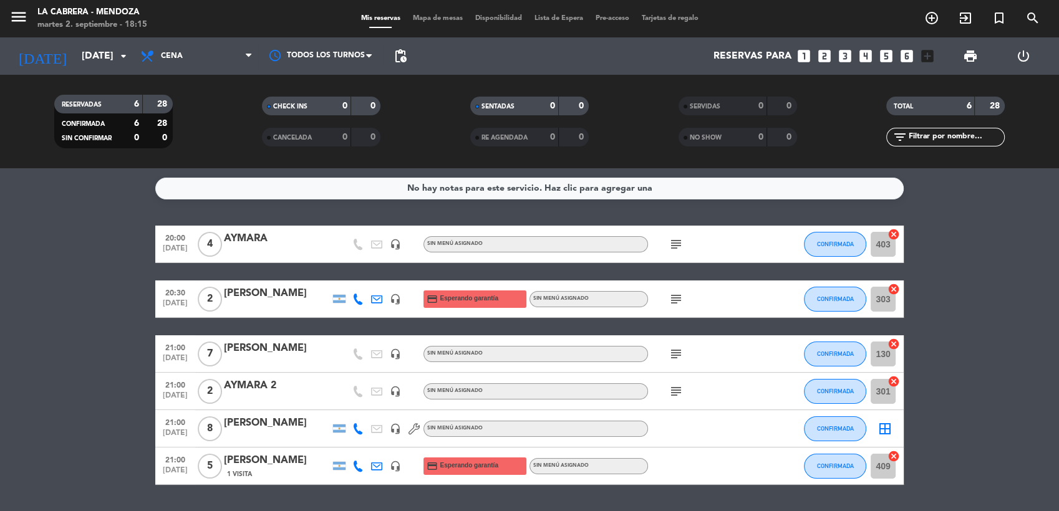
click at [431, 17] on span "Mapa de mesas" at bounding box center [437, 18] width 62 height 7
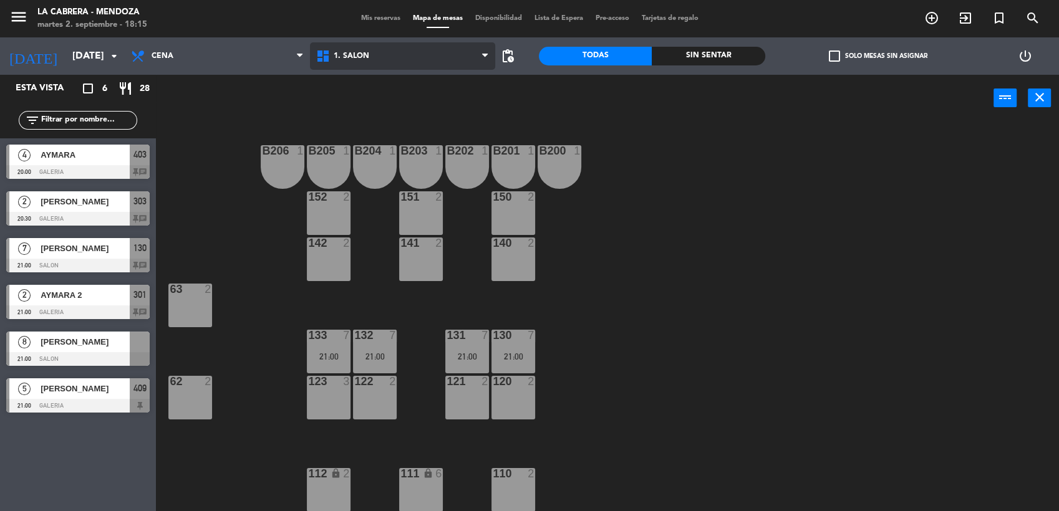
click at [353, 62] on span "1. SALON" at bounding box center [402, 55] width 185 height 27
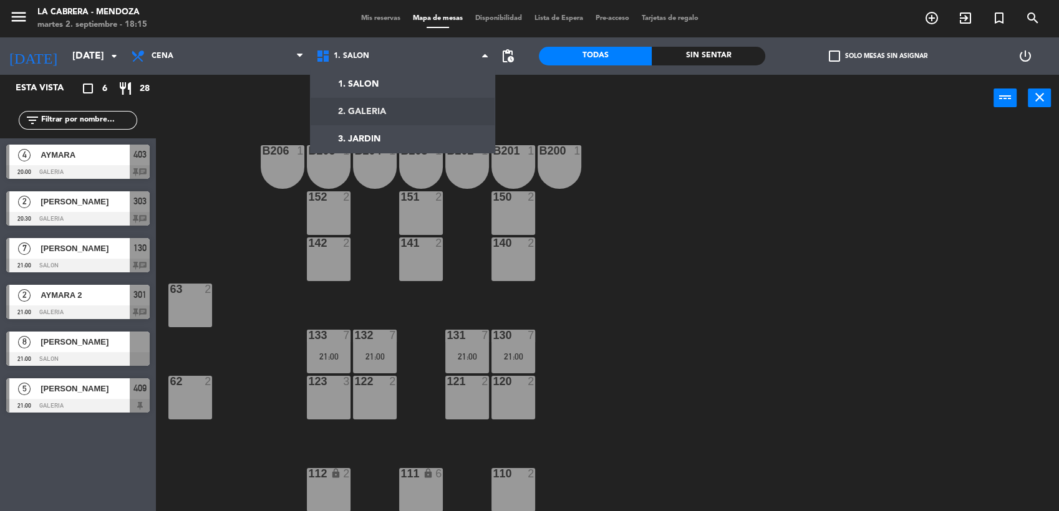
click at [367, 113] on ng-component "menu LA CABRERA - MENDOZA martes 2. septiembre - 18:15 Mis reservas Mapa de mes…" at bounding box center [529, 256] width 1059 height 513
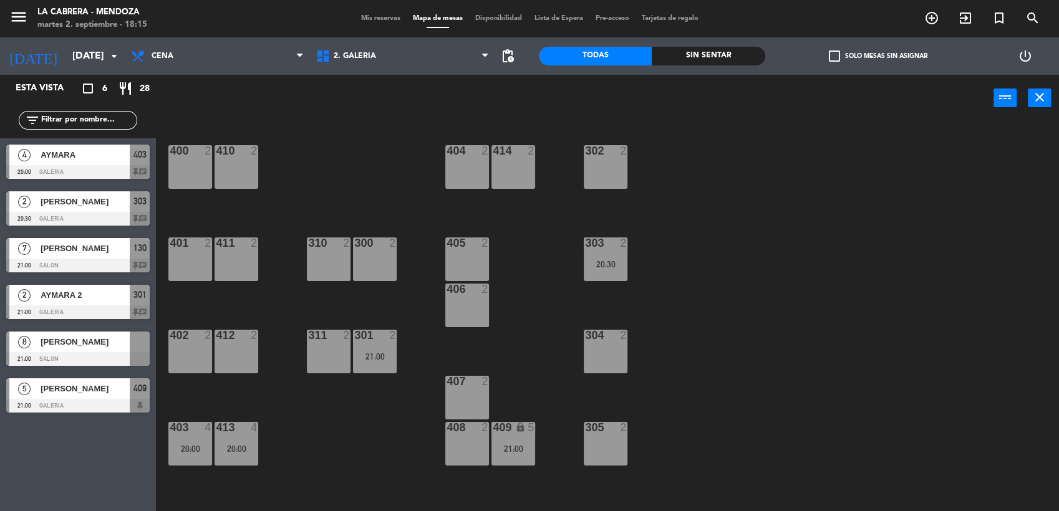
click at [60, 349] on div "[PERSON_NAME]" at bounding box center [84, 342] width 90 height 21
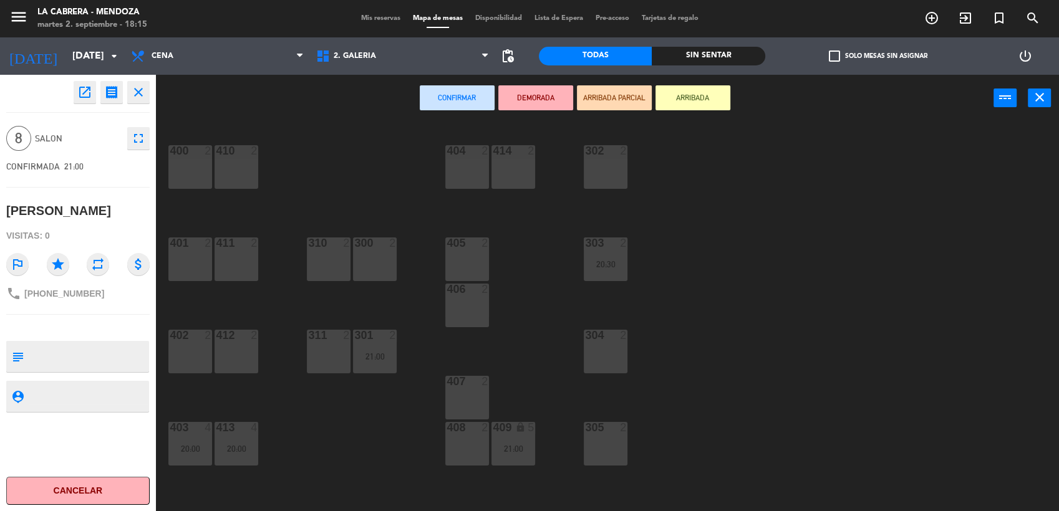
drag, startPoint x: 466, startPoint y: 262, endPoint x: 475, endPoint y: 267, distance: 10.4
click at [469, 262] on div "405 2" at bounding box center [467, 260] width 44 height 44
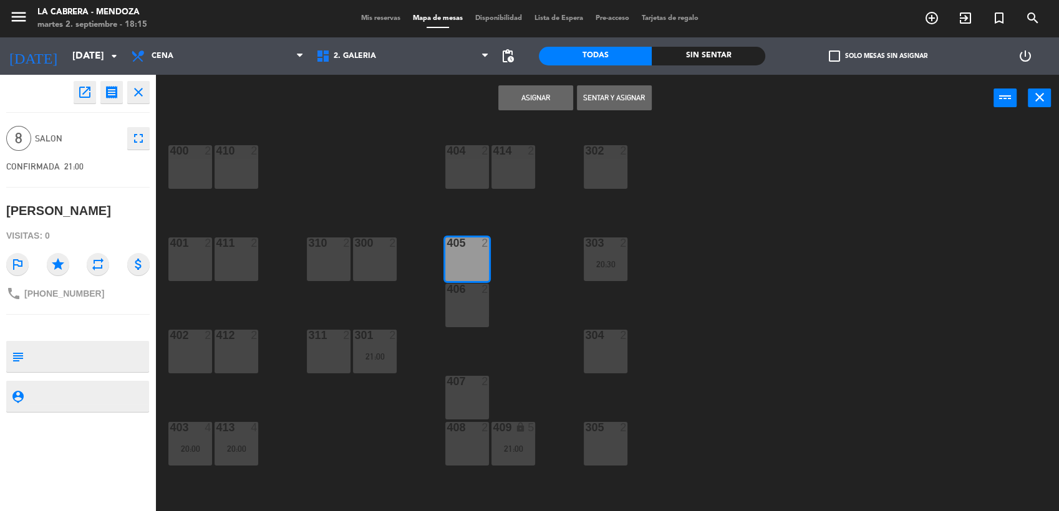
click at [489, 313] on div "400 2 410 2 404 2 414 2 302 2 401 2 411 2 310 2 300 2 303 2 20:30 405 2 406 2 4…" at bounding box center [612, 318] width 892 height 390
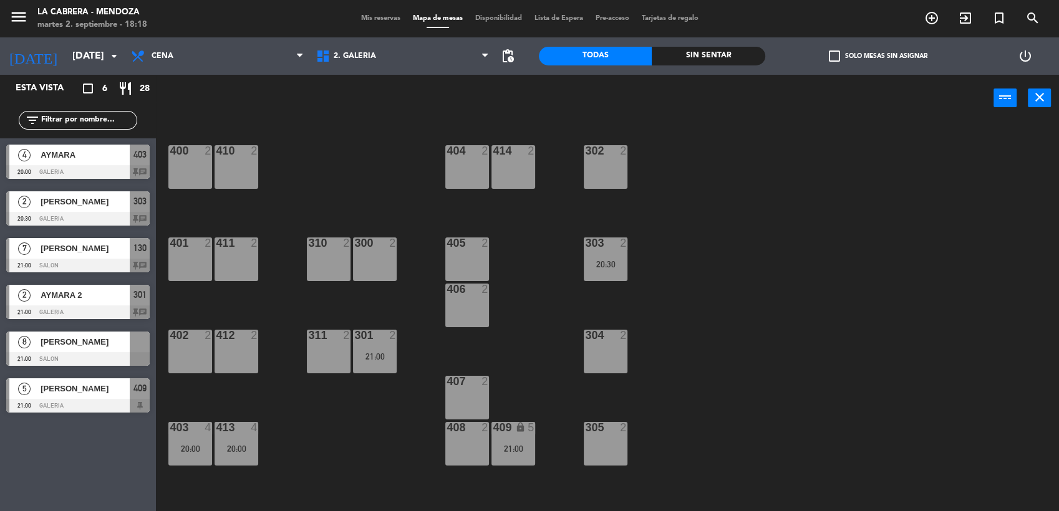
click at [41, 348] on span "[PERSON_NAME]" at bounding box center [85, 341] width 89 height 13
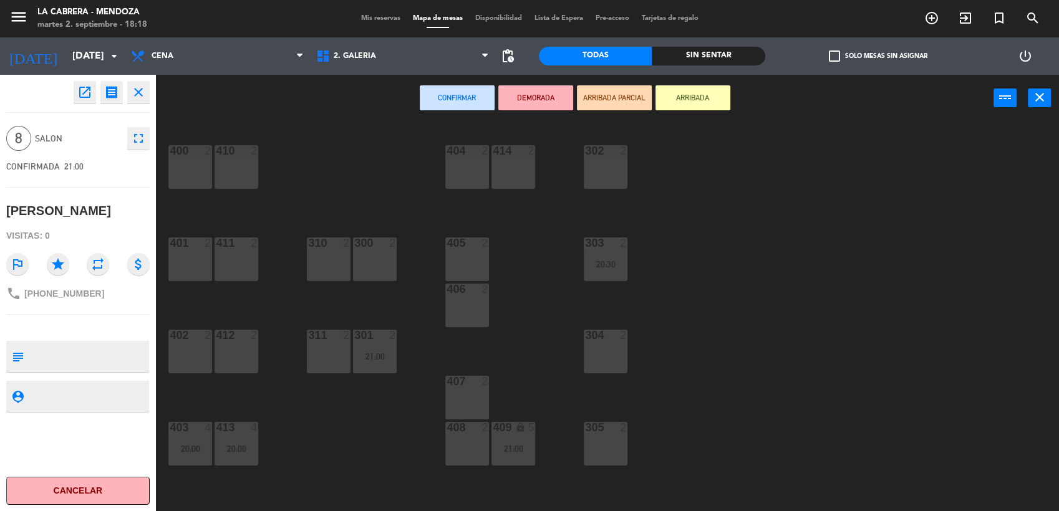
click at [476, 258] on div "405 2" at bounding box center [467, 260] width 44 height 44
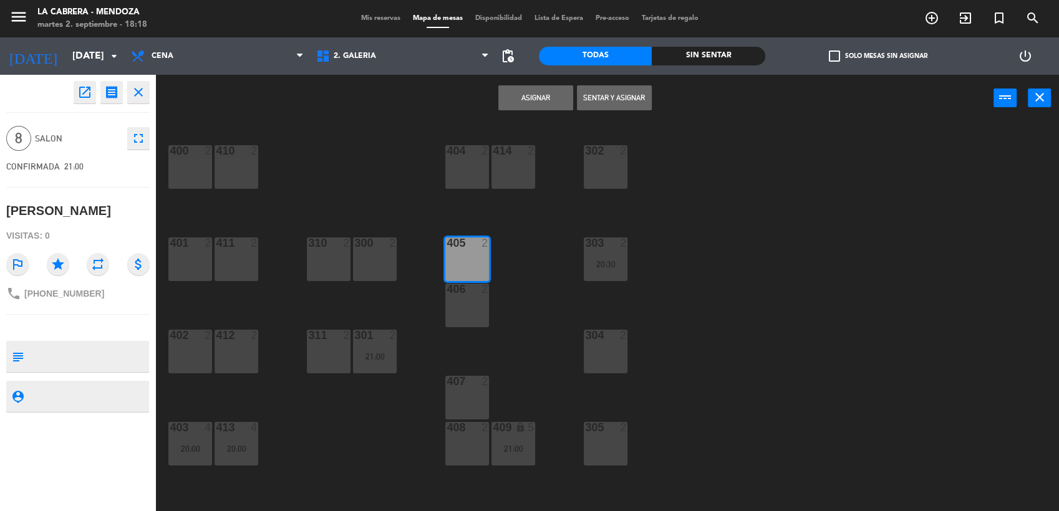
click at [475, 305] on div "406 2" at bounding box center [467, 306] width 44 height 44
click at [474, 394] on div "407 2" at bounding box center [467, 398] width 44 height 44
click at [464, 446] on div "408 2" at bounding box center [467, 444] width 44 height 44
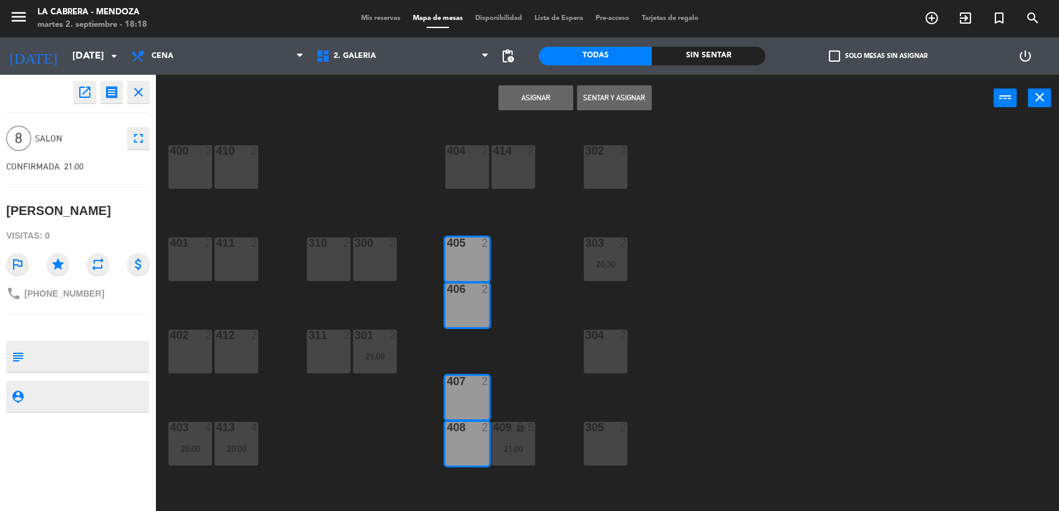
drag, startPoint x: 525, startPoint y: 87, endPoint x: 519, endPoint y: 97, distance: 11.8
click at [521, 92] on button "Asignar" at bounding box center [535, 97] width 75 height 25
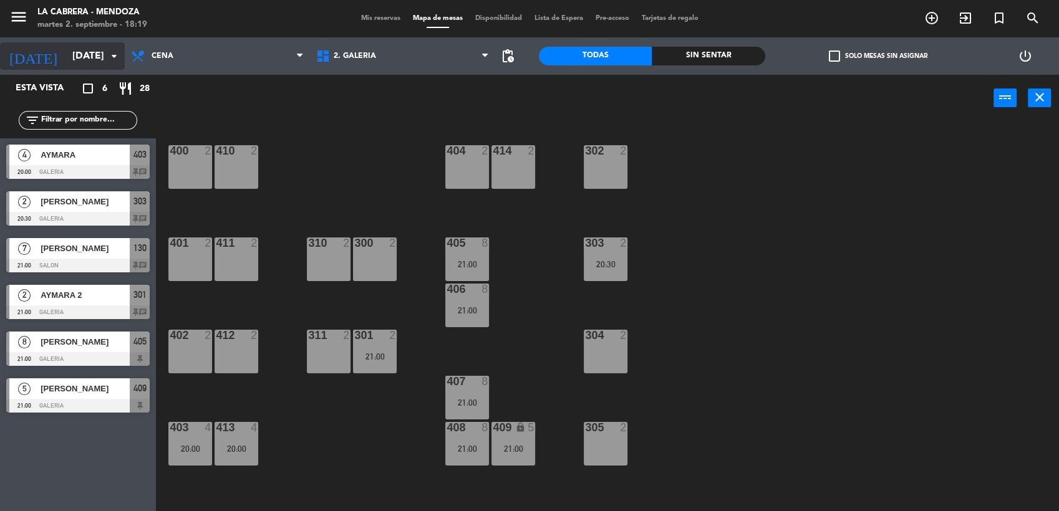
click at [31, 47] on icon "[DATE]" at bounding box center [33, 55] width 66 height 27
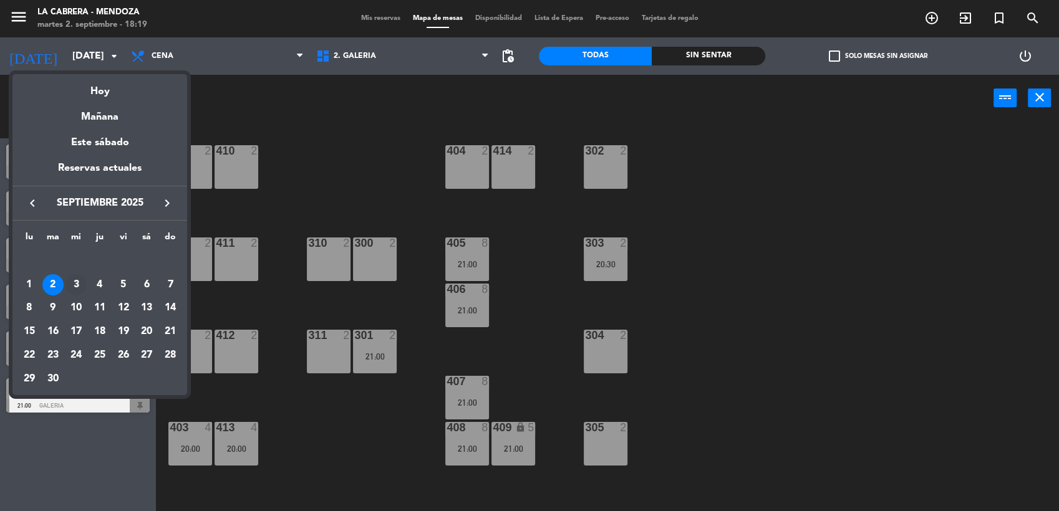
click at [72, 284] on div "3" at bounding box center [75, 284] width 21 height 21
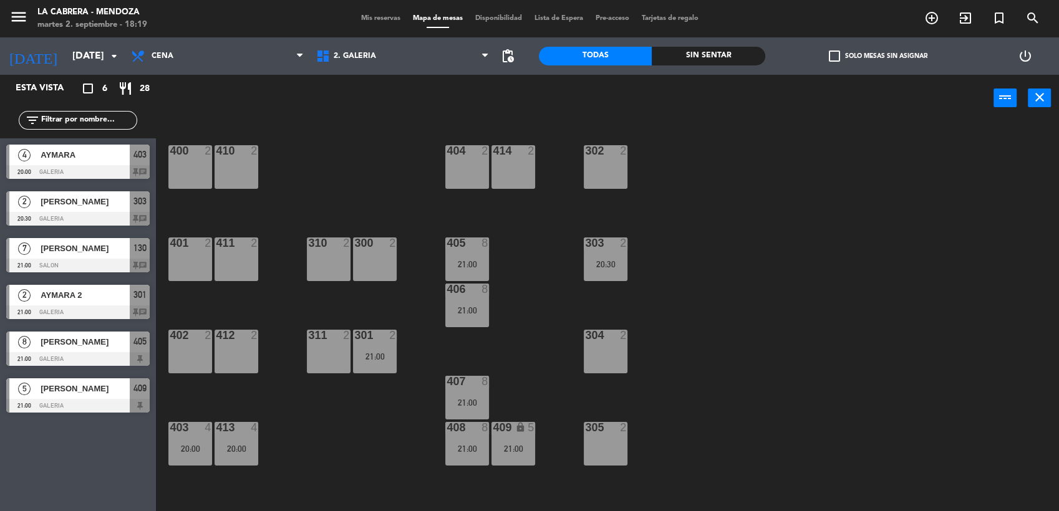
type input "[DATE]"
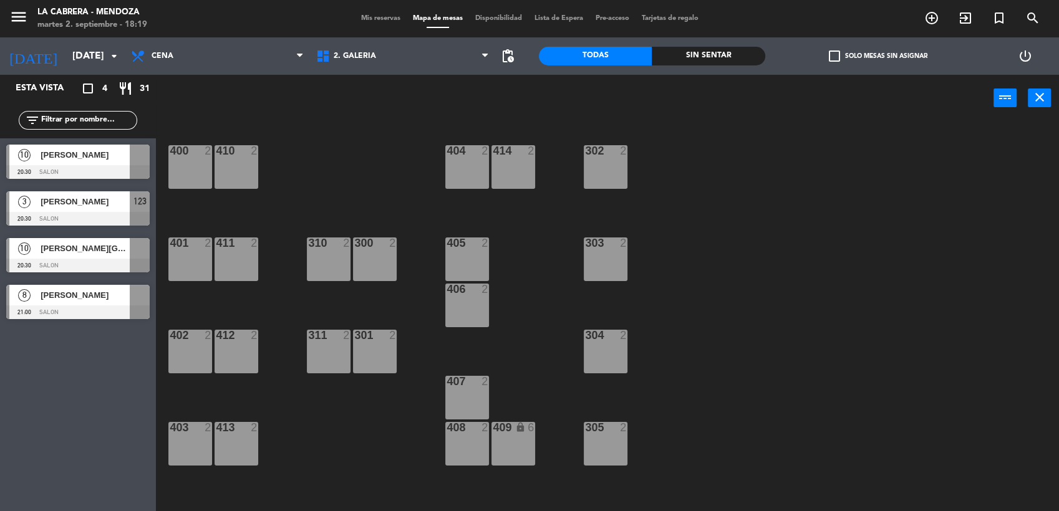
click at [362, 20] on span "Mis reservas" at bounding box center [381, 18] width 52 height 7
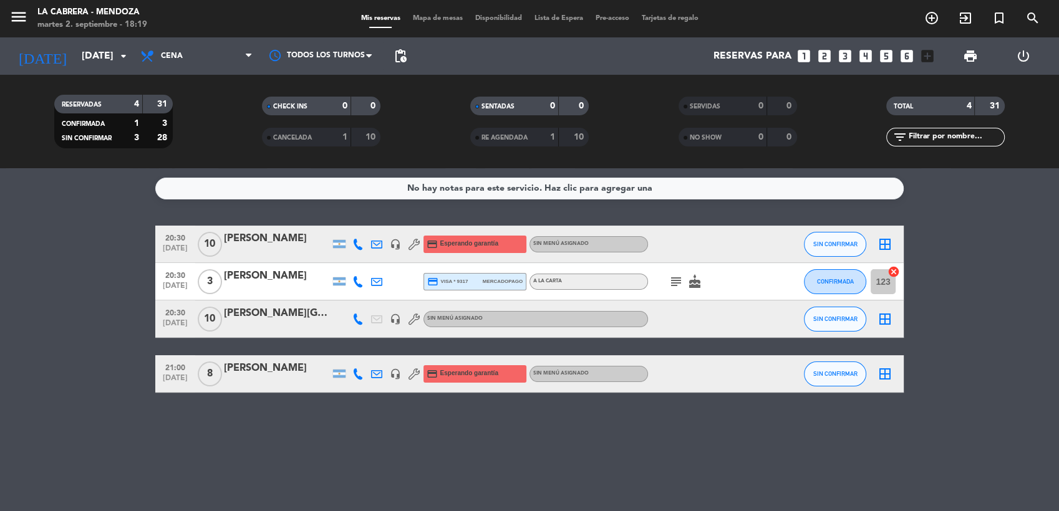
click at [680, 282] on icon "subject" at bounding box center [675, 281] width 15 height 15
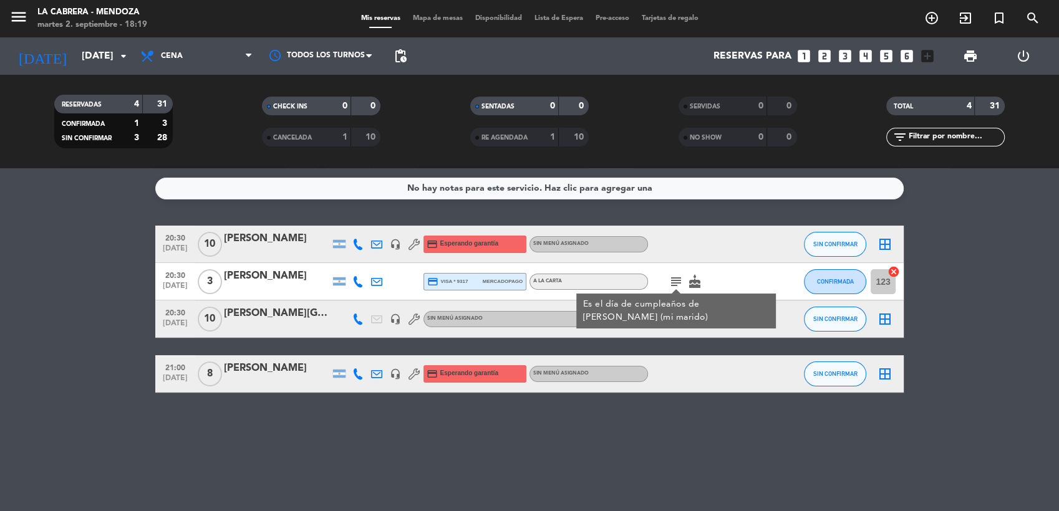
click at [678, 281] on icon "subject" at bounding box center [675, 281] width 15 height 15
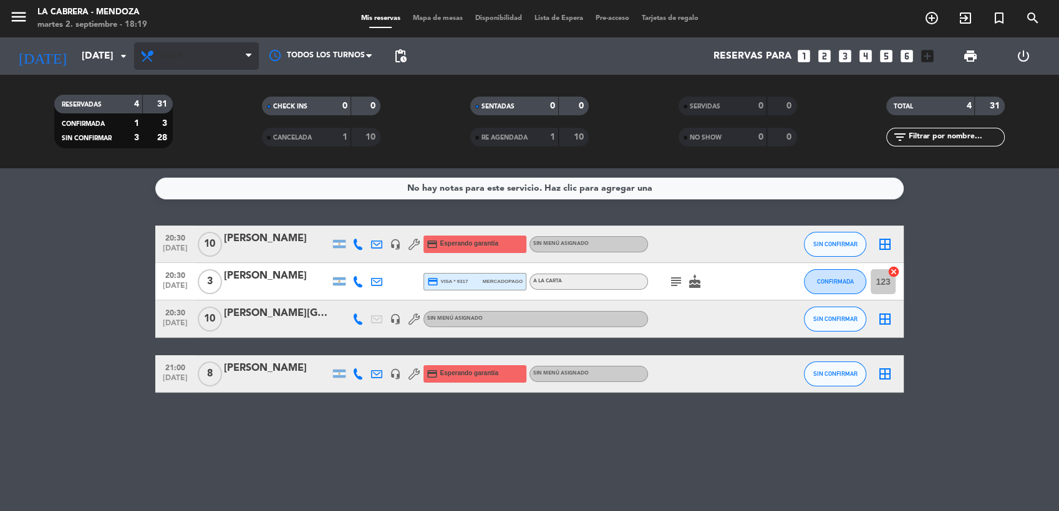
click at [216, 69] on span "Cena" at bounding box center [196, 55] width 125 height 27
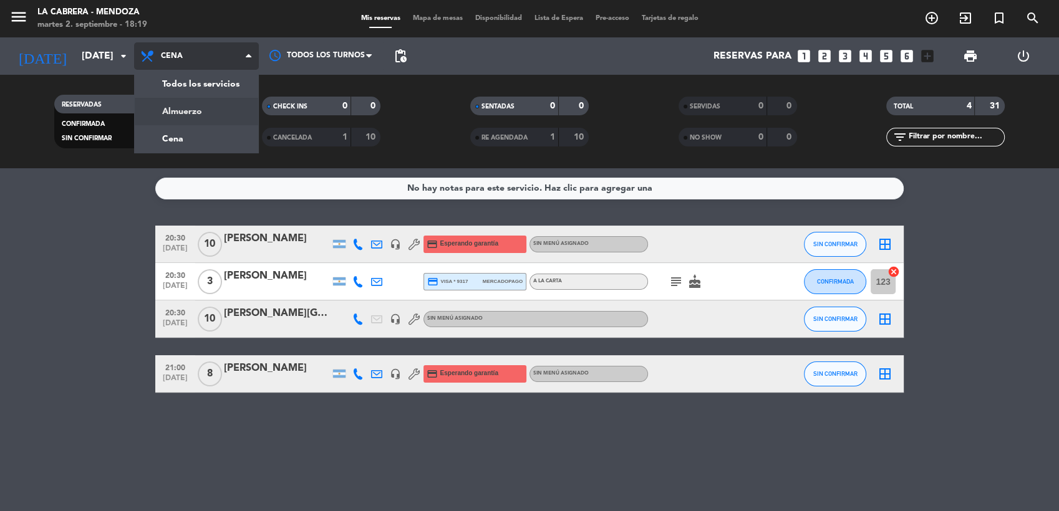
click at [181, 123] on div "menu LA CABRERA - MENDOZA martes 2. septiembre - 18:19 Mis reservas Mapa de mes…" at bounding box center [529, 84] width 1059 height 168
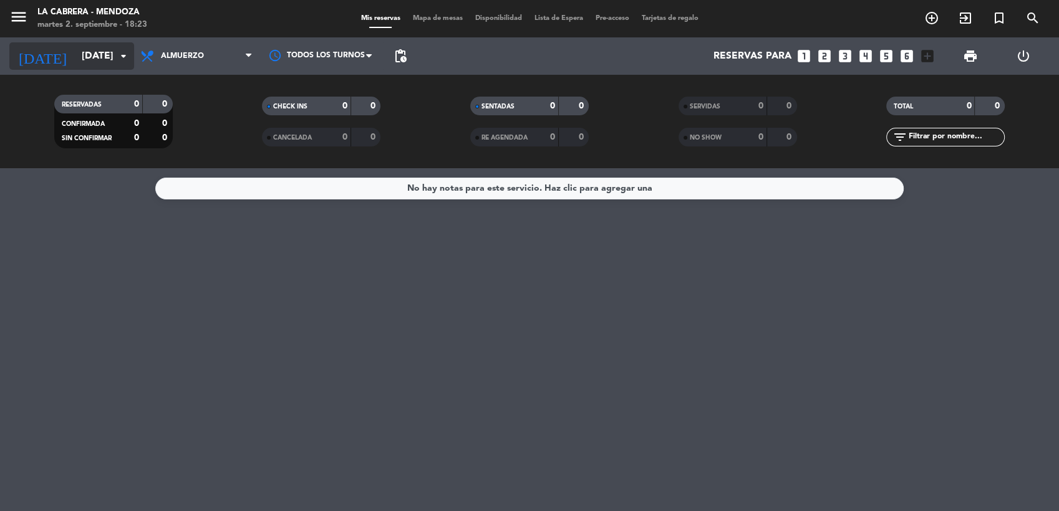
click at [102, 62] on input "[DATE]" at bounding box center [141, 56] width 132 height 24
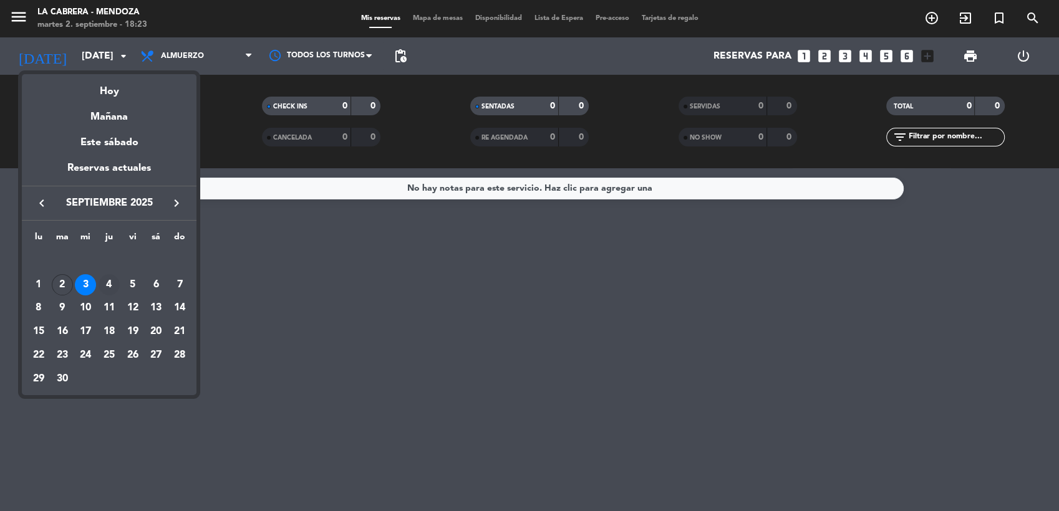
click at [108, 282] on div "4" at bounding box center [108, 284] width 21 height 21
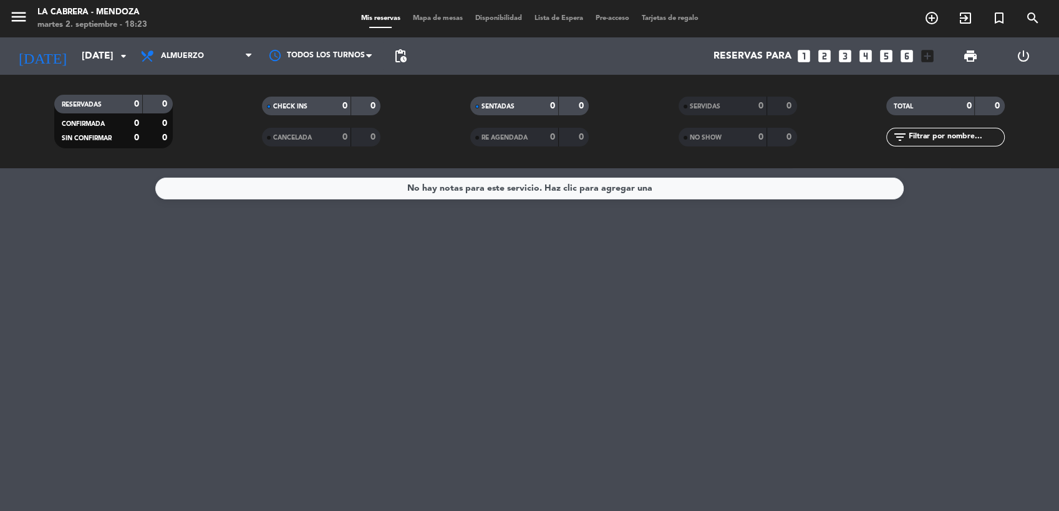
type input "[DEMOGRAPHIC_DATA][DATE]"
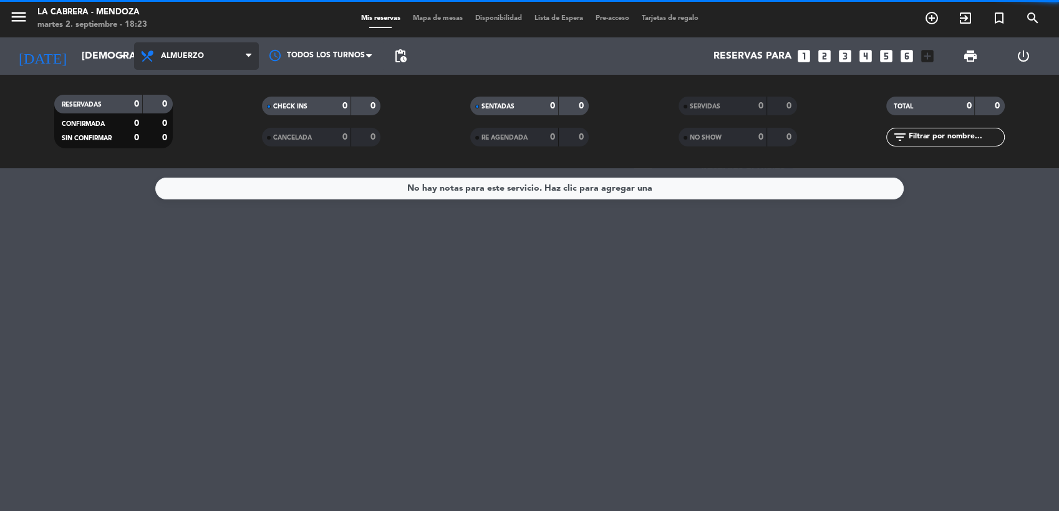
click at [211, 51] on span "Almuerzo" at bounding box center [196, 55] width 125 height 27
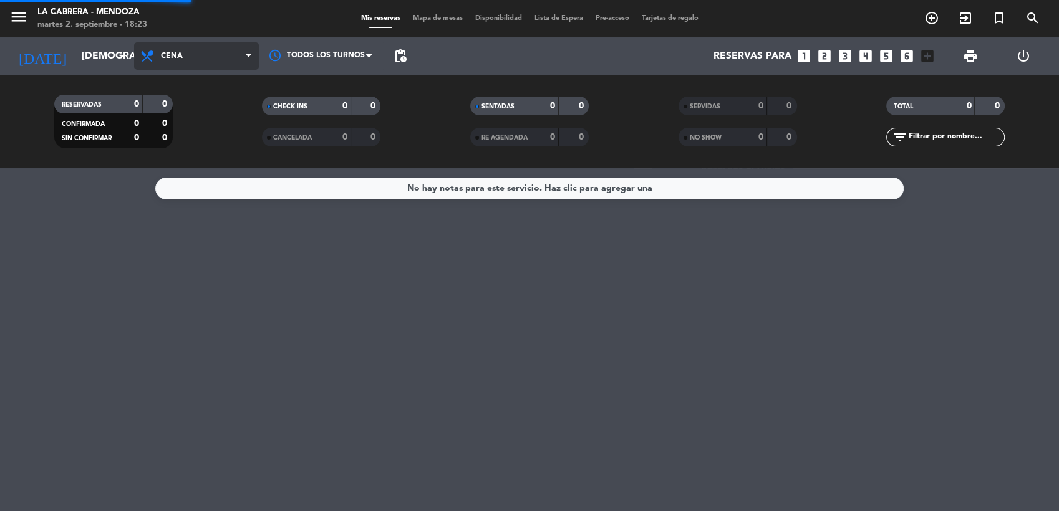
click at [199, 142] on div "menu LA CABRERA - MENDOZA martes 2. septiembre - 18:23 Mis reservas Mapa de mes…" at bounding box center [529, 84] width 1059 height 168
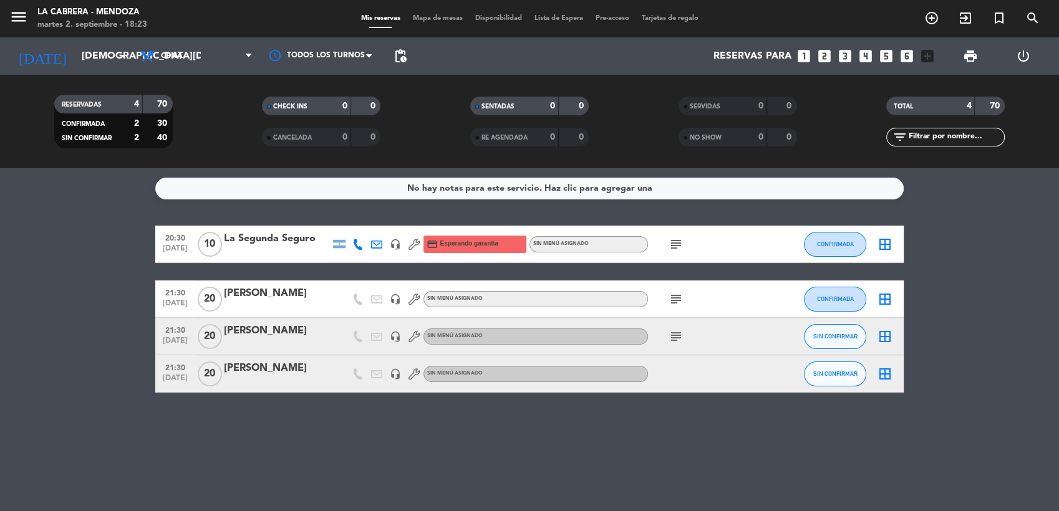
click at [681, 295] on icon "subject" at bounding box center [675, 299] width 15 height 15
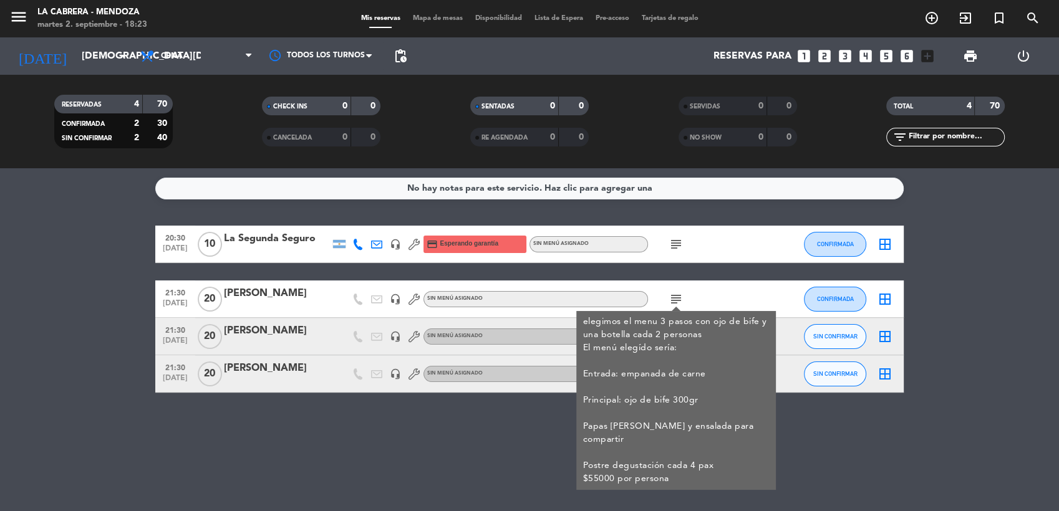
click at [235, 294] on div "[PERSON_NAME]" at bounding box center [277, 294] width 106 height 16
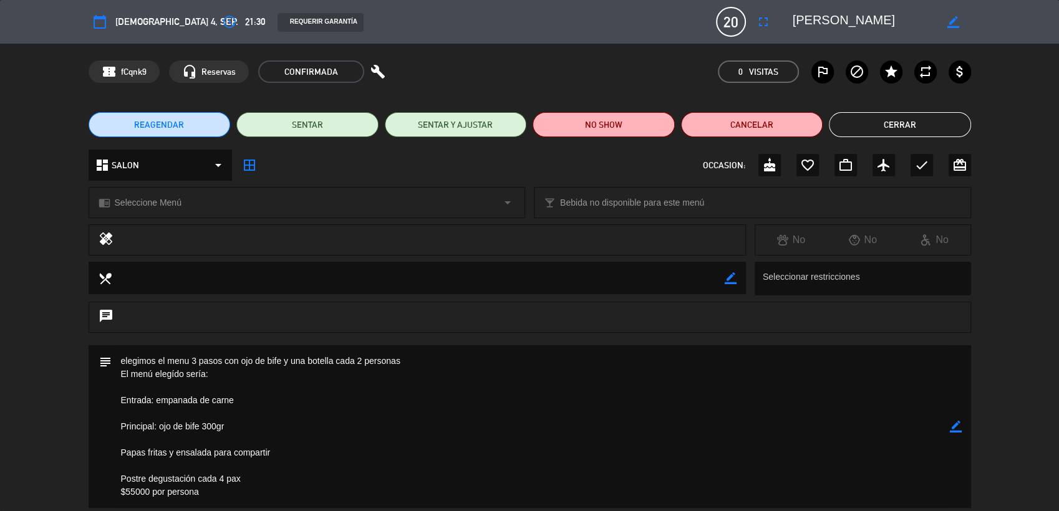
click at [949, 25] on icon "border_color" at bounding box center [952, 22] width 12 height 12
click at [879, 23] on textarea at bounding box center [863, 22] width 143 height 22
type textarea "[PERSON_NAME]"
click at [954, 22] on icon at bounding box center [952, 22] width 12 height 12
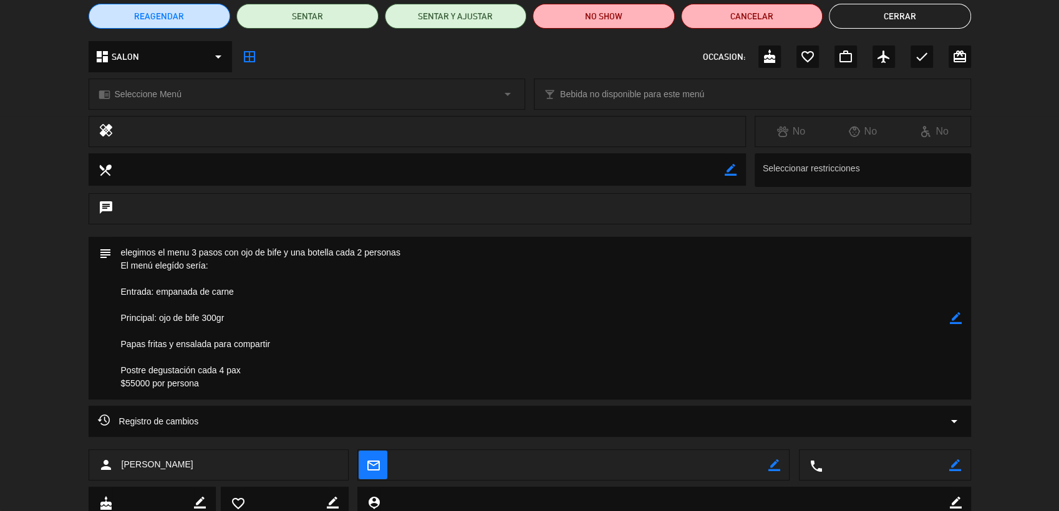
scroll to position [138, 0]
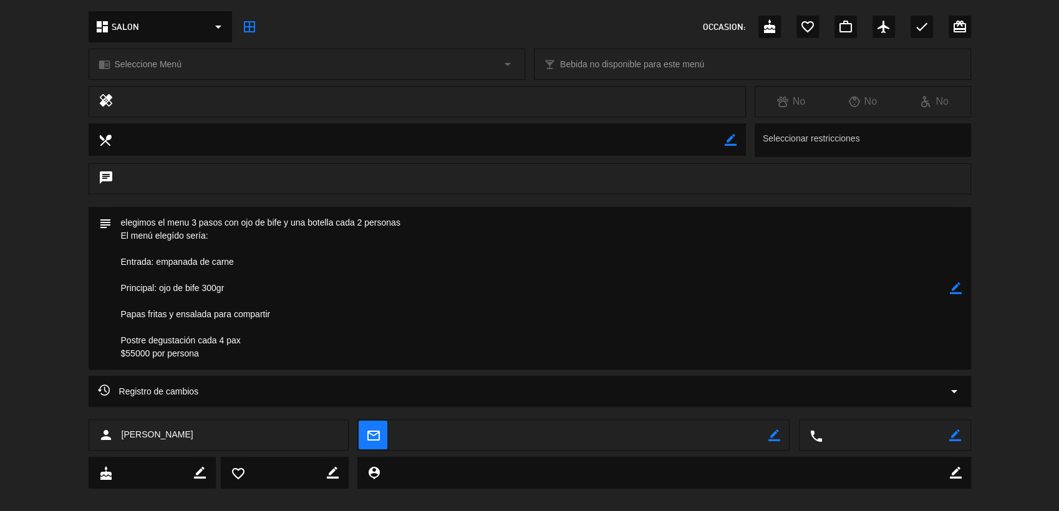
click at [958, 289] on icon "border_color" at bounding box center [955, 288] width 12 height 12
click at [842, 302] on textarea at bounding box center [531, 288] width 838 height 163
click at [204, 359] on textarea at bounding box center [531, 288] width 838 height 163
drag, startPoint x: 226, startPoint y: 353, endPoint x: 105, endPoint y: 117, distance: 265.4
click at [105, 117] on div "calendar_today jue. 4, sep. access_time 21:30 REQUERIR GARANTÍA 20 [PERSON_NAME…" at bounding box center [529, 255] width 1059 height 511
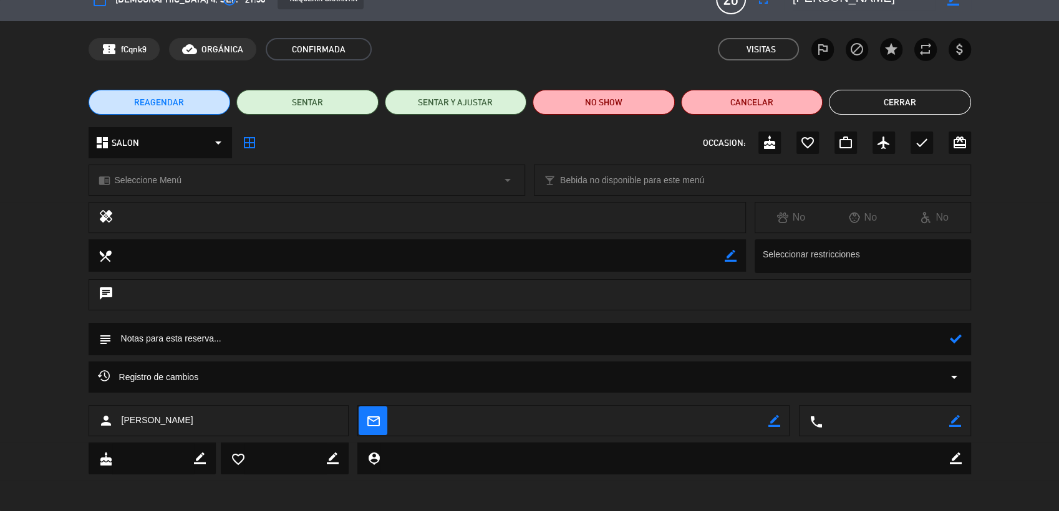
paste textarea "Asado tradicional a 3 pasos. Entrada: Empanada de carne Principal: Ojo de bife …"
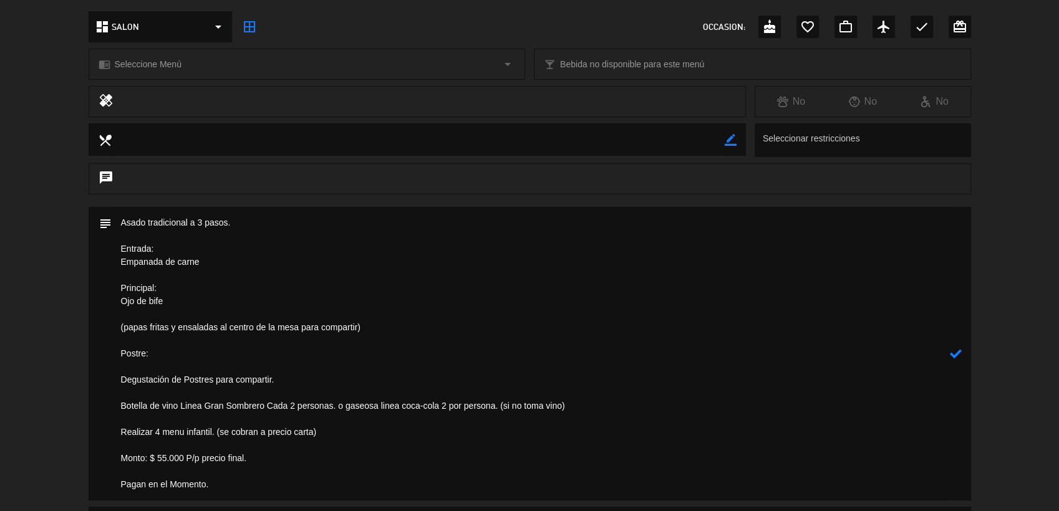
scroll to position [208, 0]
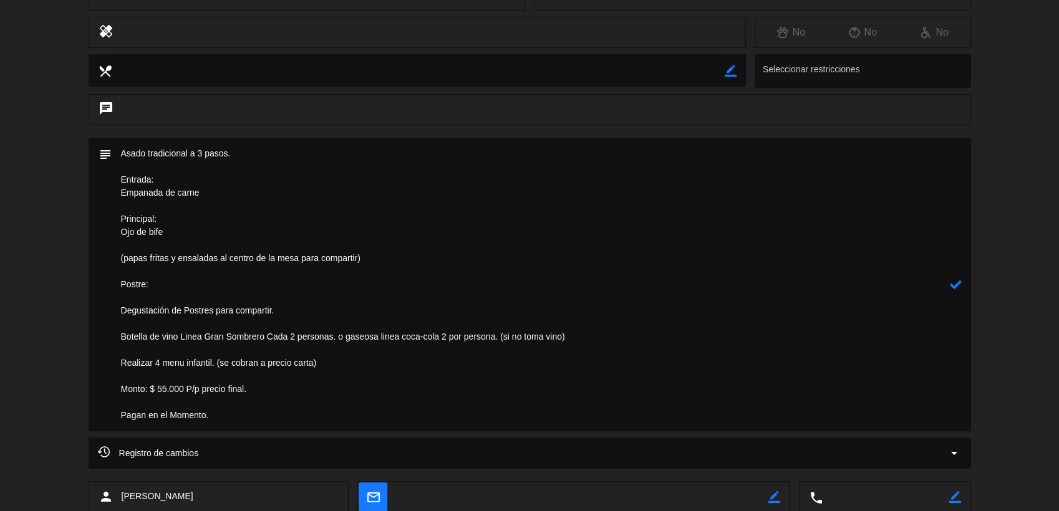
click at [218, 410] on textarea at bounding box center [531, 285] width 838 height 294
click at [324, 363] on textarea at bounding box center [531, 285] width 838 height 294
click at [320, 361] on textarea at bounding box center [531, 285] width 838 height 294
click at [319, 362] on textarea at bounding box center [531, 285] width 838 height 294
click at [329, 366] on textarea at bounding box center [531, 285] width 838 height 294
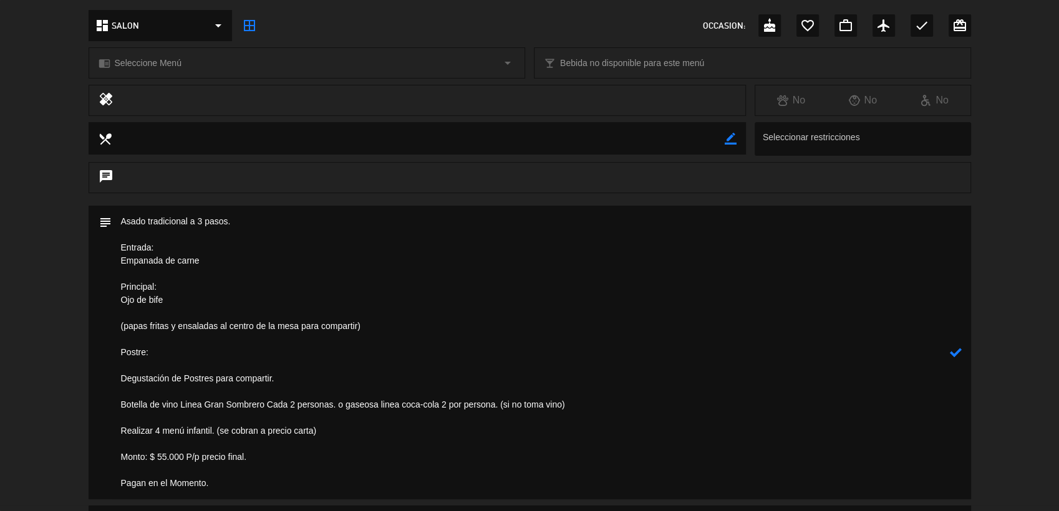
scroll to position [284, 0]
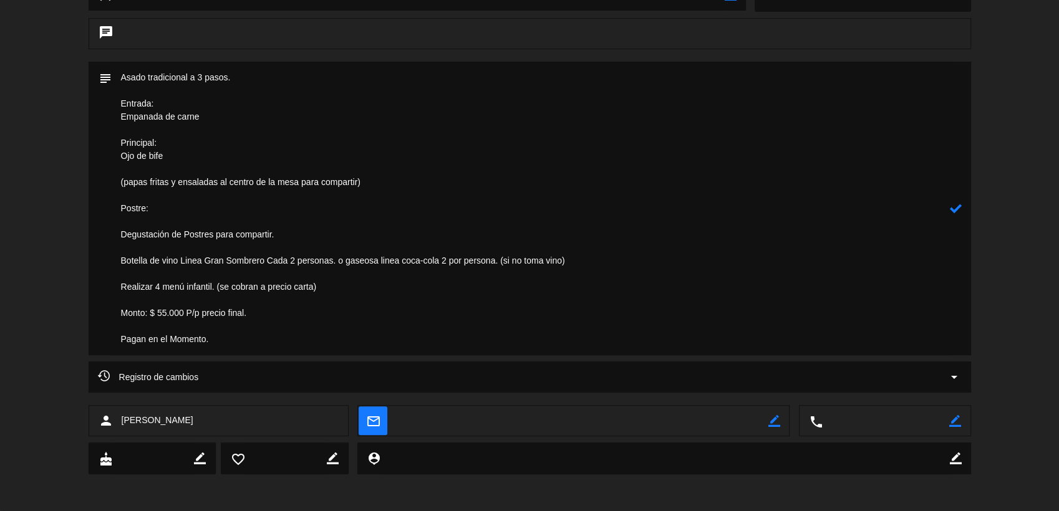
drag, startPoint x: 254, startPoint y: 343, endPoint x: 86, endPoint y: 24, distance: 360.9
click at [86, 24] on div "calendar_today jue. 4, sep. access_time 21:30 REQUERIR GARANTÍA 20 [PERSON_NAME…" at bounding box center [529, 255] width 1059 height 511
type textarea "Asado tradicional a 3 pasos. Entrada: Empanada de carne Principal: Ojo de bife …"
click at [959, 207] on icon at bounding box center [955, 209] width 12 height 12
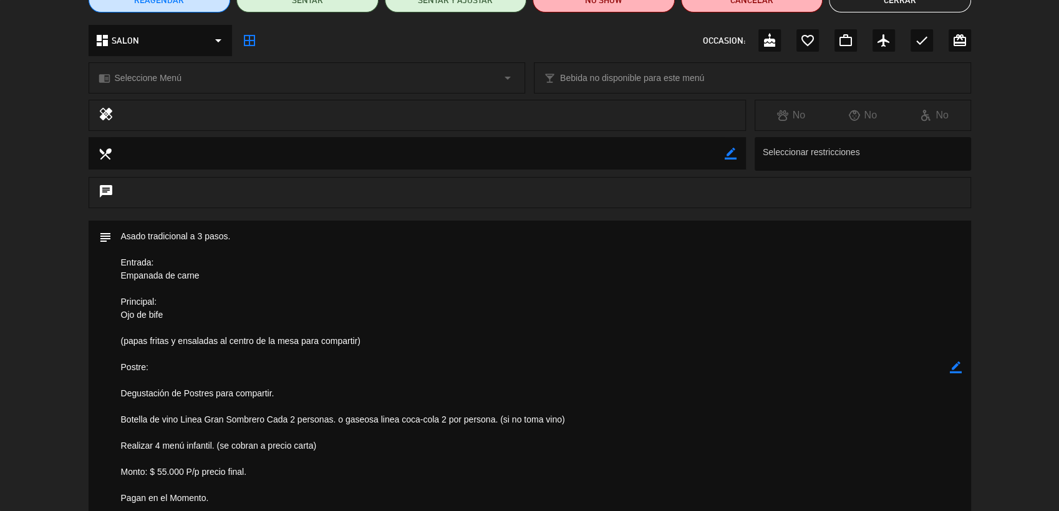
scroll to position [0, 0]
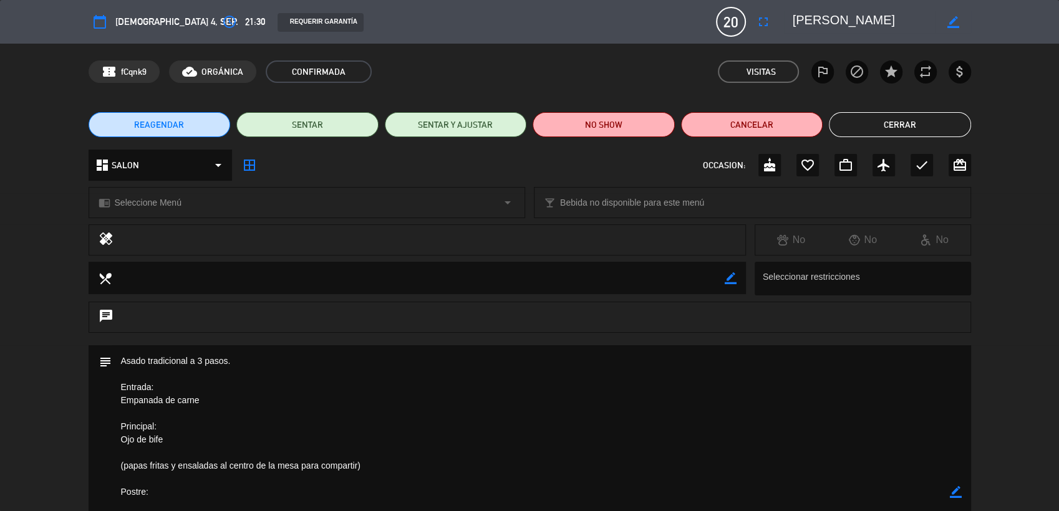
click at [909, 120] on button "Cerrar" at bounding box center [900, 124] width 142 height 25
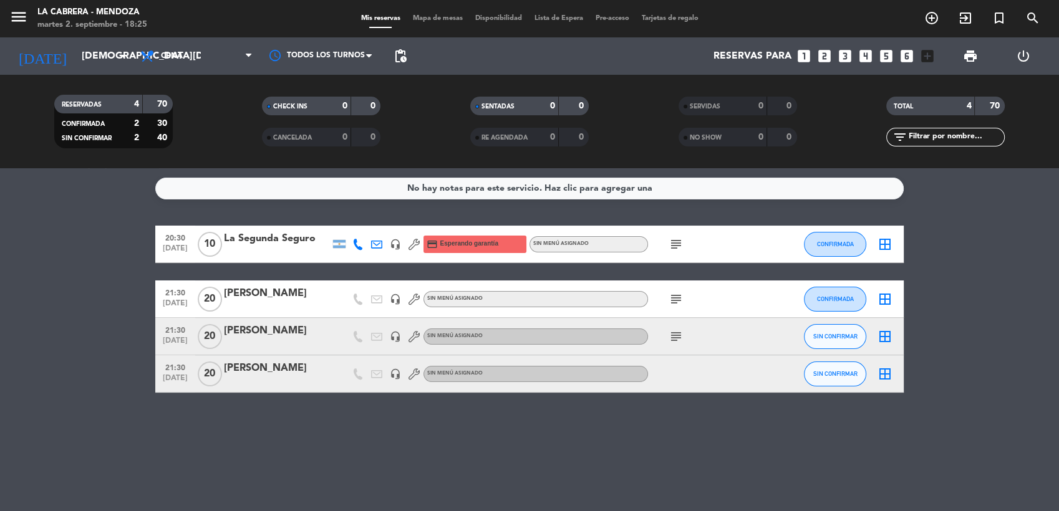
click at [274, 330] on div "[PERSON_NAME]" at bounding box center [277, 331] width 106 height 16
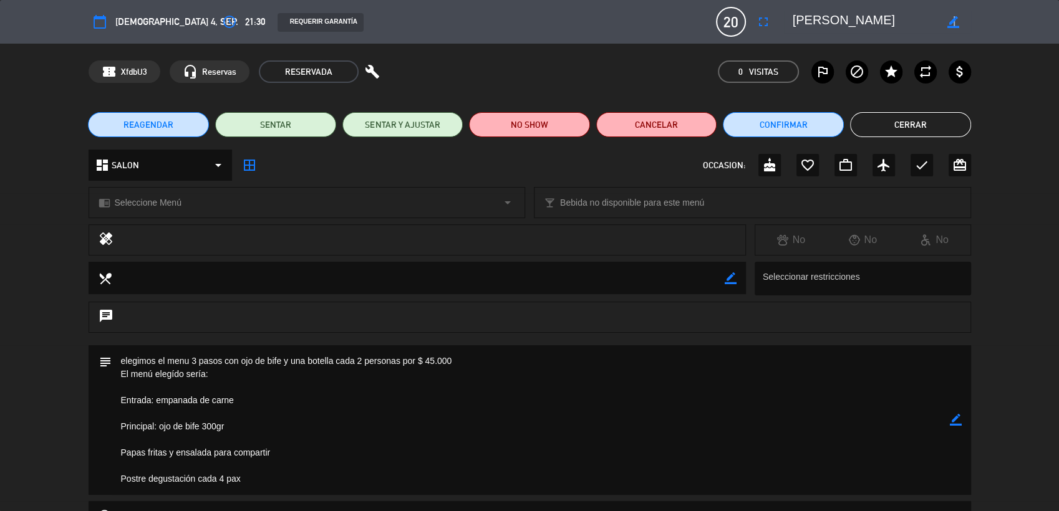
click at [953, 23] on icon "border_color" at bounding box center [952, 22] width 12 height 12
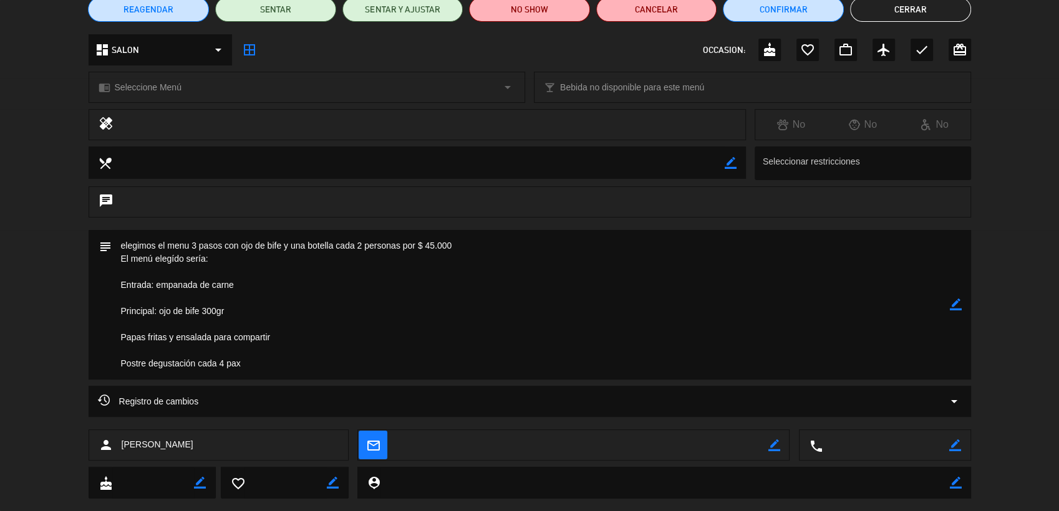
scroll to position [138, 0]
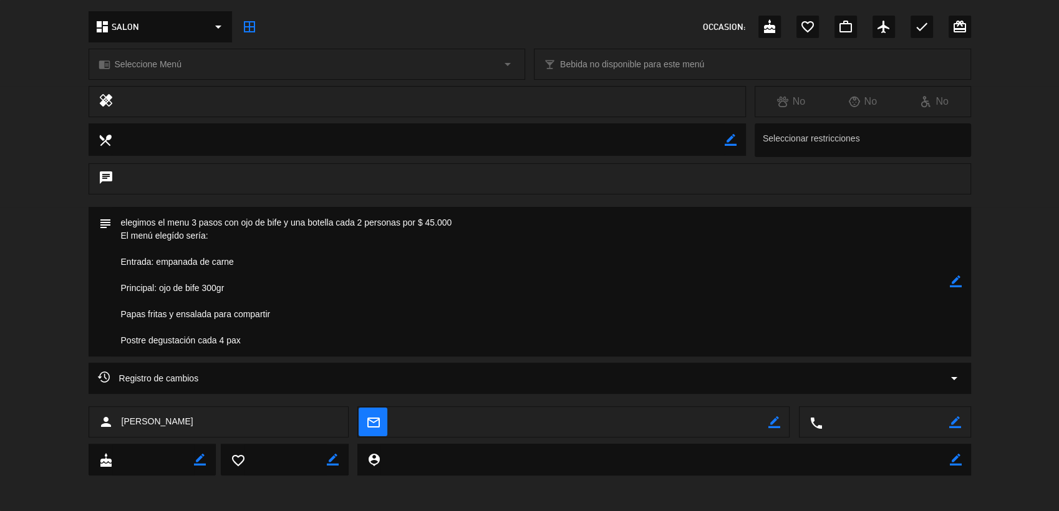
type textarea "[PERSON_NAME]"
click at [274, 330] on textarea at bounding box center [531, 282] width 838 height 150
click at [251, 334] on textarea at bounding box center [531, 281] width 838 height 150
click at [956, 275] on icon "border_color" at bounding box center [955, 280] width 12 height 12
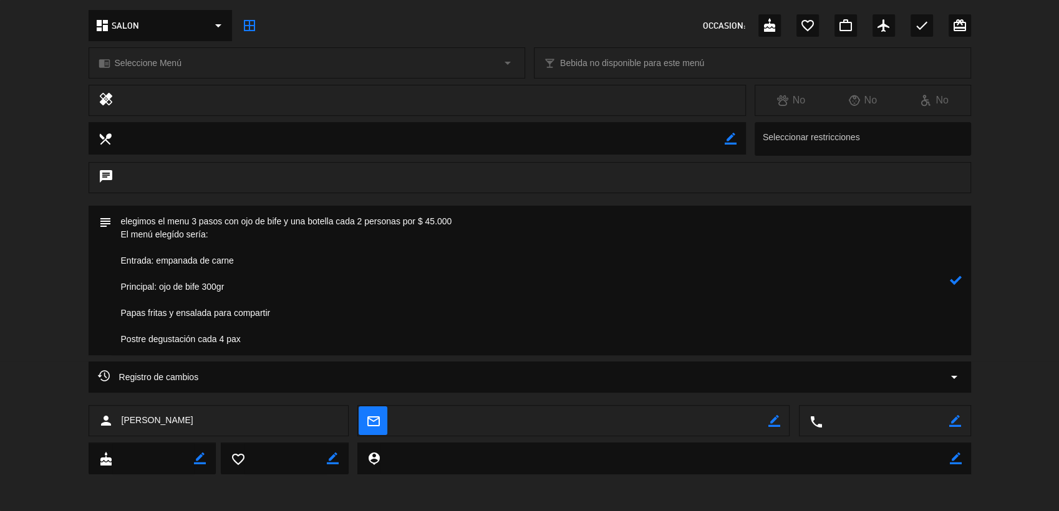
drag, startPoint x: 244, startPoint y: 342, endPoint x: 32, endPoint y: 139, distance: 293.2
click at [31, 139] on div "calendar_today jue. 4, sep. access_time 21:30 REQUERIR GARANTÍA 20 [PERSON_NAME…" at bounding box center [529, 255] width 1059 height 511
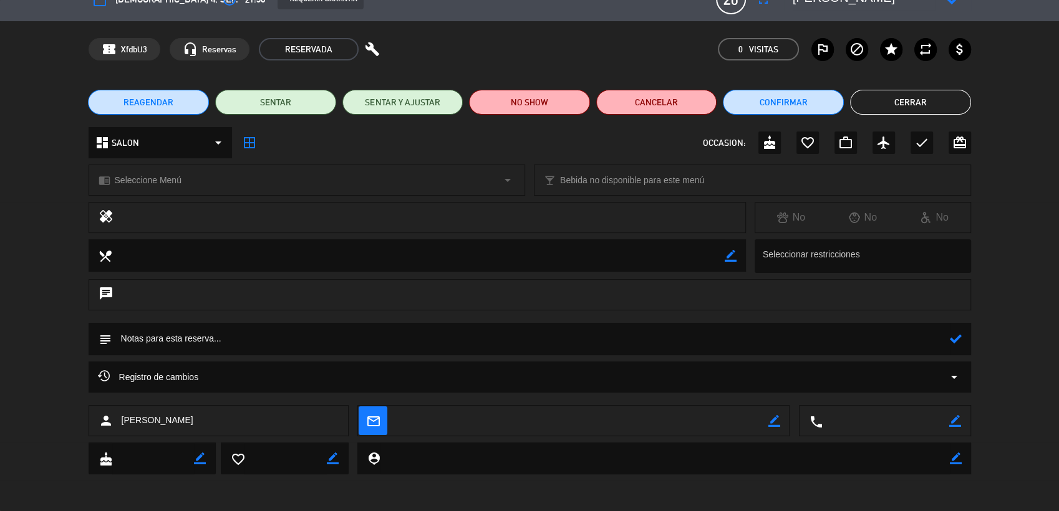
paste textarea "Asado tradicional a 3 pasos. Entrada: Empanada de carne Principal: Ojo de bife …"
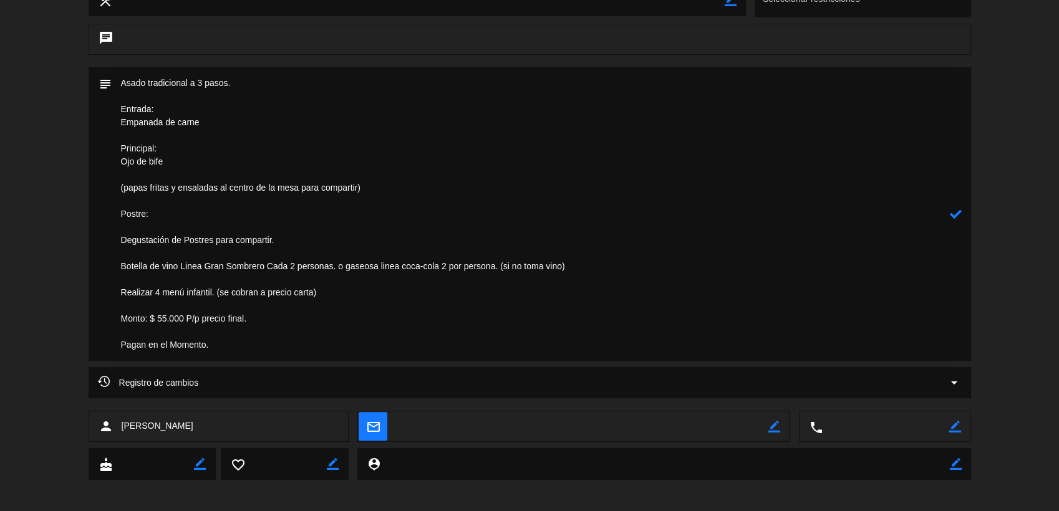
scroll to position [279, 0]
click at [335, 289] on textarea at bounding box center [531, 214] width 838 height 294
type textarea "Asado tradicional a 3 pasos. Entrada: Empanada de carne Principal: Ojo de bife …"
click at [953, 217] on icon at bounding box center [955, 214] width 12 height 12
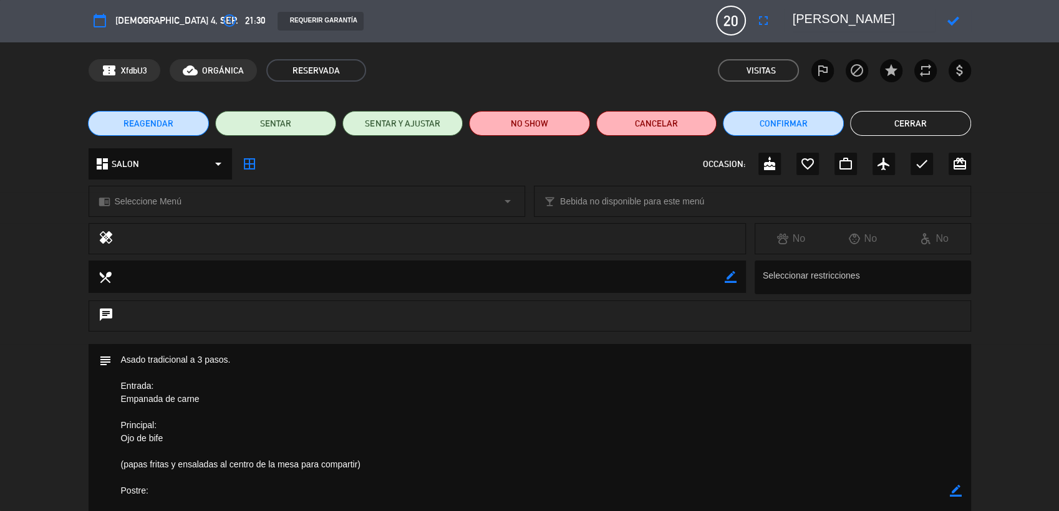
scroll to position [0, 0]
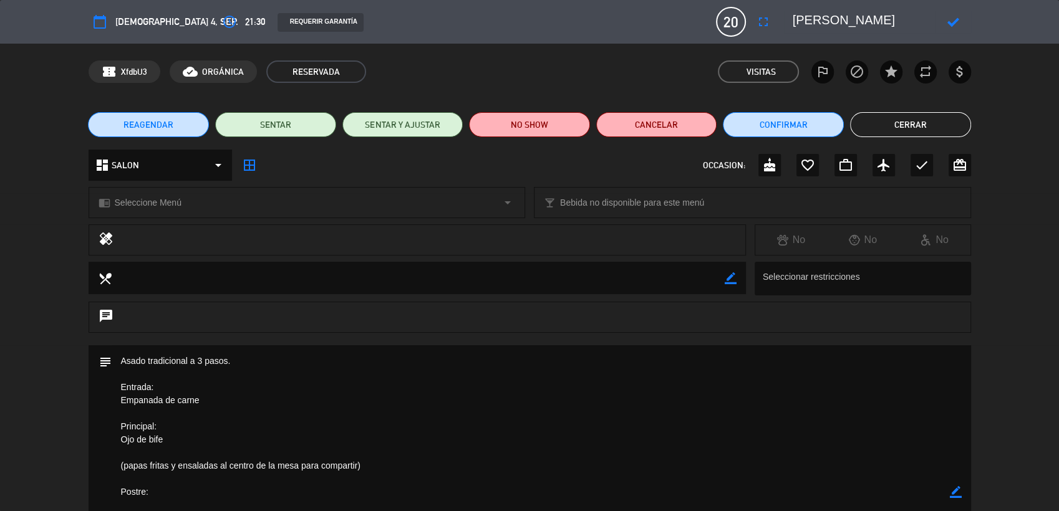
click at [875, 117] on button "Cerrar" at bounding box center [910, 124] width 121 height 25
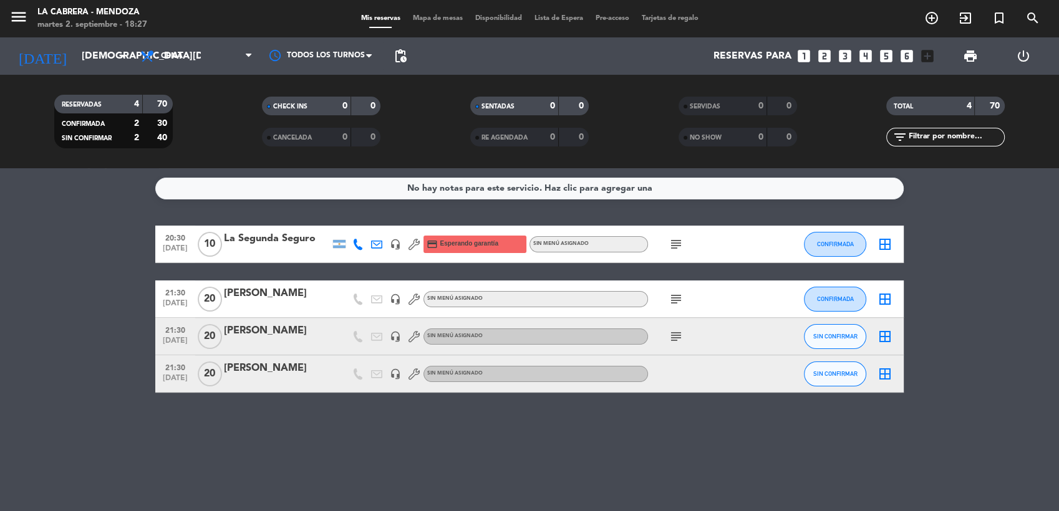
click at [247, 337] on div "[PERSON_NAME]" at bounding box center [277, 331] width 106 height 16
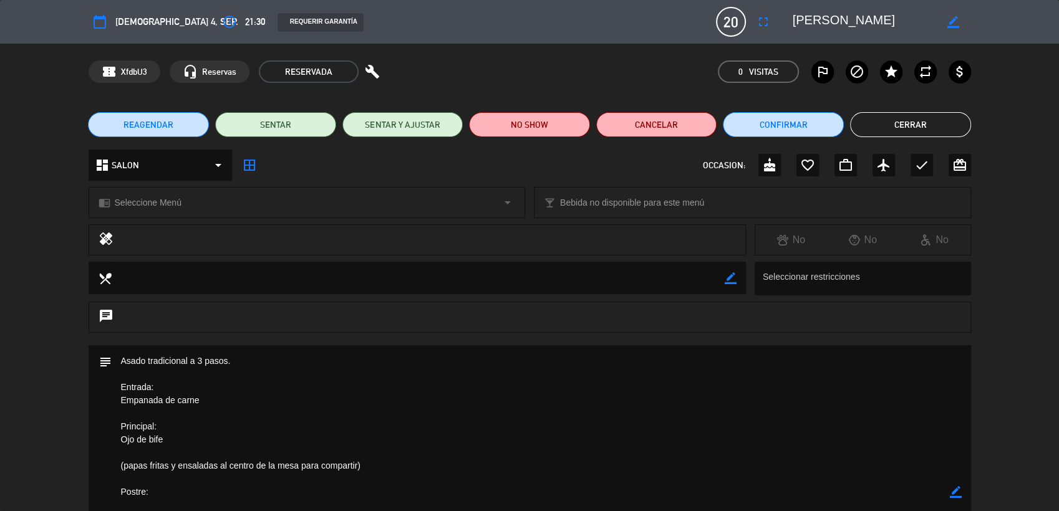
click at [957, 22] on icon "border_color" at bounding box center [952, 22] width 12 height 12
click at [920, 26] on textarea at bounding box center [863, 22] width 143 height 22
type textarea "[PERSON_NAME]"
click at [944, 22] on div at bounding box center [953, 22] width 36 height 22
click at [950, 22] on icon at bounding box center [952, 22] width 12 height 12
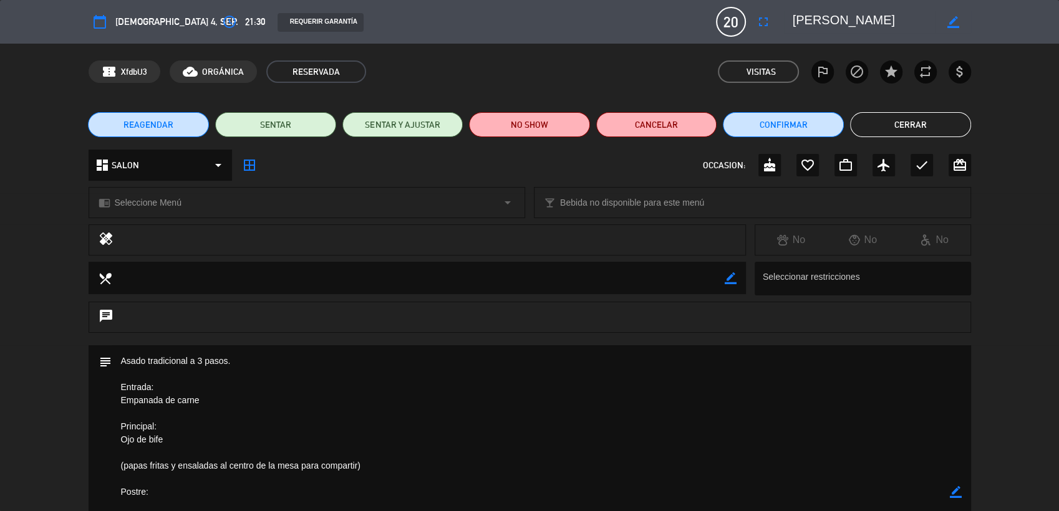
click at [888, 129] on button "Cerrar" at bounding box center [910, 124] width 121 height 25
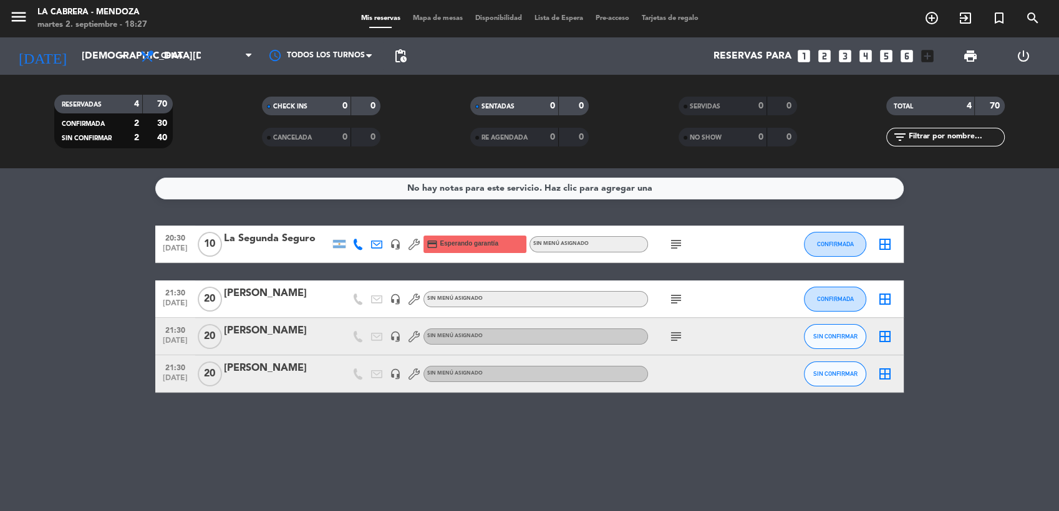
click at [268, 367] on div "[PERSON_NAME]" at bounding box center [277, 368] width 106 height 16
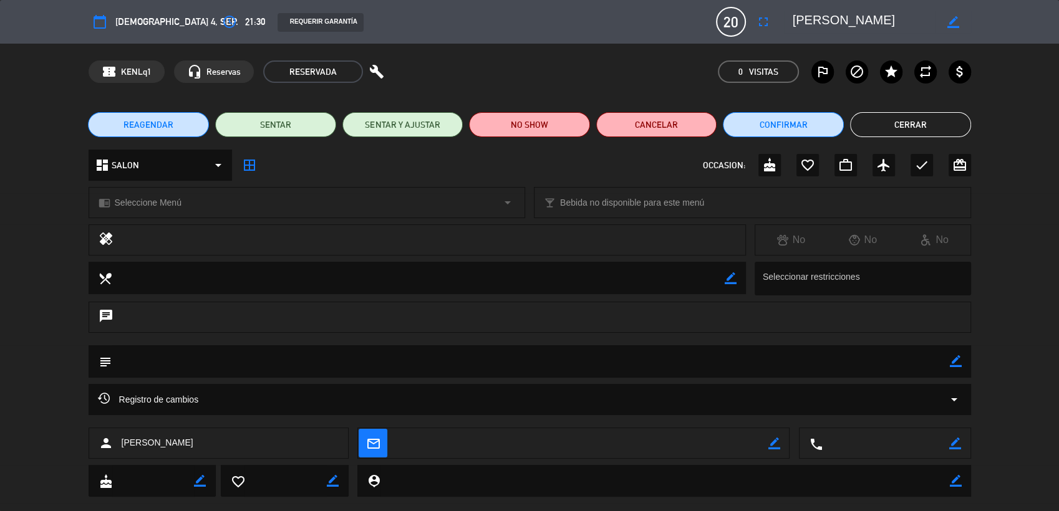
click at [955, 23] on icon "border_color" at bounding box center [952, 22] width 12 height 12
type textarea "[PERSON_NAME]"
click at [953, 23] on icon at bounding box center [952, 22] width 12 height 12
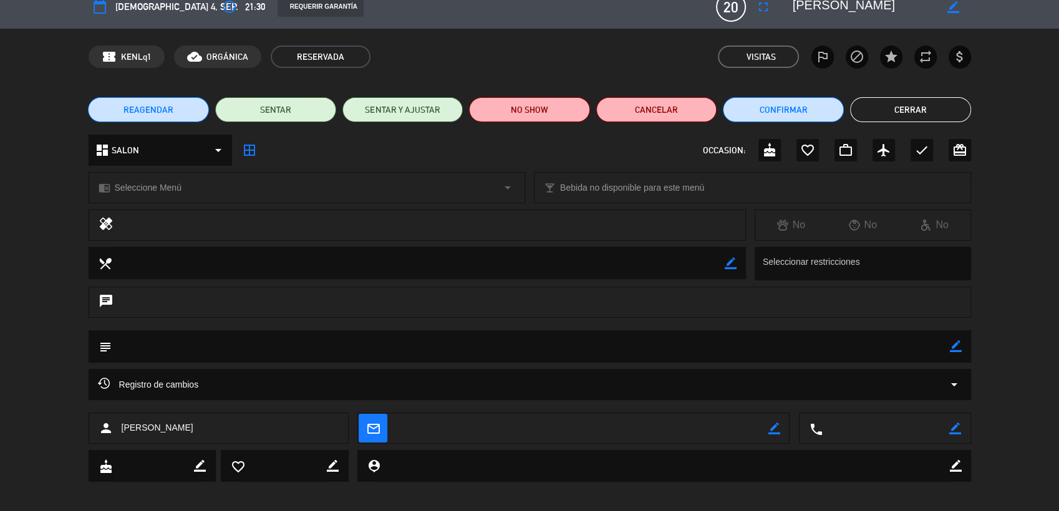
scroll to position [22, 0]
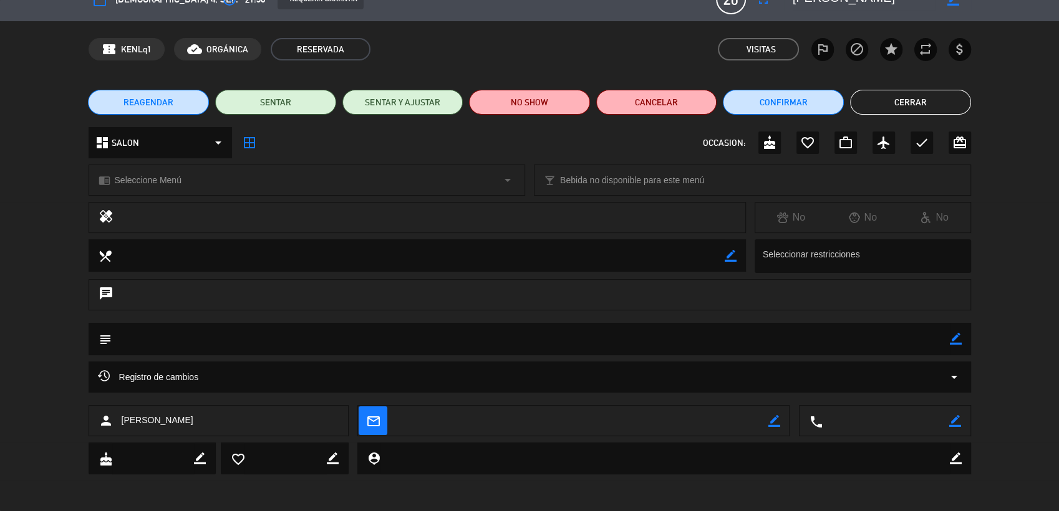
click at [951, 339] on icon "border_color" at bounding box center [955, 339] width 12 height 12
click at [434, 343] on textarea at bounding box center [531, 339] width 838 height 32
paste textarea "Asado tradicional a 3 pasos. Entrada: Empanada de carne Principal: Ojo de bife …"
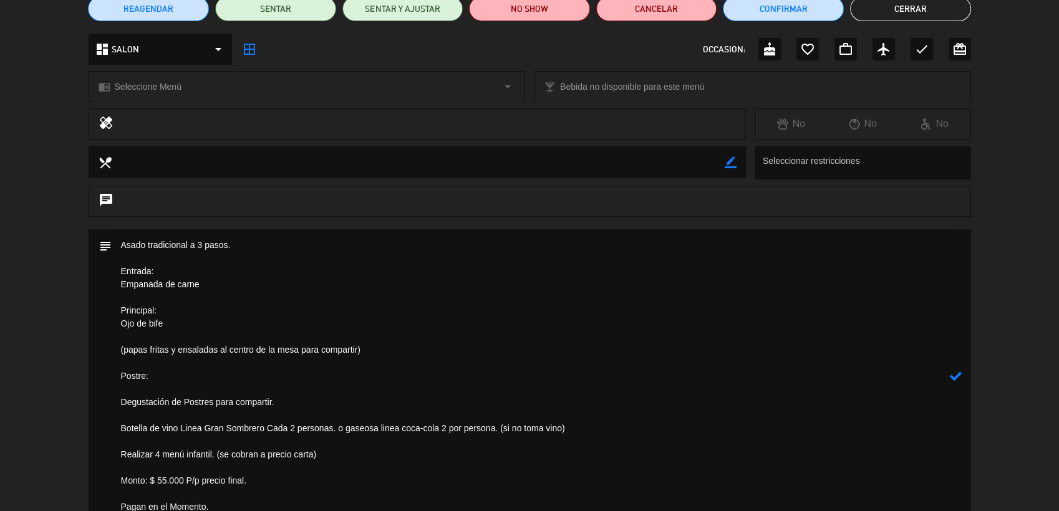
click at [419, 325] on textarea at bounding box center [531, 376] width 838 height 294
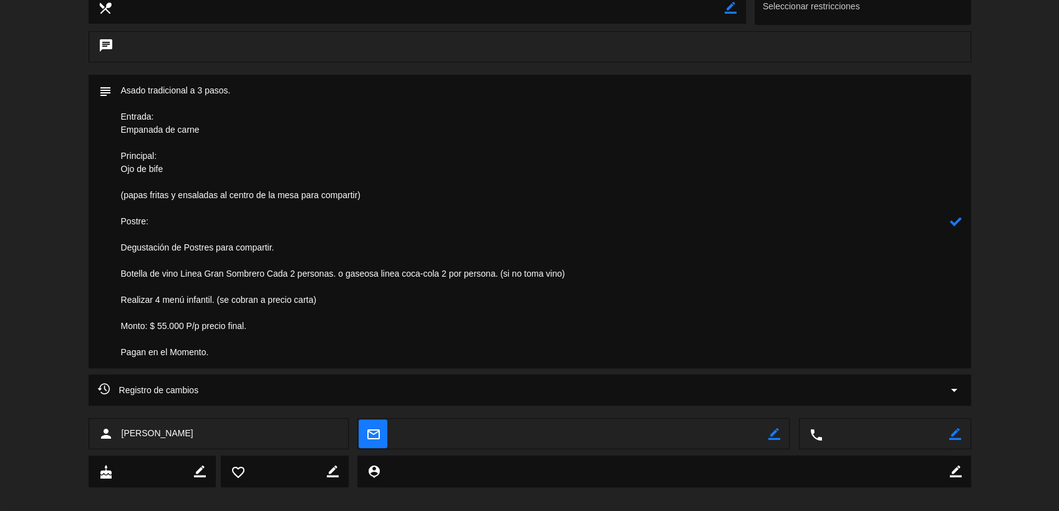
scroll to position [284, 0]
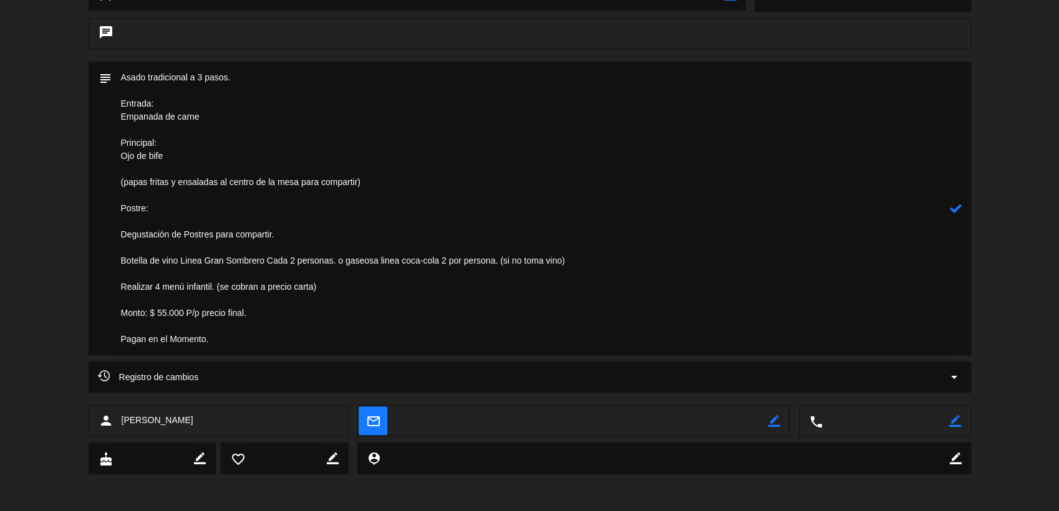
click at [324, 287] on textarea at bounding box center [531, 209] width 838 height 294
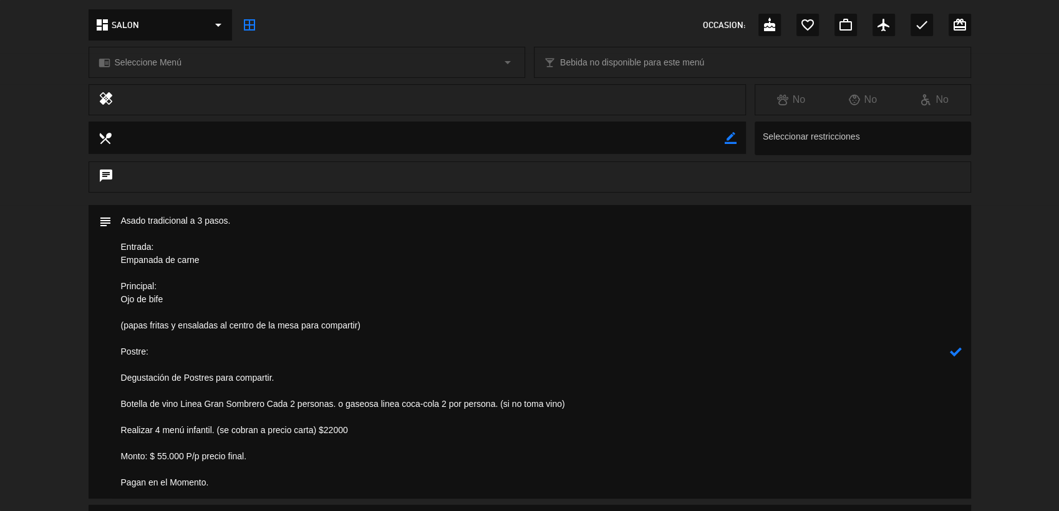
scroll to position [214, 0]
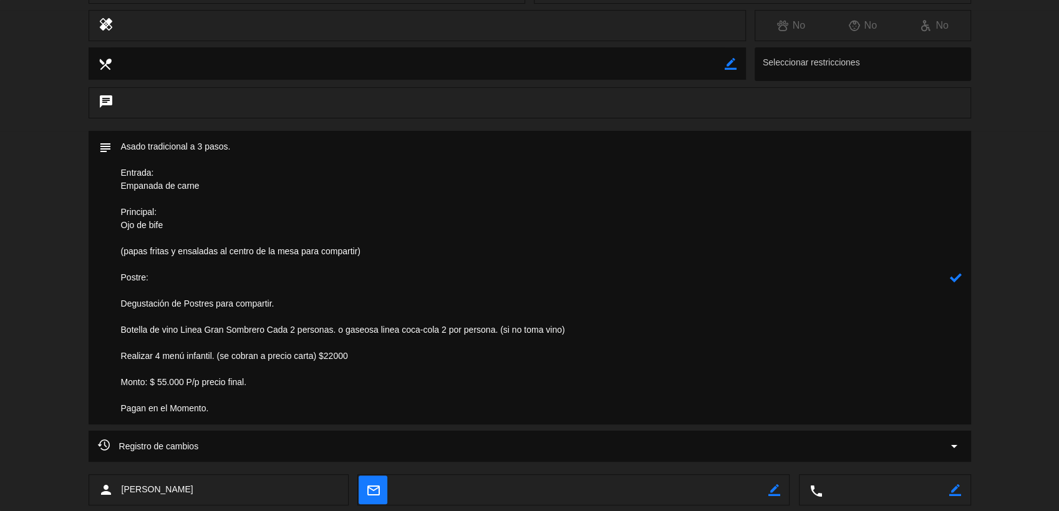
type textarea "Asado tradicional a 3 pasos. Entrada: Empanada de carne Principal: Ojo de bife …"
click at [953, 282] on icon at bounding box center [955, 278] width 12 height 12
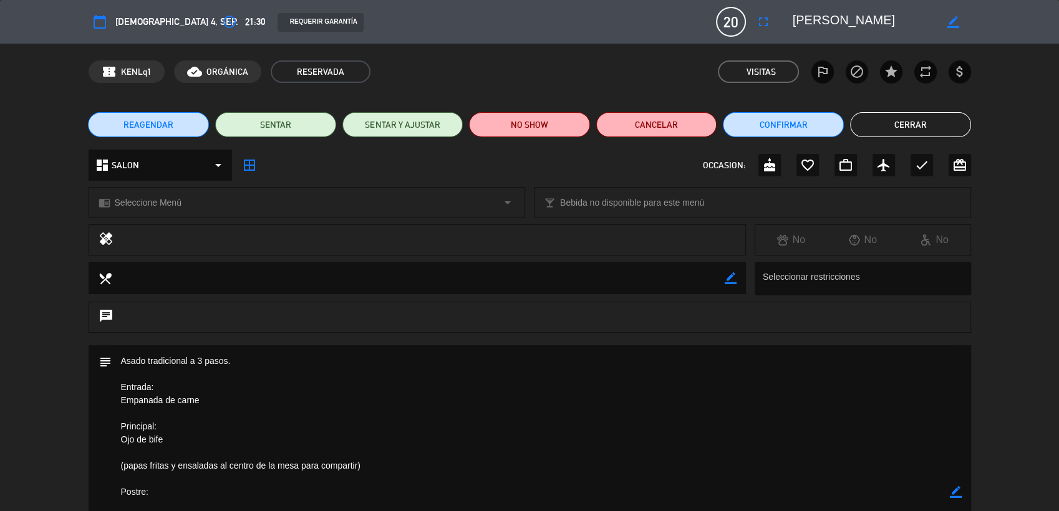
click at [900, 128] on button "Cerrar" at bounding box center [910, 124] width 121 height 25
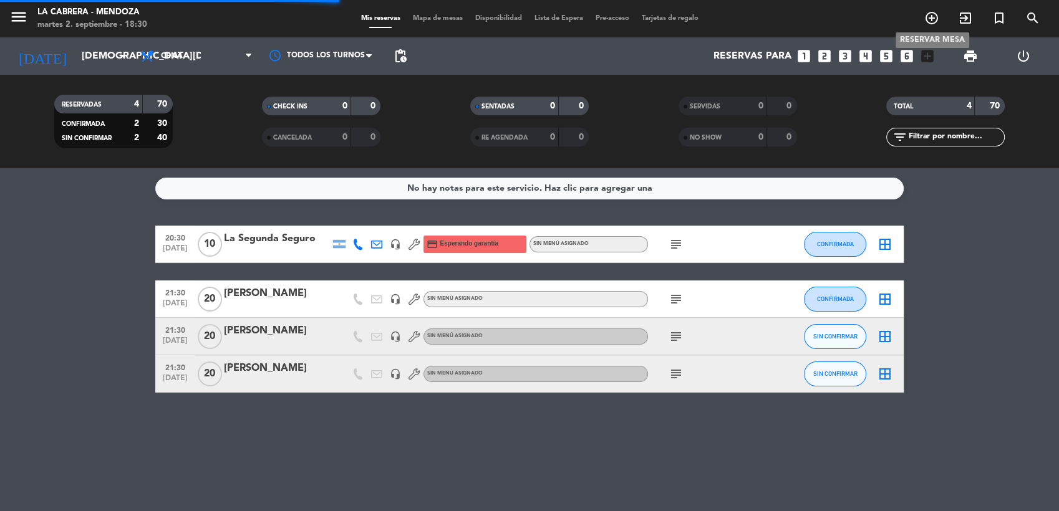
click at [934, 21] on icon "add_circle_outline" at bounding box center [931, 18] width 15 height 15
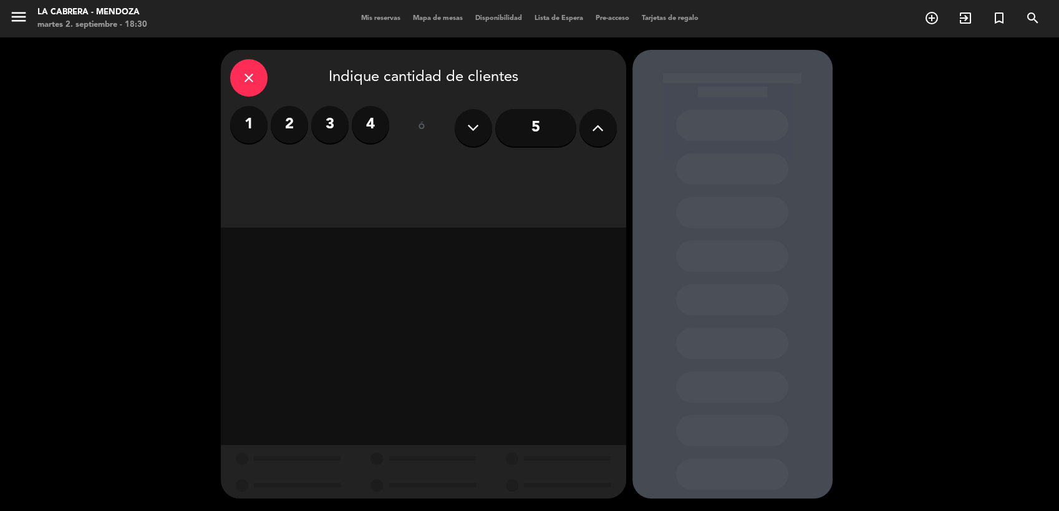
click at [374, 125] on label "4" at bounding box center [370, 124] width 37 height 37
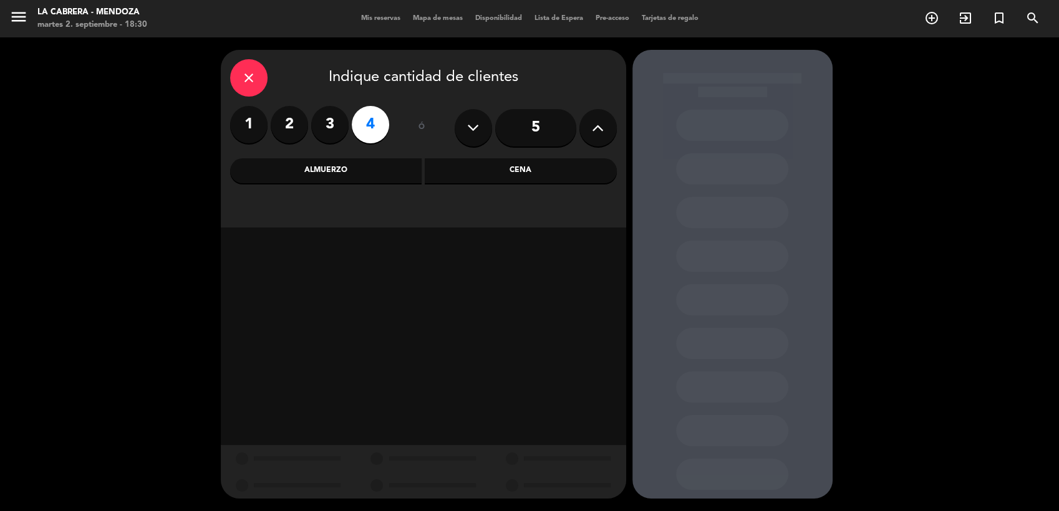
click at [454, 176] on div "Cena" at bounding box center [521, 170] width 192 height 25
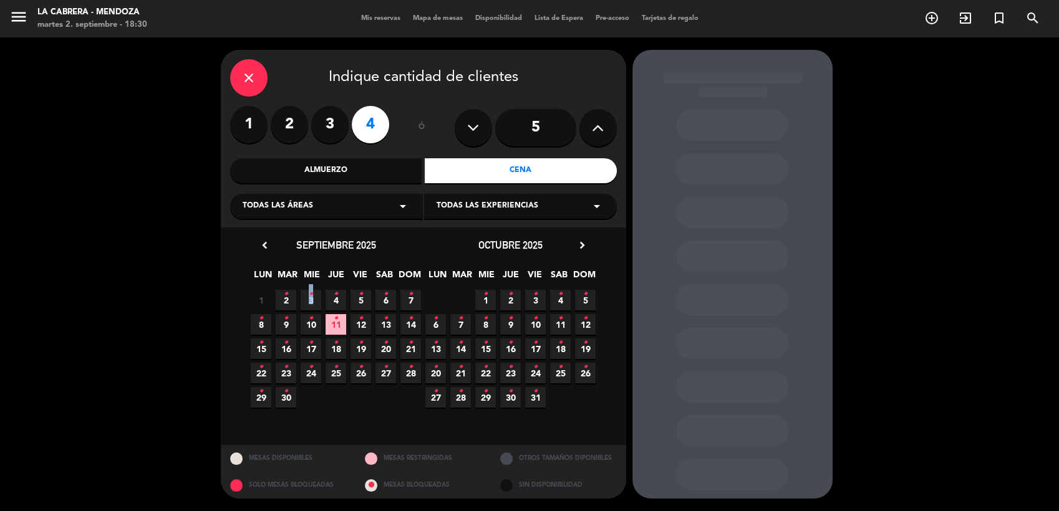
click at [310, 296] on icon "•" at bounding box center [311, 294] width 4 height 20
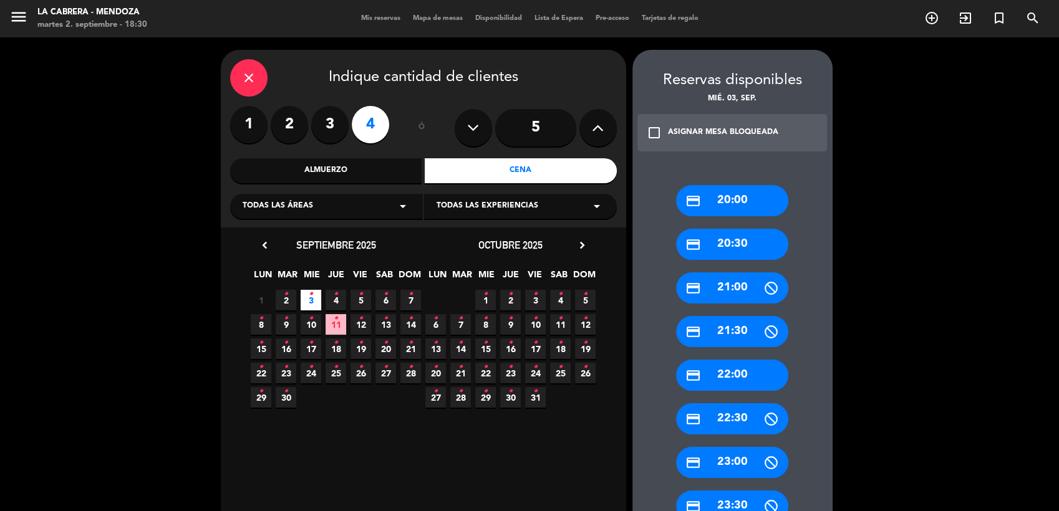
click at [725, 287] on div "credit_card 21:00" at bounding box center [732, 287] width 112 height 31
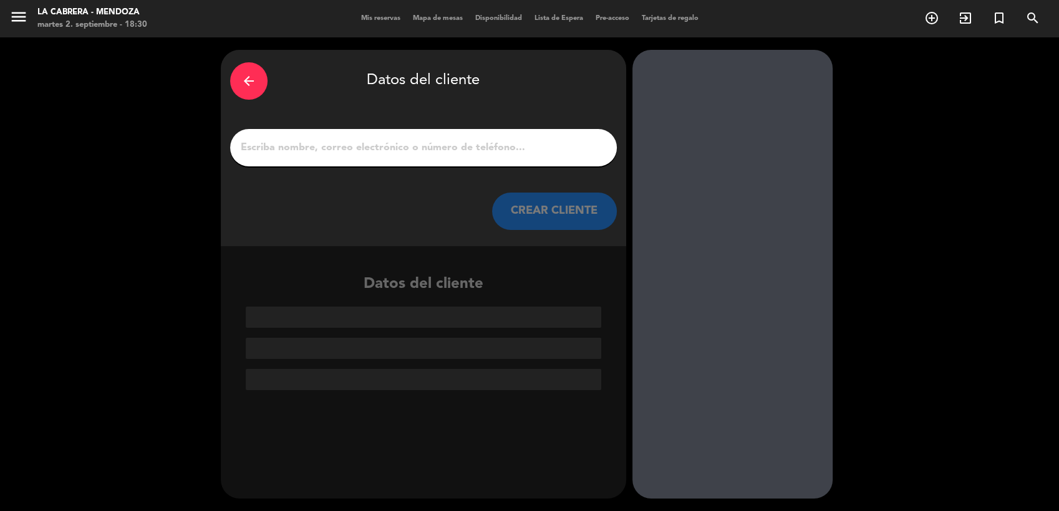
click at [499, 140] on input "1" at bounding box center [423, 147] width 368 height 17
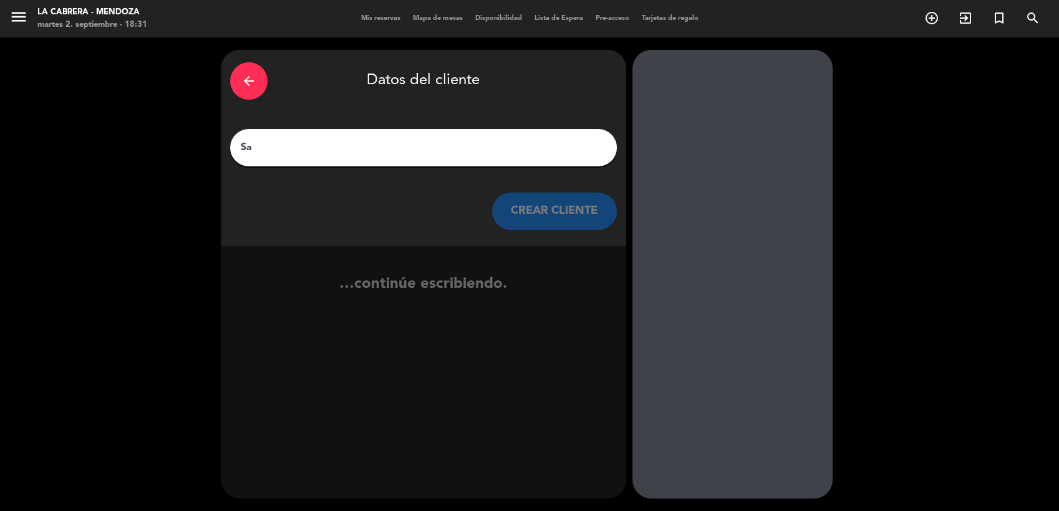
type input "S"
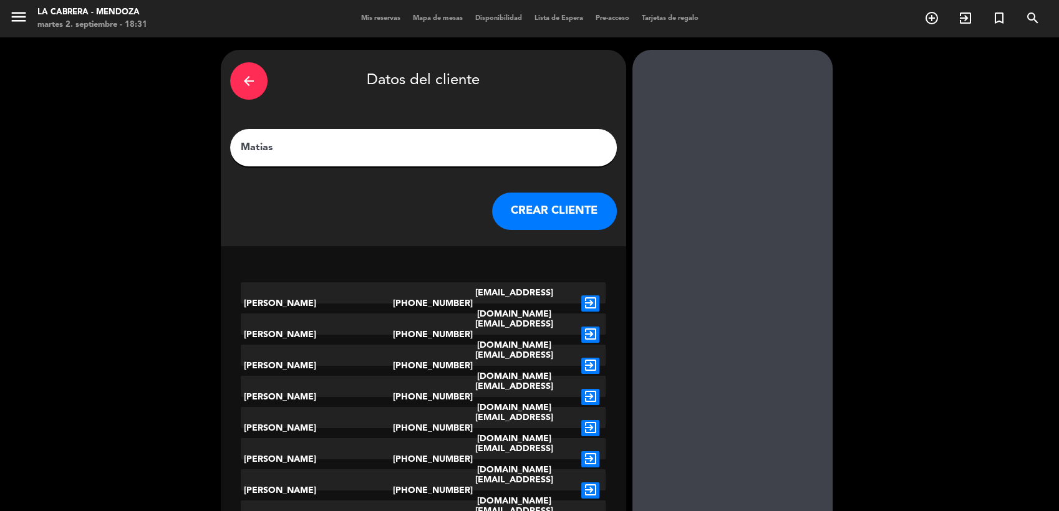
type input "Matias"
click at [544, 213] on button "CREAR CLIENTE" at bounding box center [554, 211] width 125 height 37
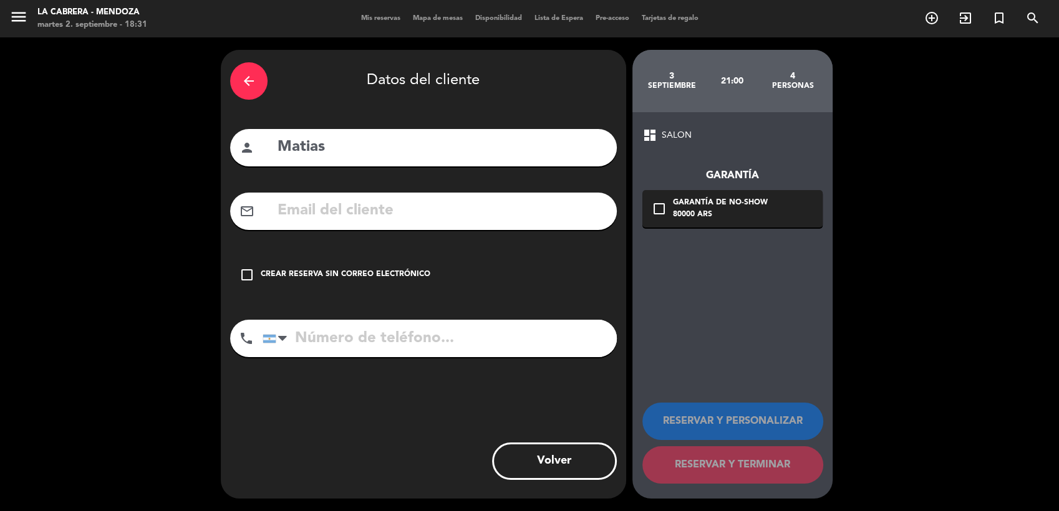
click at [305, 213] on input "text" at bounding box center [441, 211] width 331 height 26
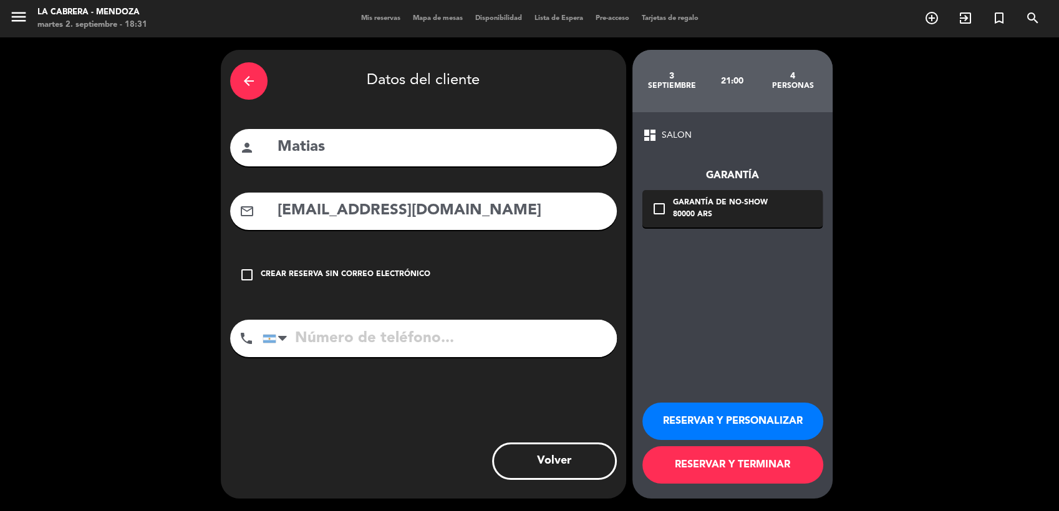
type input "[EMAIL_ADDRESS][DOMAIN_NAME]"
click at [318, 334] on input "tel" at bounding box center [439, 338] width 354 height 37
type input "2615011142"
click at [731, 464] on button "RESERVAR Y TERMINAR" at bounding box center [732, 464] width 181 height 37
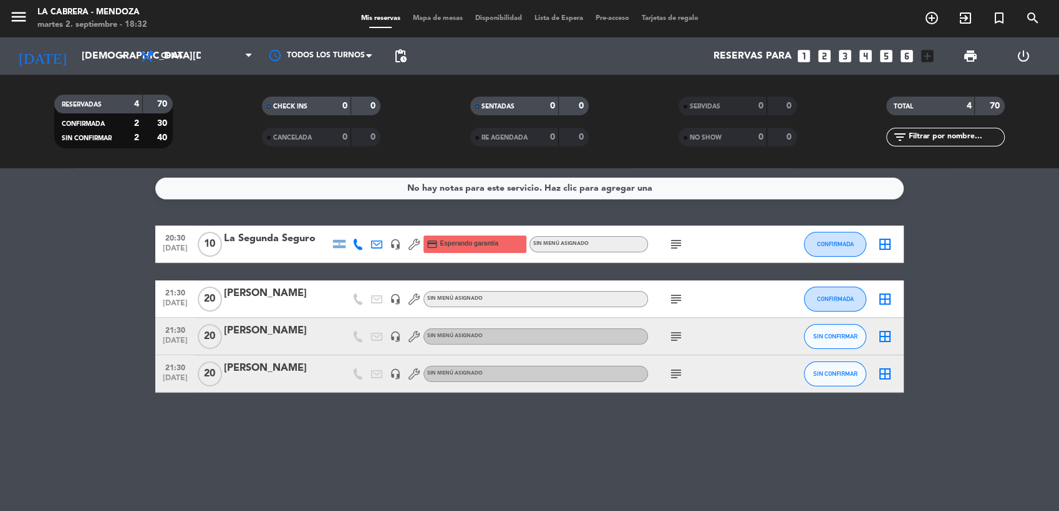
click at [40, 339] on bookings-row "20:30 [DATE] La Segunda Seguro headset_mic credit_card Esperando garantía Sin m…" at bounding box center [529, 309] width 1059 height 167
click at [75, 62] on input "[DEMOGRAPHIC_DATA][DATE]" at bounding box center [141, 56] width 132 height 24
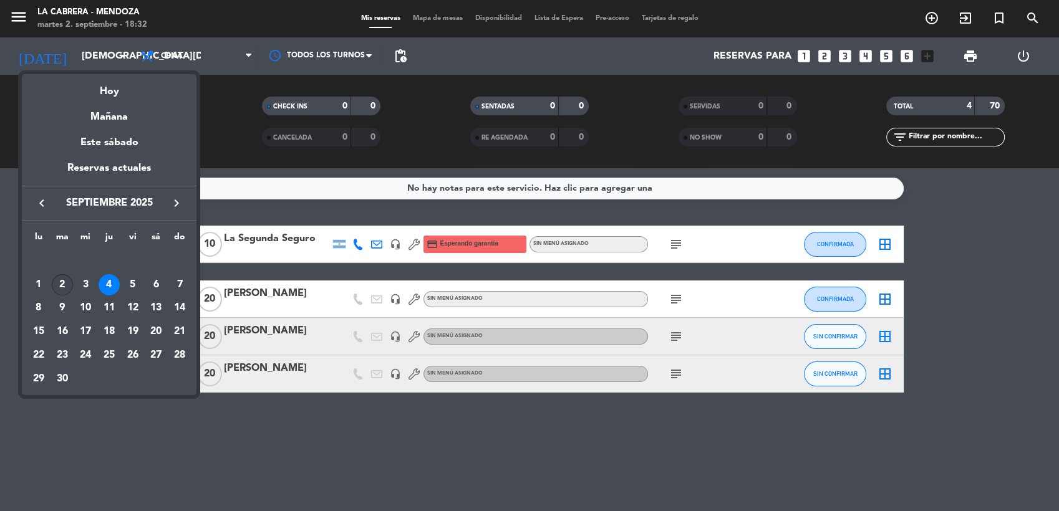
click at [60, 290] on div "2" at bounding box center [62, 284] width 21 height 21
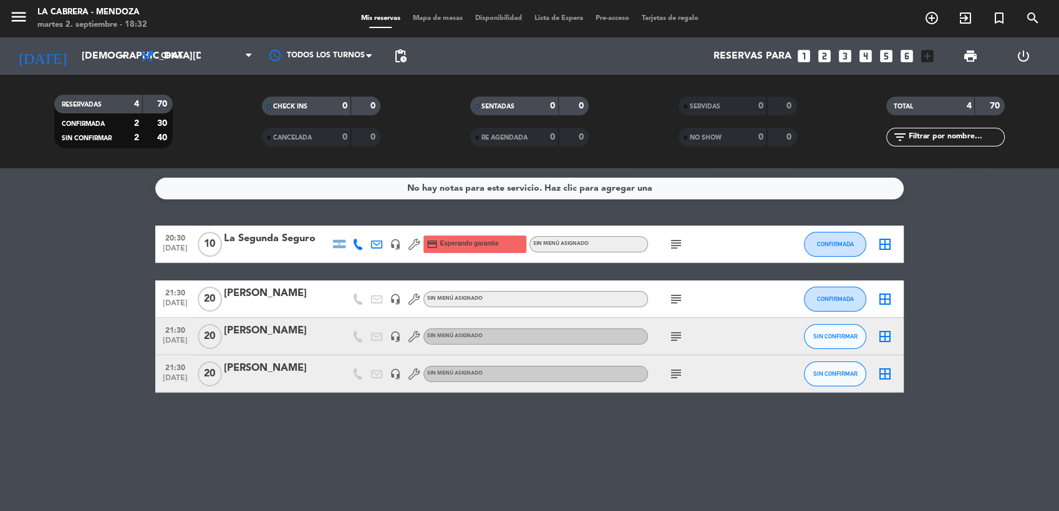
type input "[DATE]"
